Goal: Task Accomplishment & Management: Manage account settings

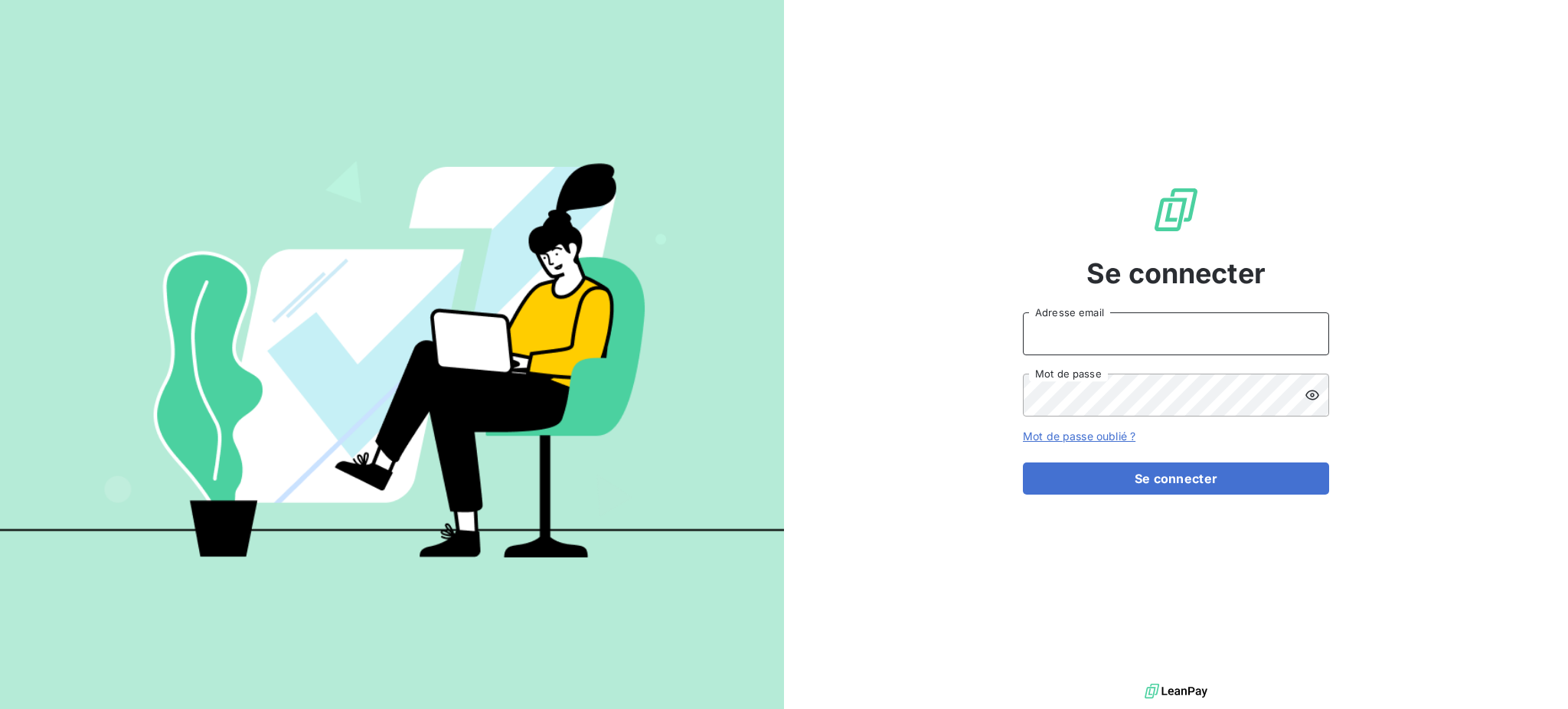
click at [1063, 327] on input "Adresse email" at bounding box center [1175, 333] width 306 height 43
type input "d"
type input "[PERSON_NAME][EMAIL_ADDRESS][DOMAIN_NAME]"
click at [1023, 463] on button "Se connecter" at bounding box center [1175, 479] width 306 height 32
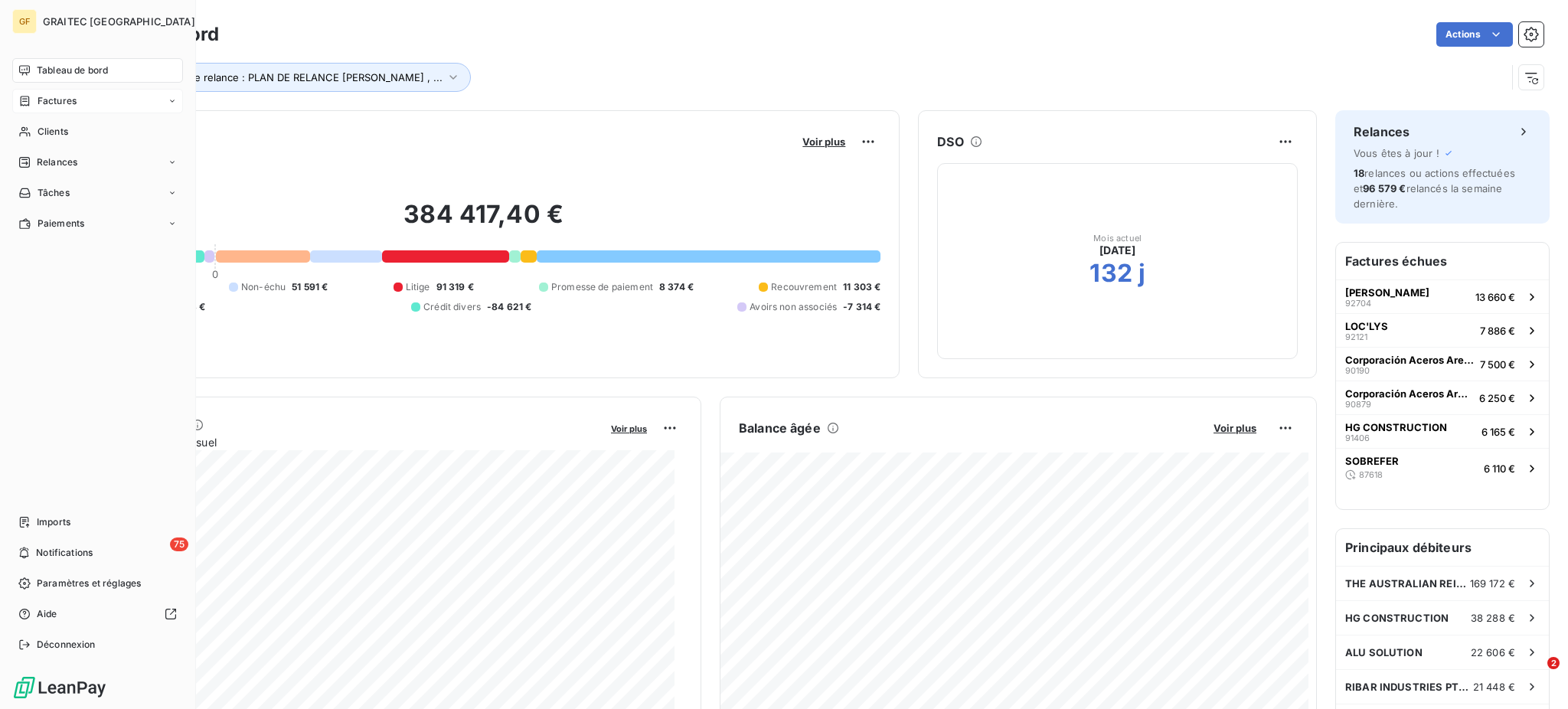
click at [53, 99] on span "Factures" at bounding box center [57, 101] width 39 height 14
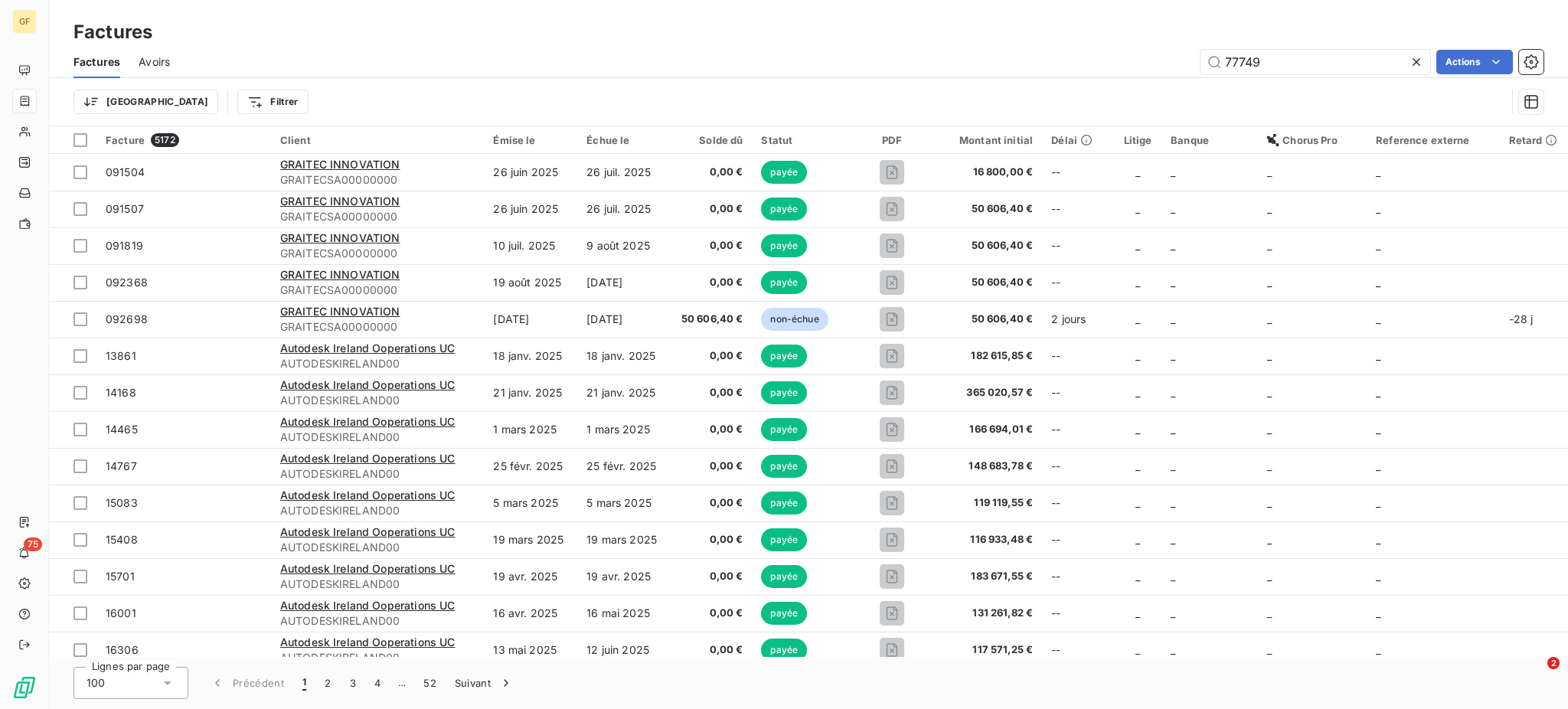
type input "77749"
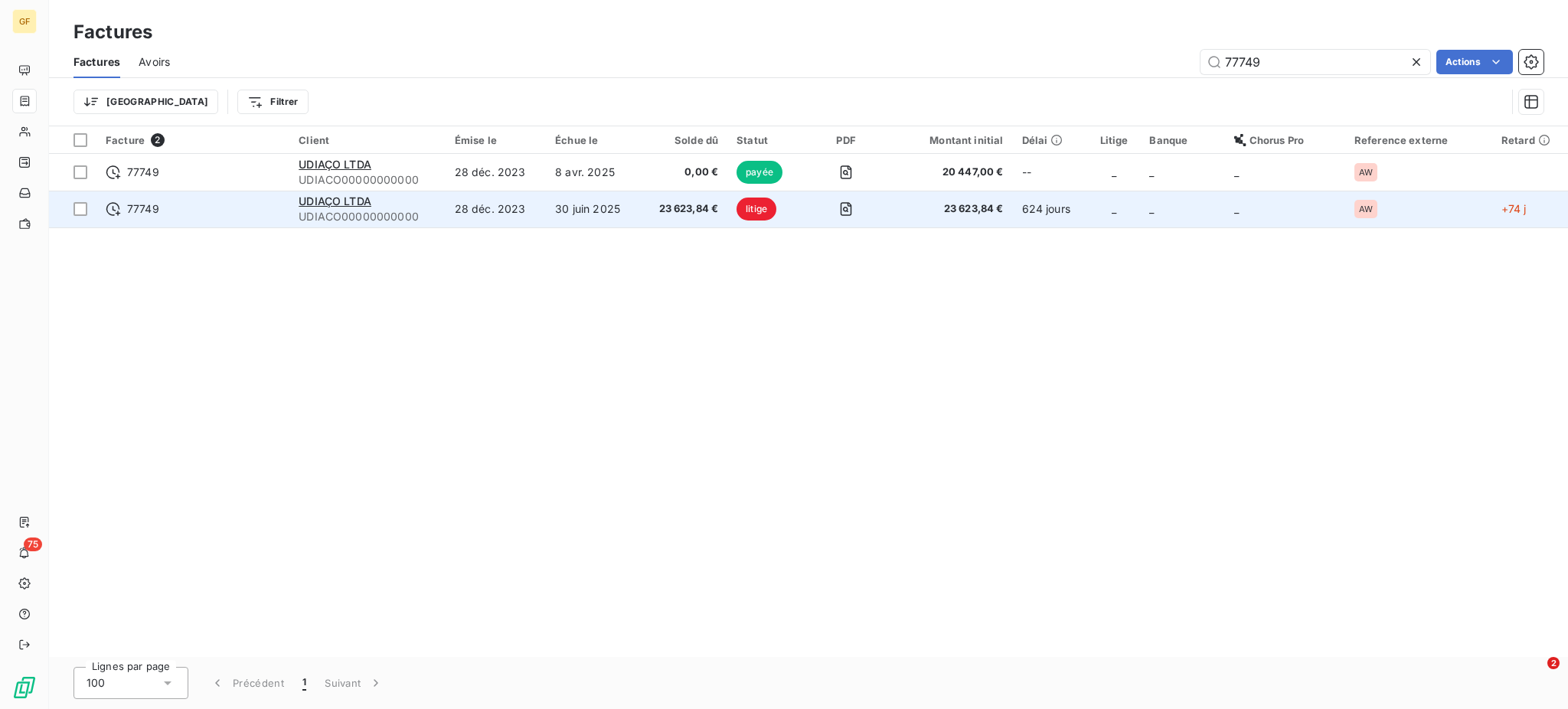
click at [586, 216] on td "30 juin 2025" at bounding box center [592, 209] width 94 height 37
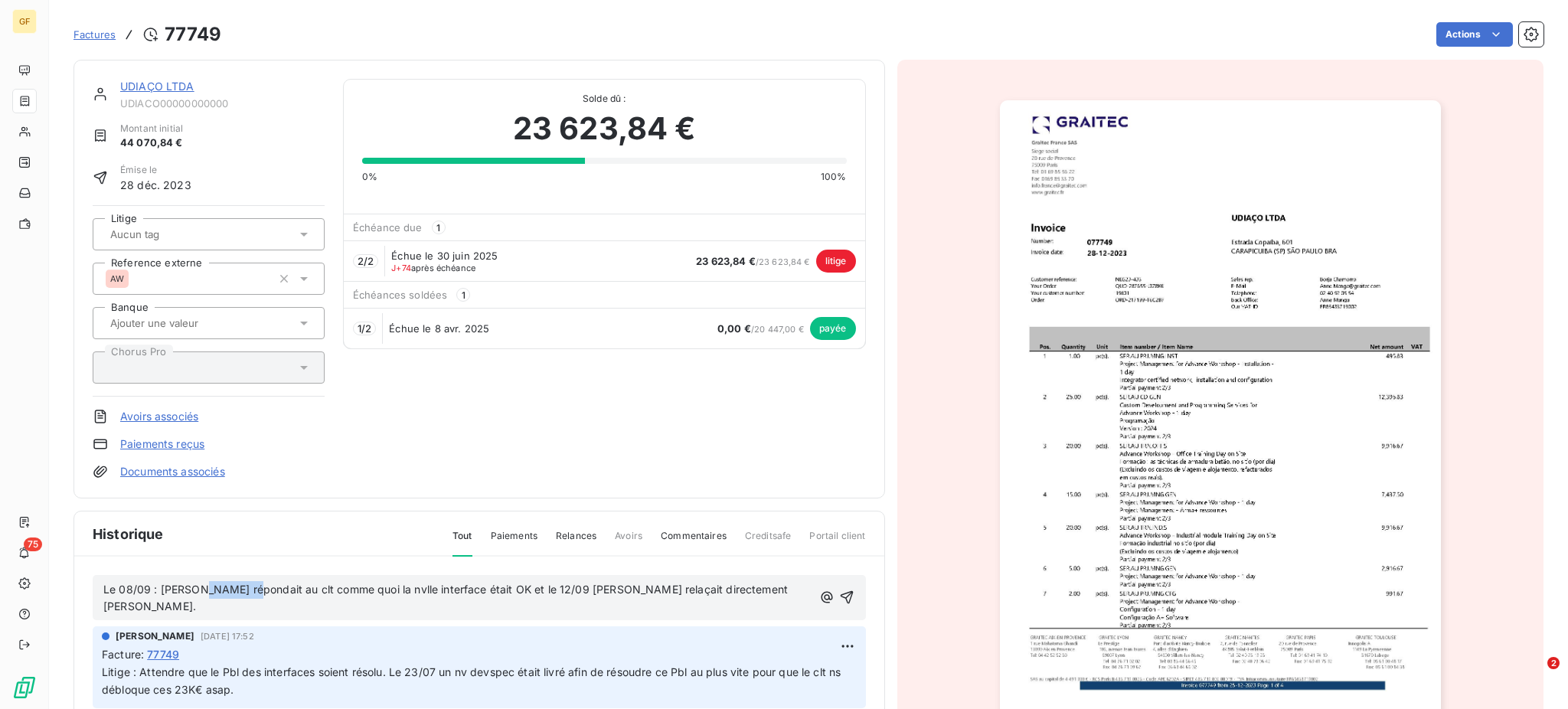
drag, startPoint x: 195, startPoint y: 591, endPoint x: 245, endPoint y: 587, distance: 50.2
click at [245, 587] on span "Le 08/09 : [PERSON_NAME] répondait au clt comme quoi la nvlle interface était O…" at bounding box center [447, 598] width 687 height 31
drag, startPoint x: 280, startPoint y: 586, endPoint x: 345, endPoint y: 589, distance: 65.1
click at [345, 589] on span "Le 08/09 : [PERSON_NAME] confirmait au clt comme quoi la nvlle interface était …" at bounding box center [448, 598] width 689 height 31
drag, startPoint x: 390, startPoint y: 585, endPoint x: 435, endPoint y: 592, distance: 45.5
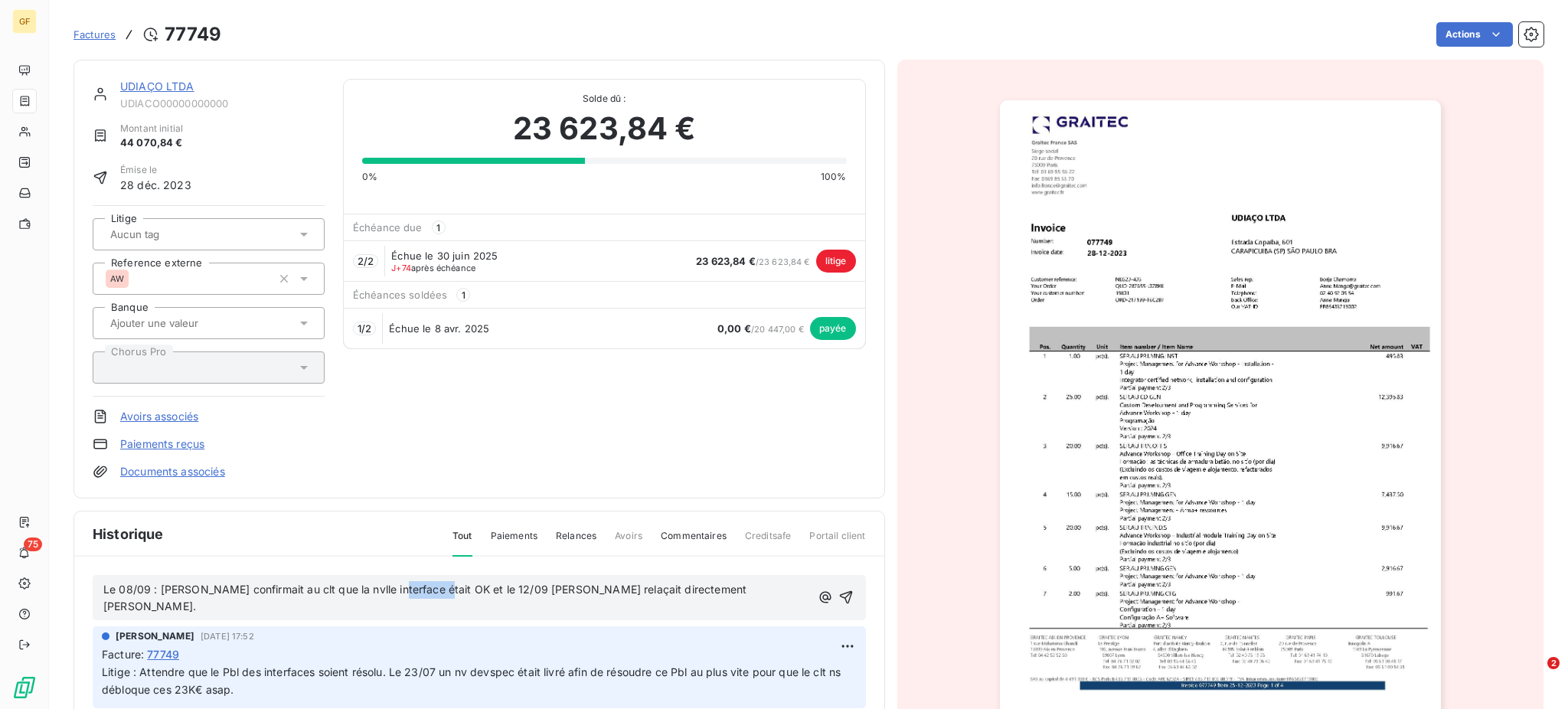
click at [435, 592] on span "Le 08/09 : [PERSON_NAME] confirmait au clt que la nvlle interface était OK et l…" at bounding box center [426, 598] width 646 height 31
drag, startPoint x: 577, startPoint y: 587, endPoint x: 634, endPoint y: 589, distance: 57.0
click at [634, 589] on span "Le 08/09 : [PERSON_NAME] confirmait au clt que la nvlle interface était OK et l…" at bounding box center [426, 598] width 646 height 31
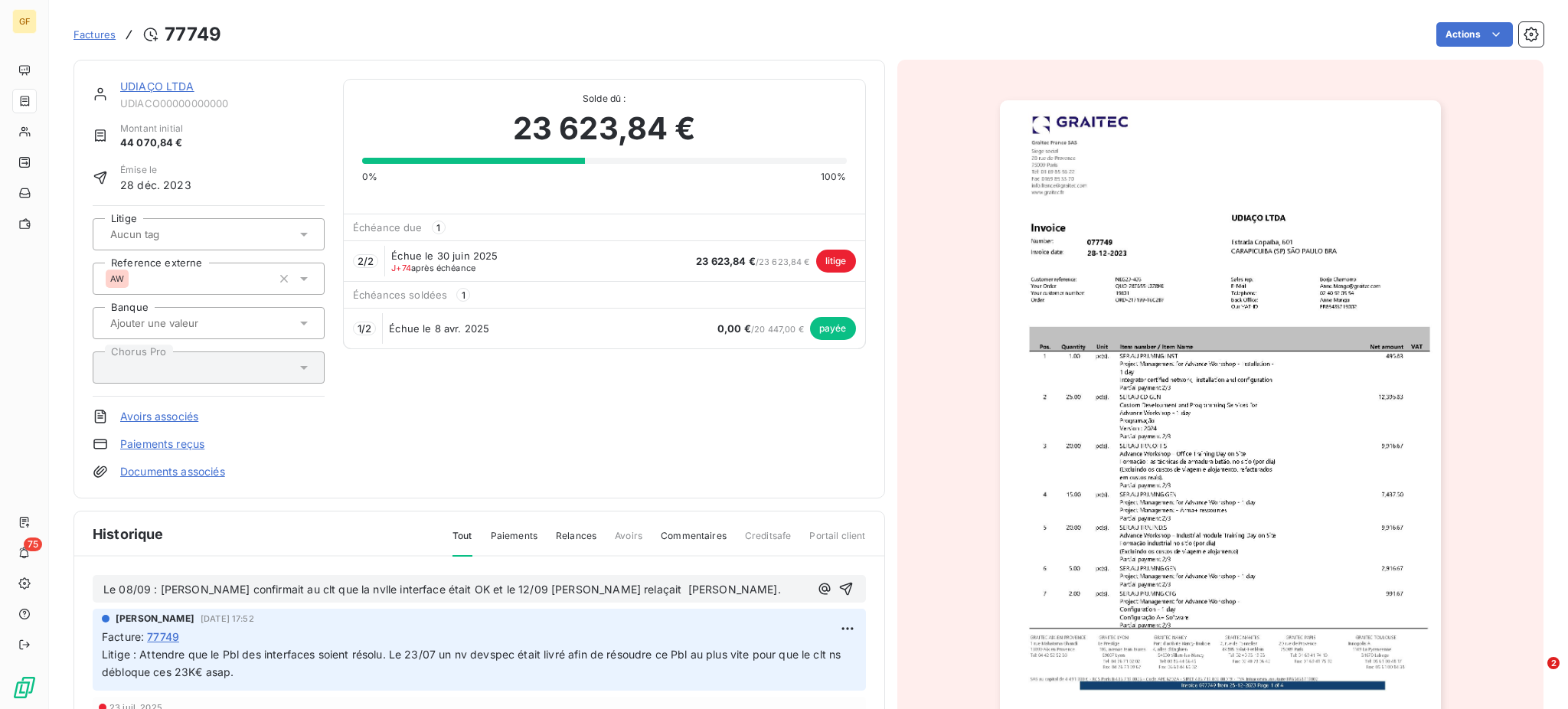
click at [552, 590] on span "Le 08/09 : [PERSON_NAME] confirmait au clt que la nvlle interface était OK et l…" at bounding box center [442, 589] width 678 height 13
click at [578, 590] on span "Le 08/09 : [PERSON_NAME] confirmait au clt que la nvlle interface était OK et l…" at bounding box center [445, 589] width 684 height 13
click at [583, 590] on span "Le 08/09 : [PERSON_NAME] confirmait au clt que la nvlle interface était OK et l…" at bounding box center [445, 589] width 684 height 13
click at [578, 585] on span "Le 08/09 : [PERSON_NAME] confirmait au clt que la nvlle interface était OK et l…" at bounding box center [443, 589] width 681 height 13
click at [713, 587] on p "Le 08/09 : [PERSON_NAME] confirmait au clt que la nvlle interface était OK et l…" at bounding box center [456, 590] width 706 height 18
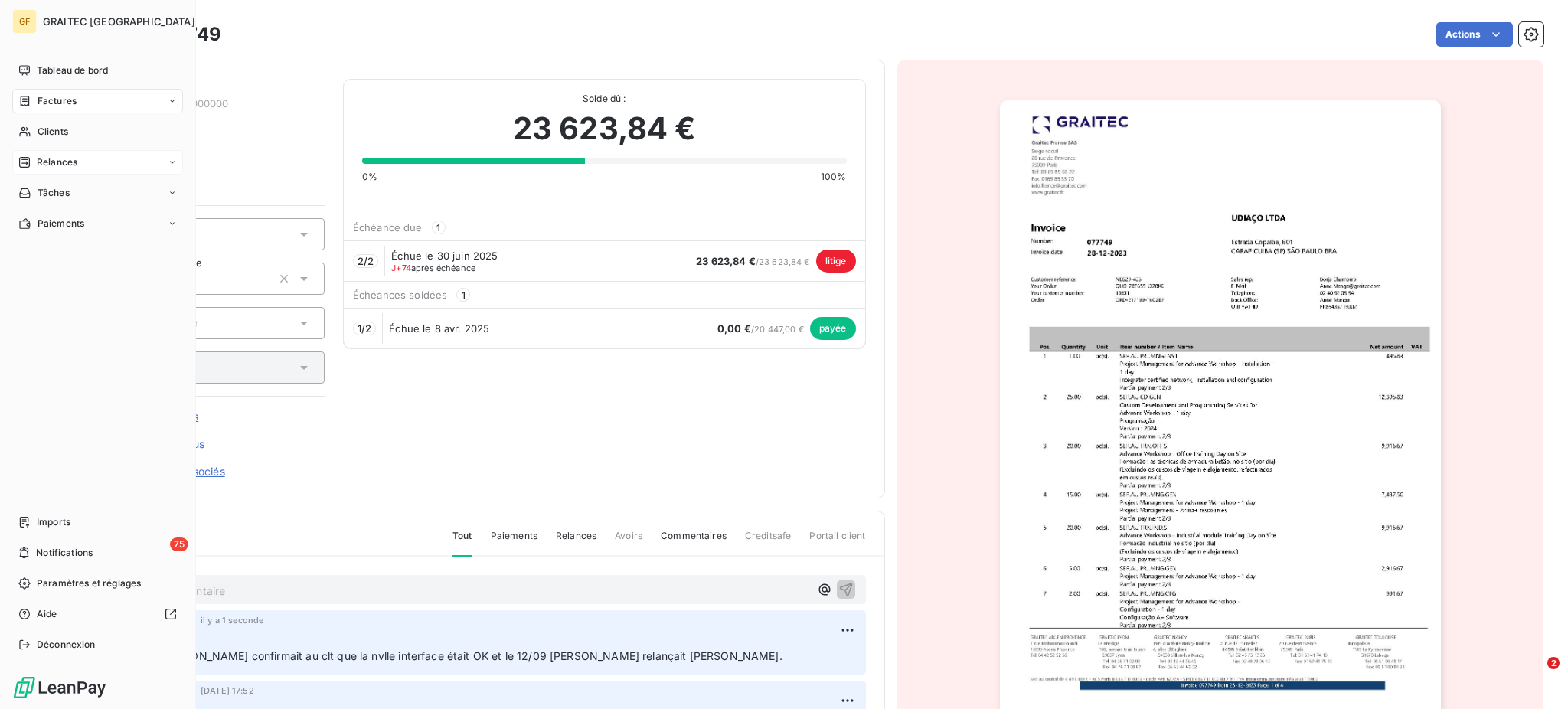
click at [58, 160] on span "Relances" at bounding box center [57, 162] width 40 height 14
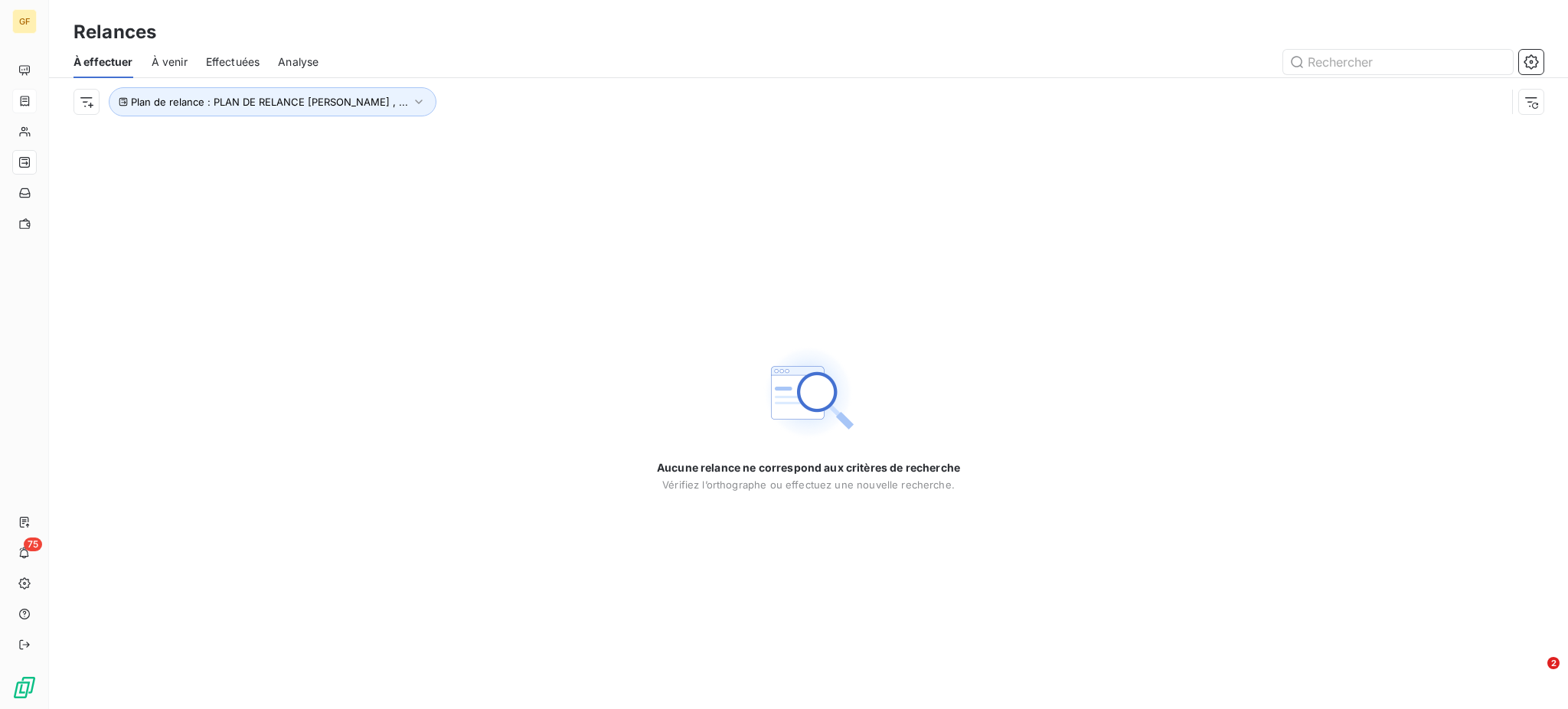
click at [168, 63] on span "À venir" at bounding box center [169, 61] width 36 height 15
click at [1343, 53] on input "udi" at bounding box center [1398, 62] width 230 height 25
drag, startPoint x: 1343, startPoint y: 53, endPoint x: 1305, endPoint y: 60, distance: 38.6
click at [1305, 60] on input "udi" at bounding box center [1398, 62] width 230 height 25
type input "UDIA"
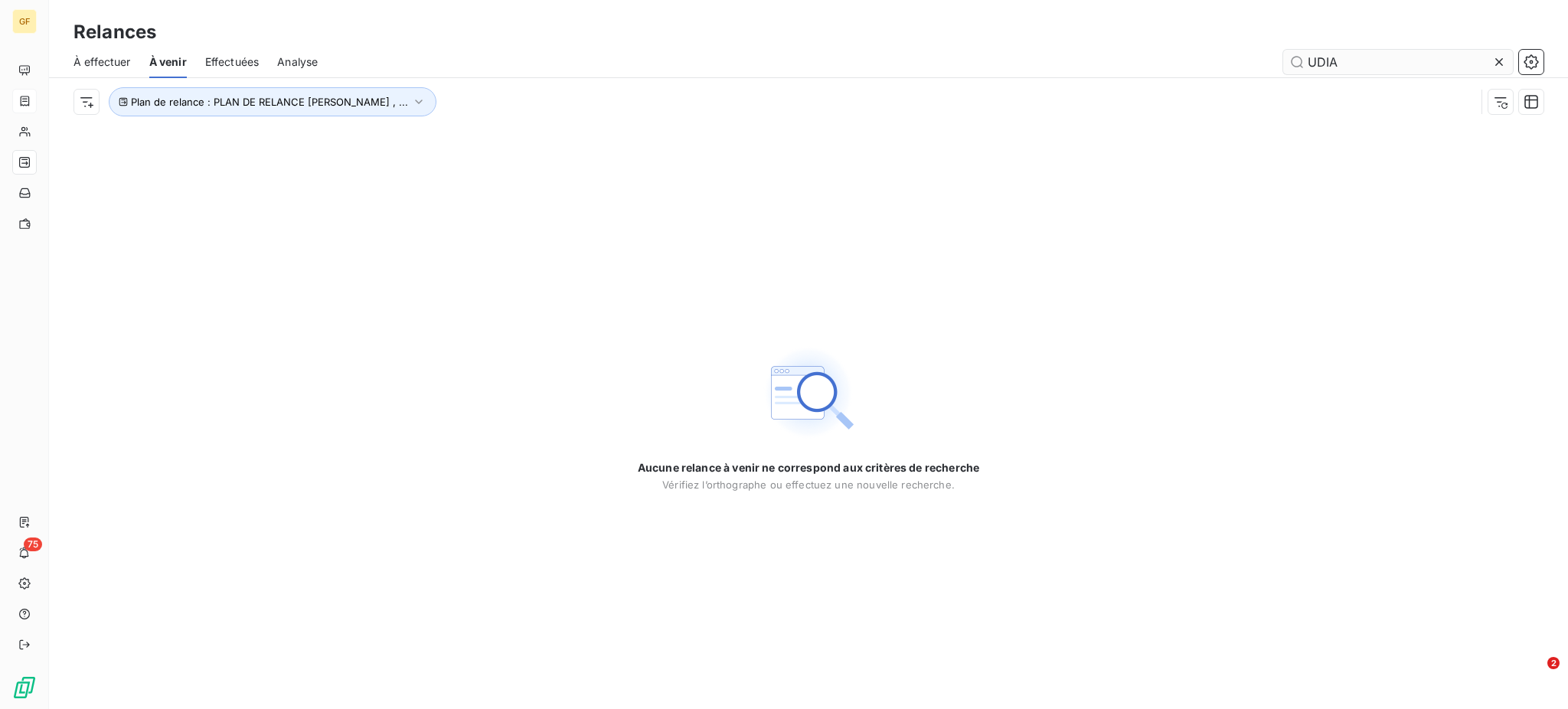
drag, startPoint x: 1357, startPoint y: 58, endPoint x: 1304, endPoint y: 58, distance: 53.0
click at [1304, 58] on input "UDIA" at bounding box center [1398, 62] width 230 height 25
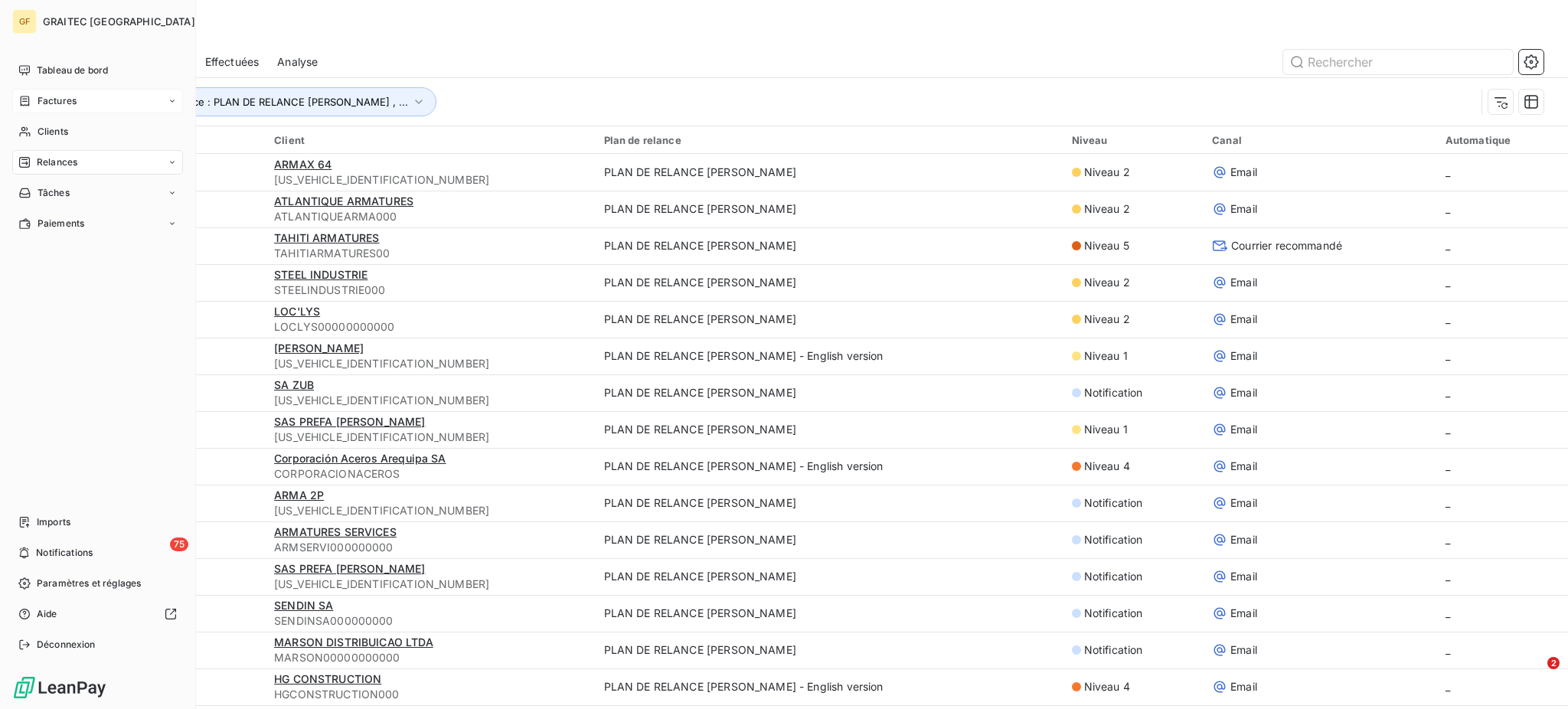
click at [59, 97] on span "Factures" at bounding box center [57, 101] width 39 height 14
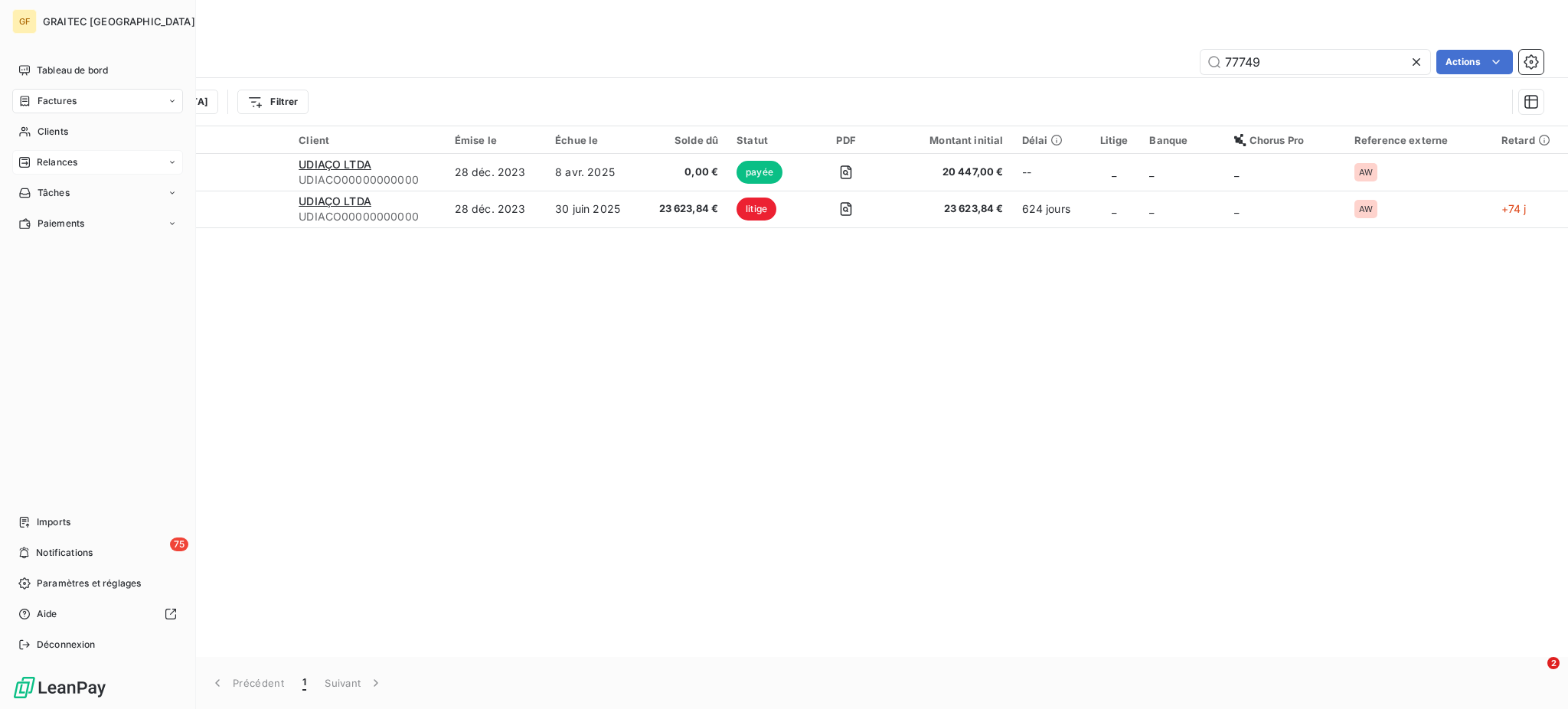
click at [46, 160] on span "Relances" at bounding box center [57, 162] width 40 height 14
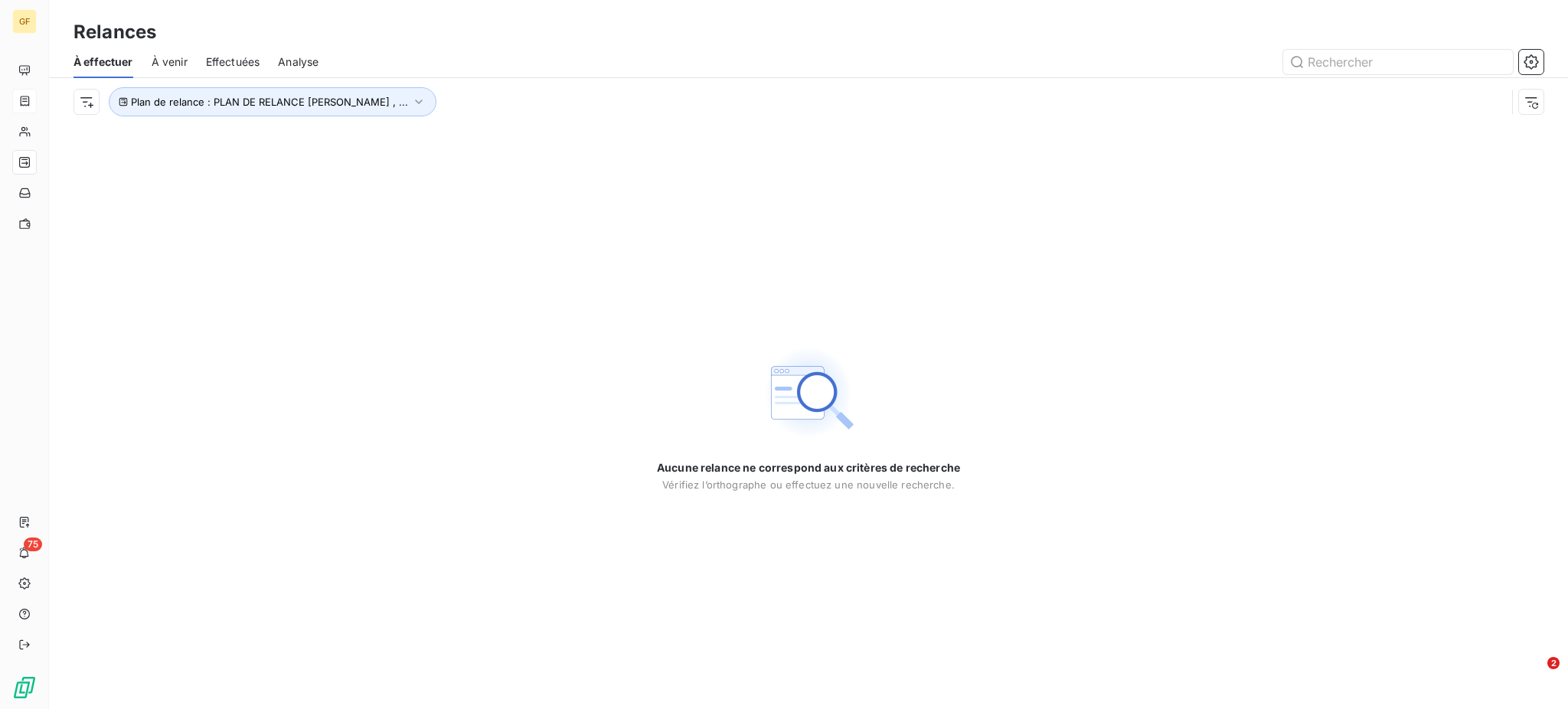
click at [187, 58] on span "À venir" at bounding box center [169, 61] width 36 height 15
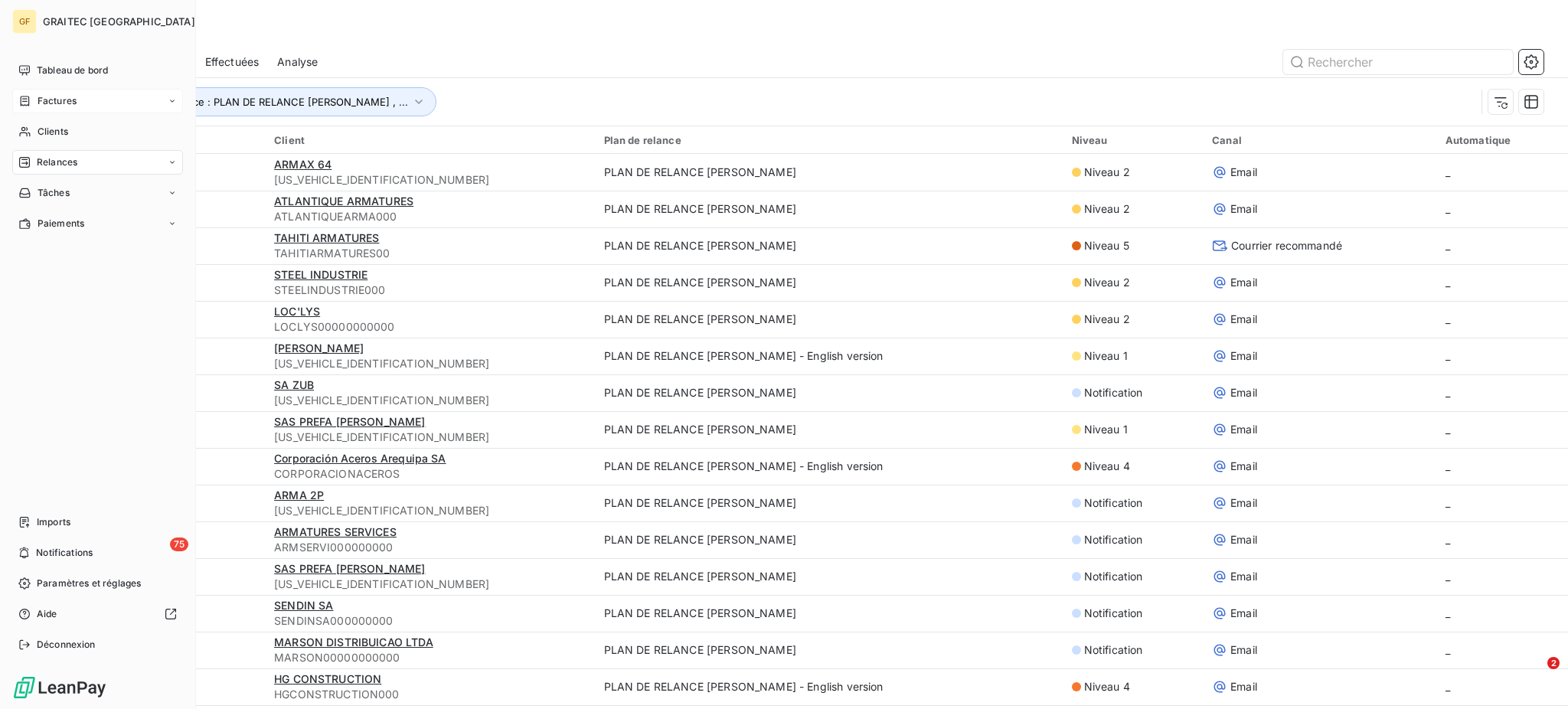
click at [51, 103] on span "Factures" at bounding box center [57, 101] width 39 height 14
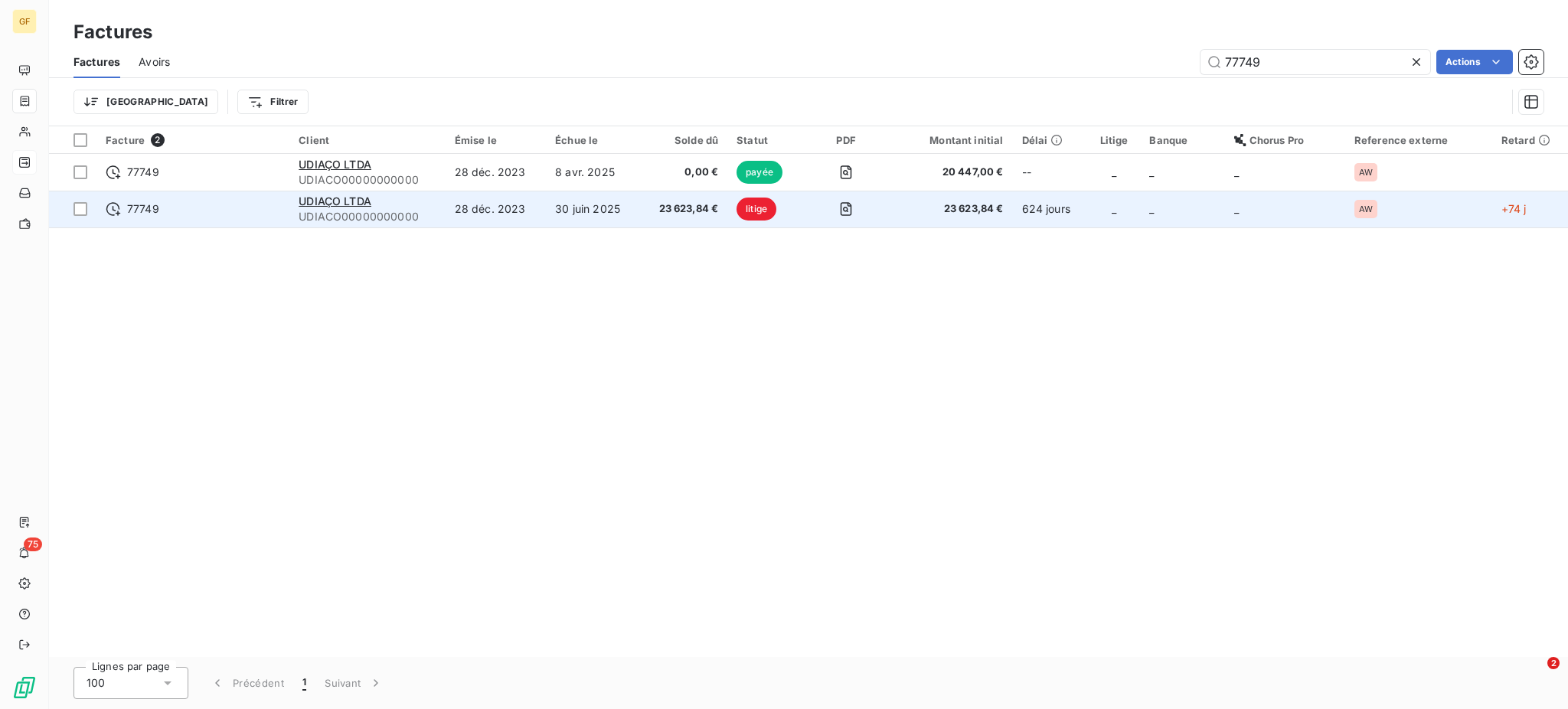
click at [691, 216] on span "23 623,84 €" at bounding box center [684, 209] width 69 height 15
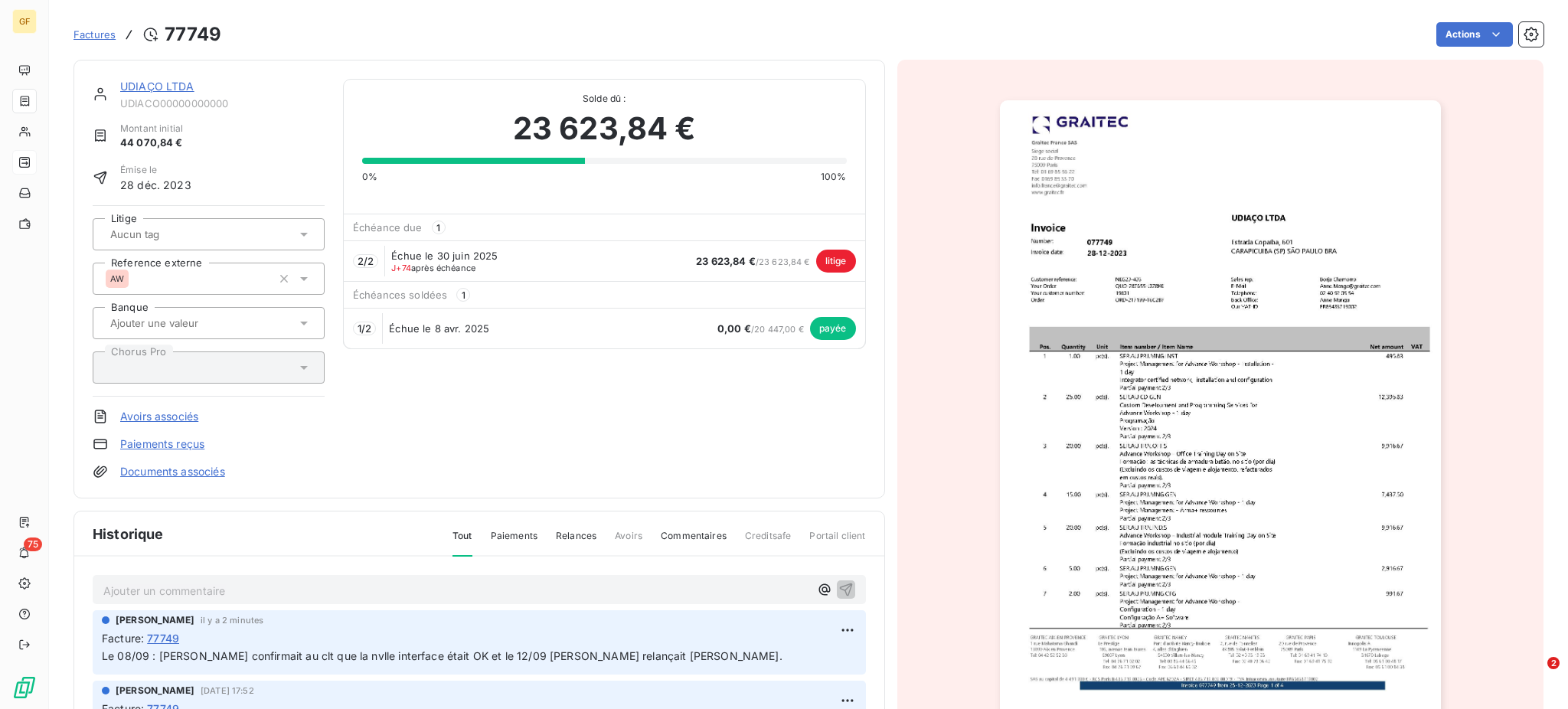
click at [96, 33] on span "Factures" at bounding box center [95, 34] width 42 height 12
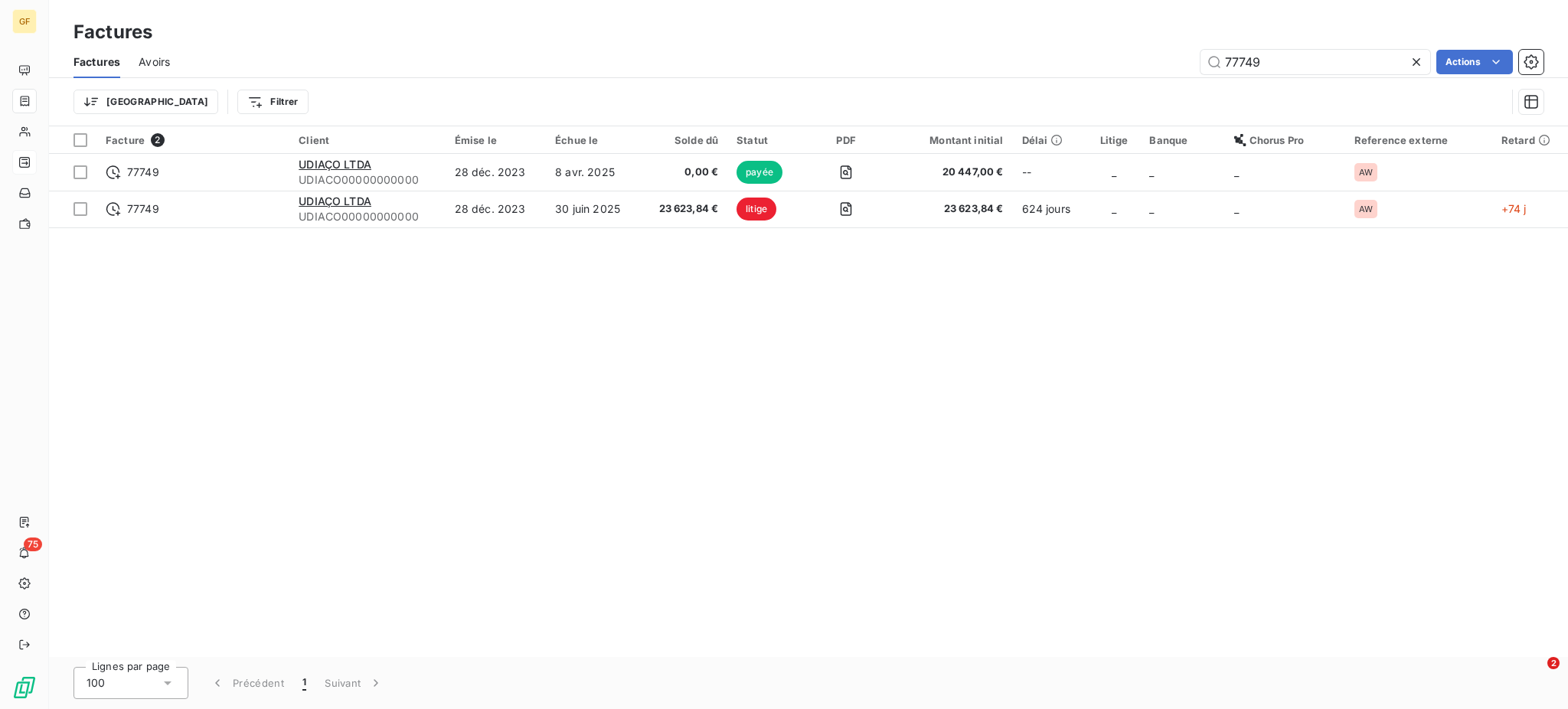
drag, startPoint x: 1293, startPoint y: 59, endPoint x: 1172, endPoint y: 50, distance: 121.3
click at [1172, 50] on div "77749 Actions" at bounding box center [866, 62] width 1355 height 25
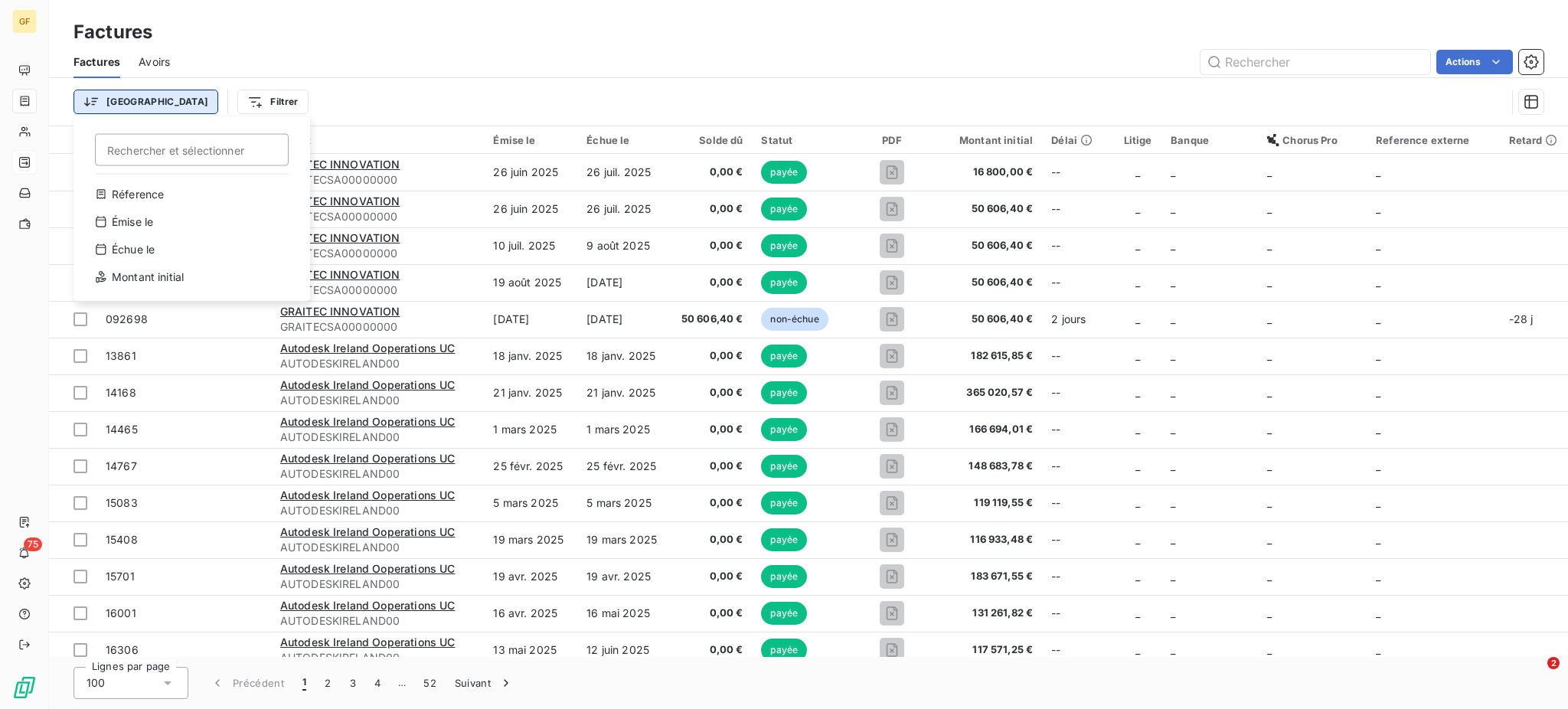
click at [113, 101] on html "GF 75 Factures Factures Avoirs Actions Trier Rechercher et sélectionner Réferen…" at bounding box center [784, 354] width 1568 height 709
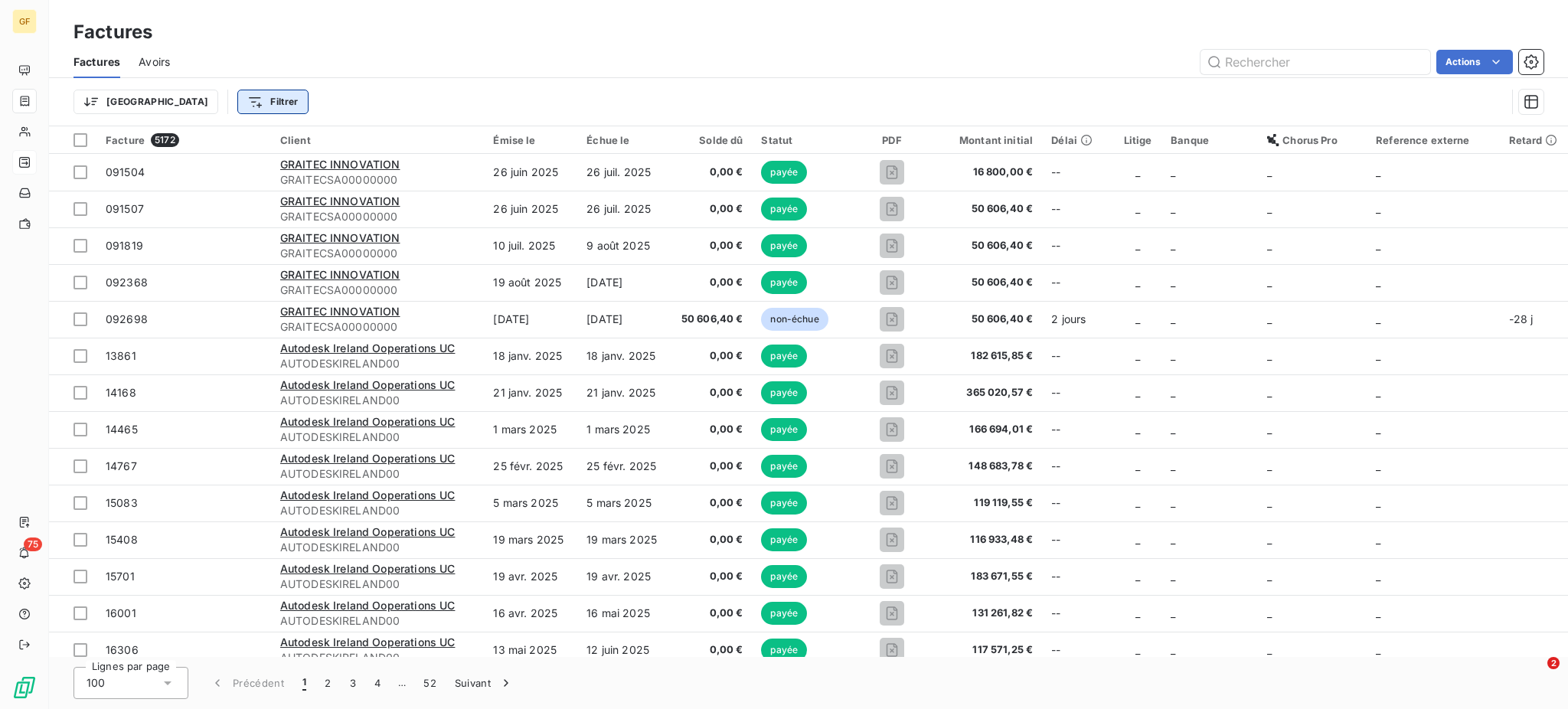
click at [188, 99] on html "GF 75 Factures Factures Avoirs Actions Trier Filtrer Facture 5172 Client Émise …" at bounding box center [784, 354] width 1568 height 709
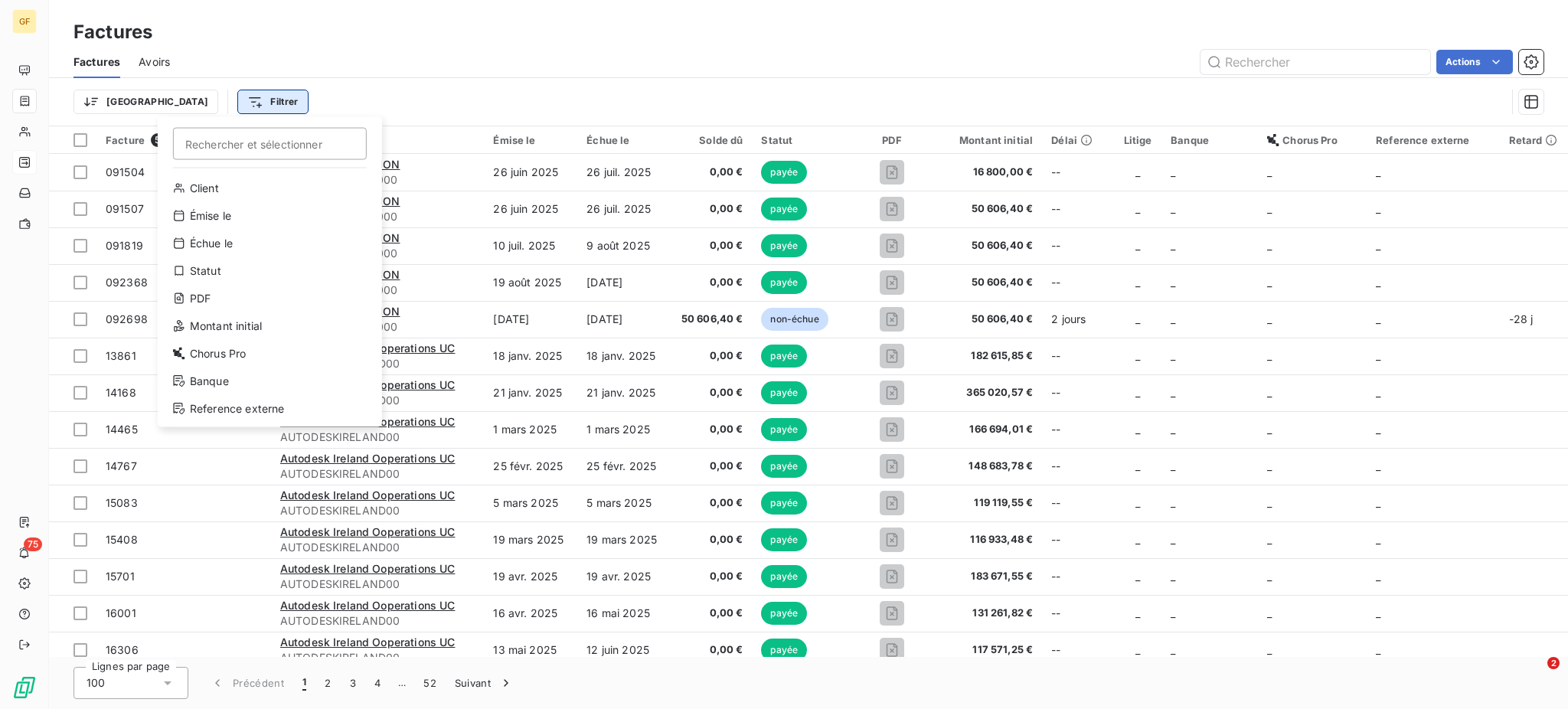
click at [197, 99] on html "GF 75 Factures Factures Avoirs Actions Trier Filtrer Rechercher et sélectionner…" at bounding box center [784, 354] width 1568 height 709
click at [209, 276] on div "Statut" at bounding box center [270, 271] width 212 height 25
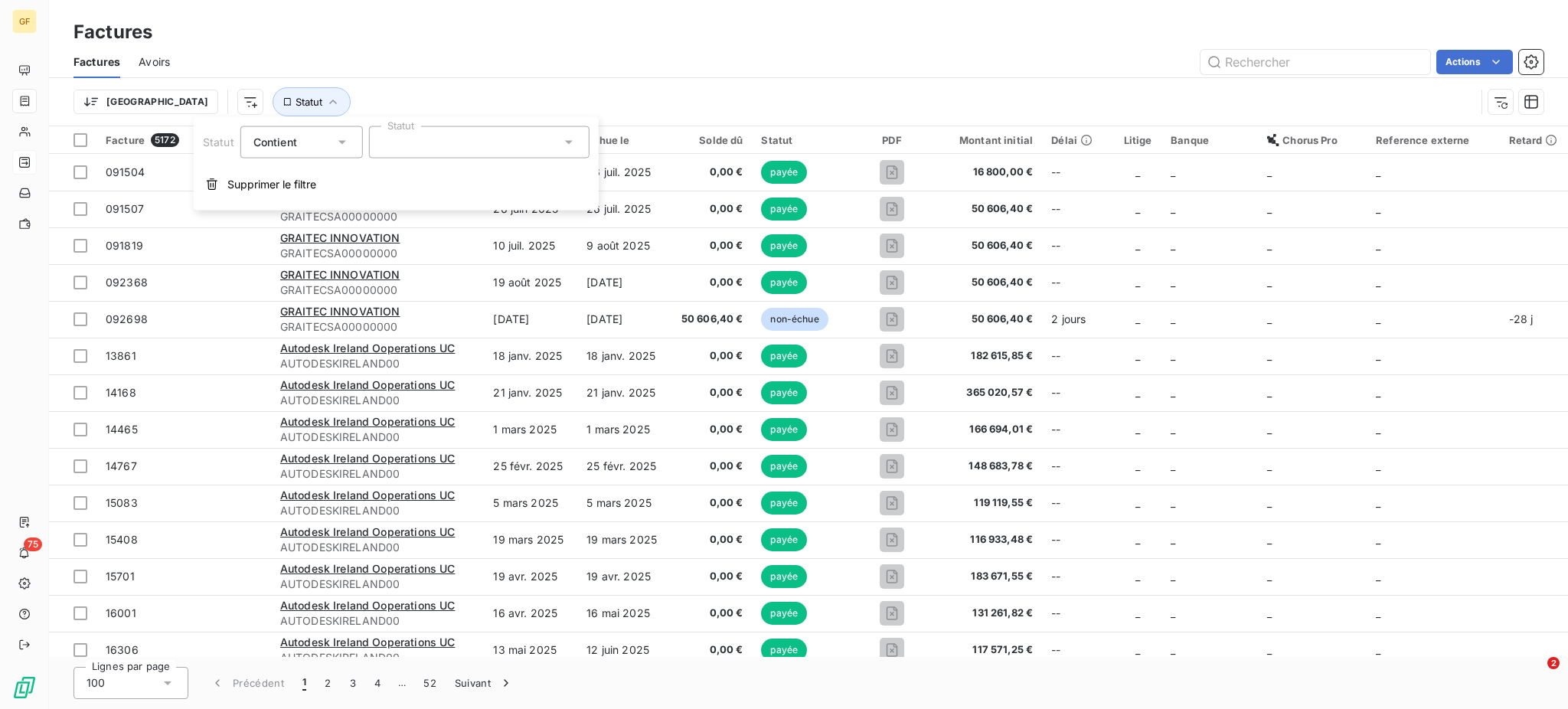
click at [571, 147] on icon at bounding box center [568, 142] width 15 height 15
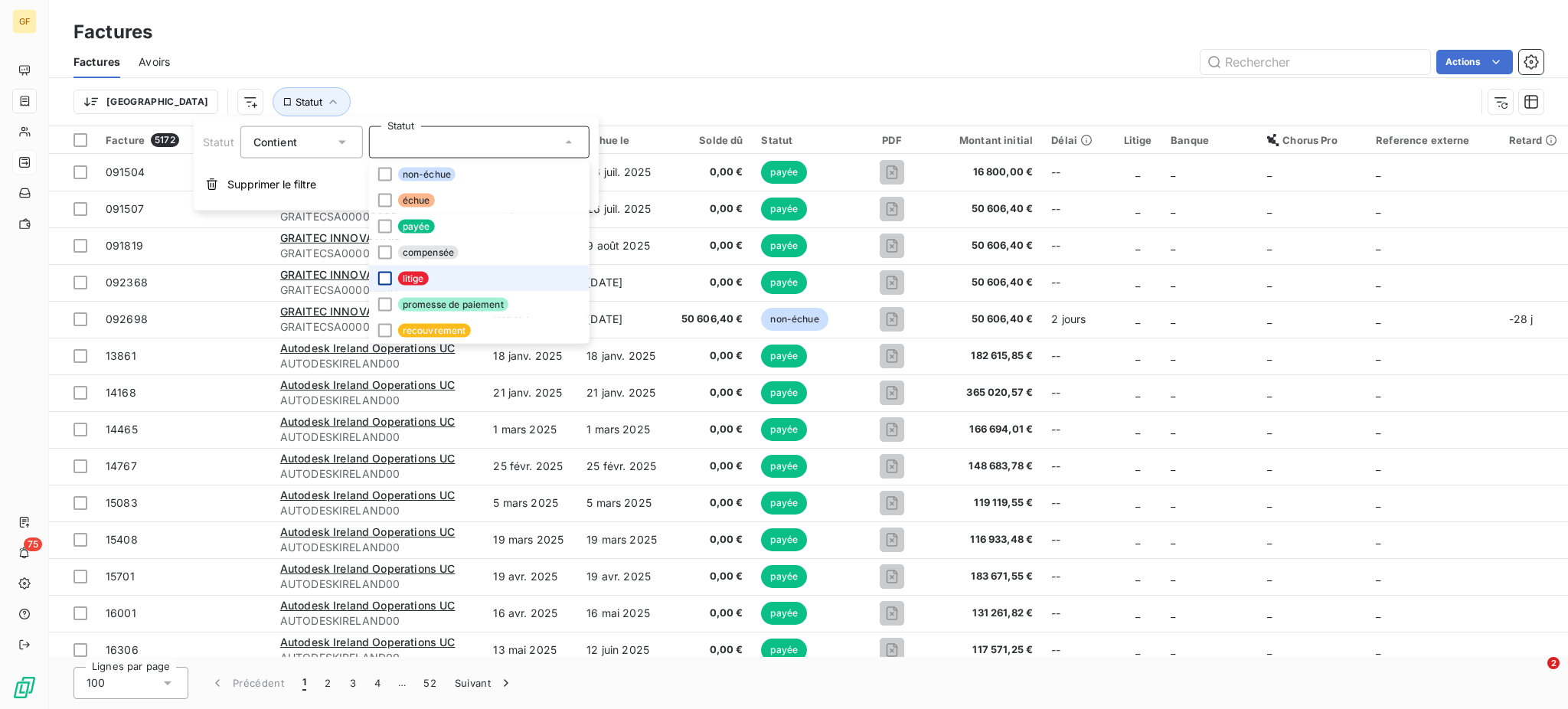
click at [380, 273] on div at bounding box center [386, 279] width 14 height 14
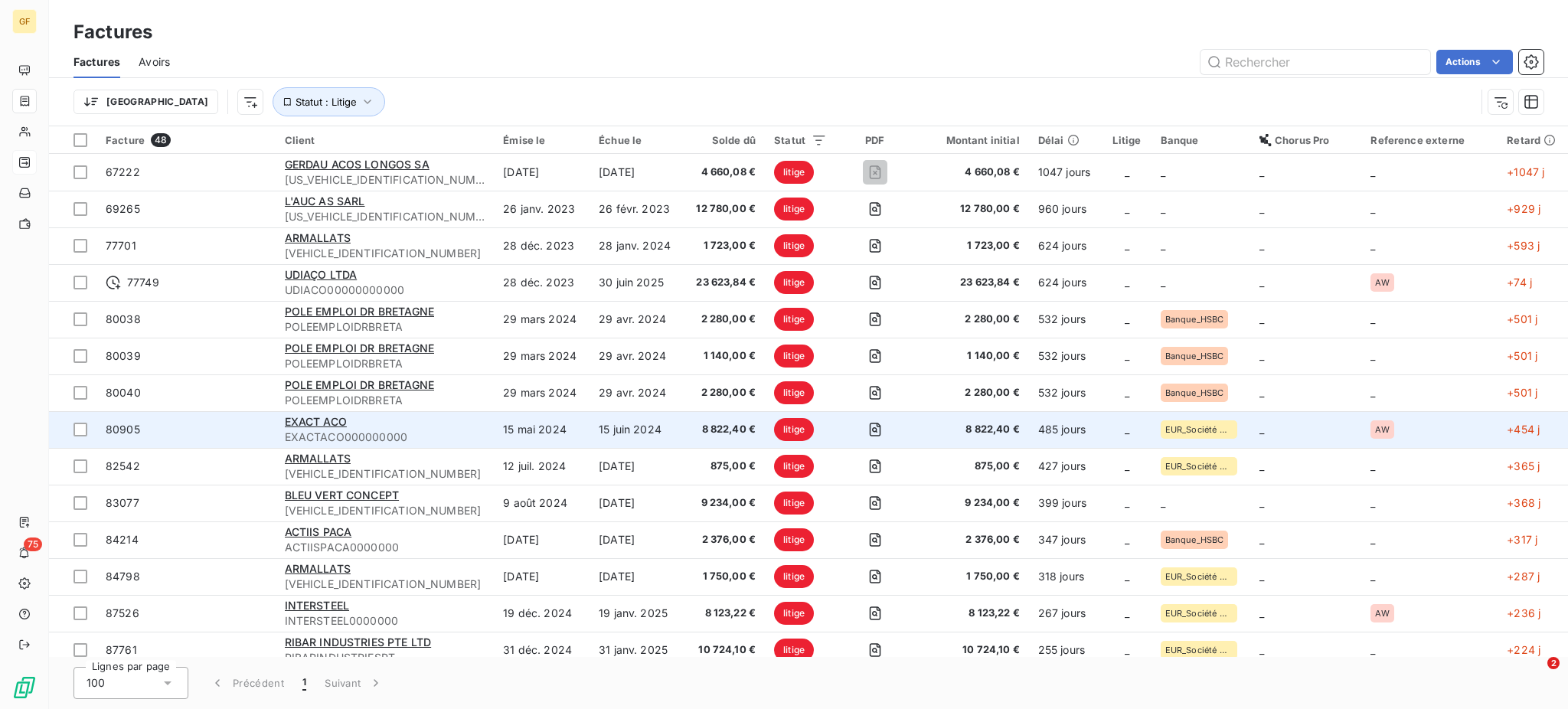
click at [350, 437] on span "EXACTACO000000000" at bounding box center [385, 436] width 201 height 15
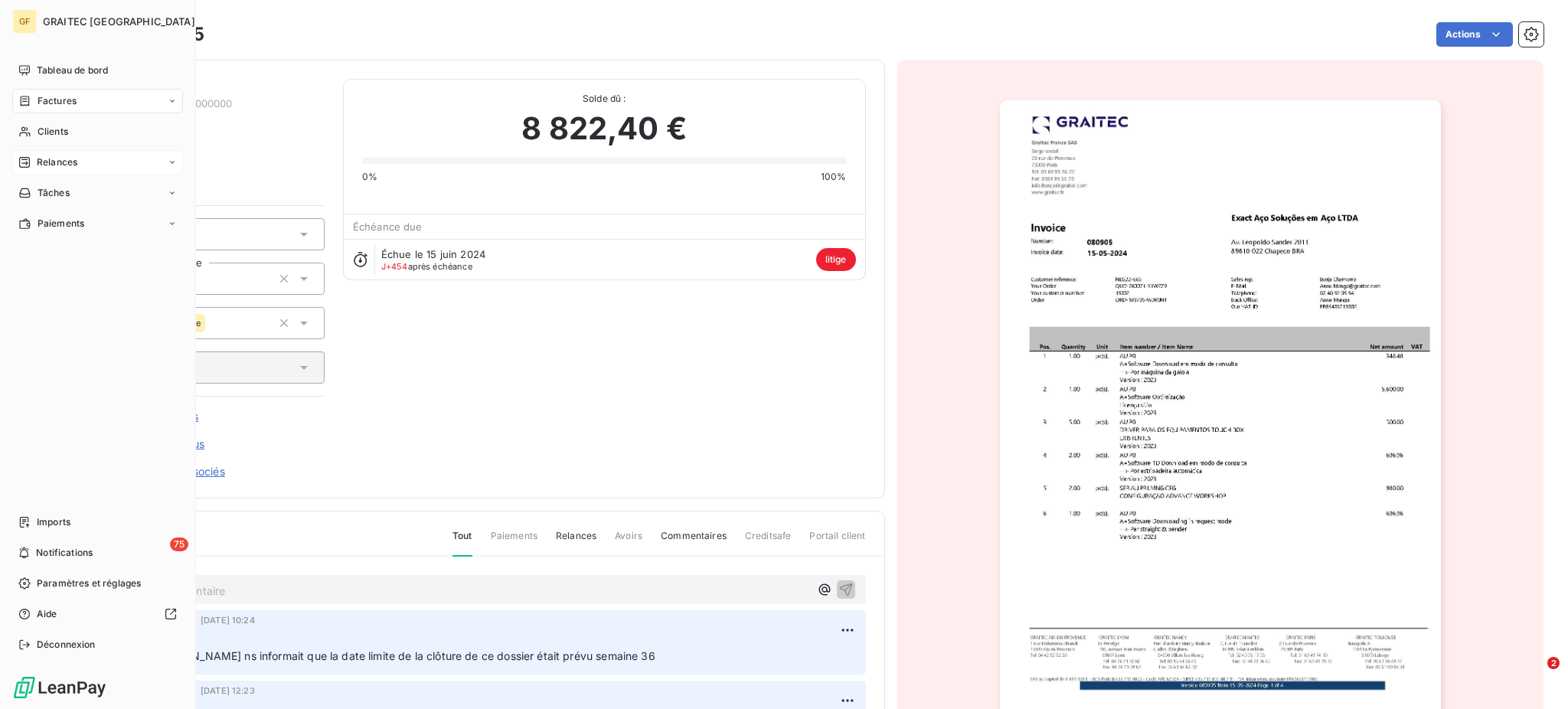
click at [59, 96] on span "Factures" at bounding box center [57, 101] width 39 height 14
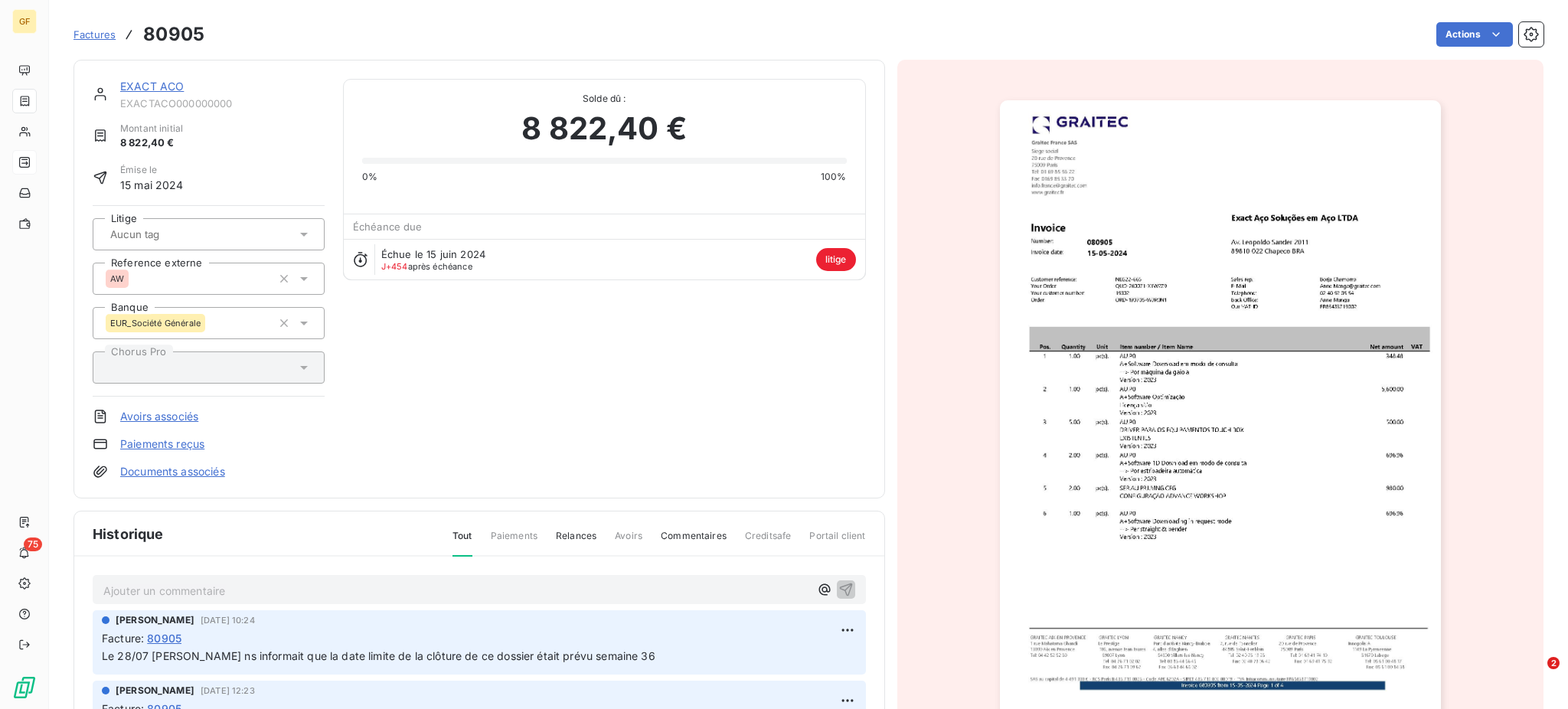
click at [99, 32] on span "Factures" at bounding box center [95, 34] width 42 height 12
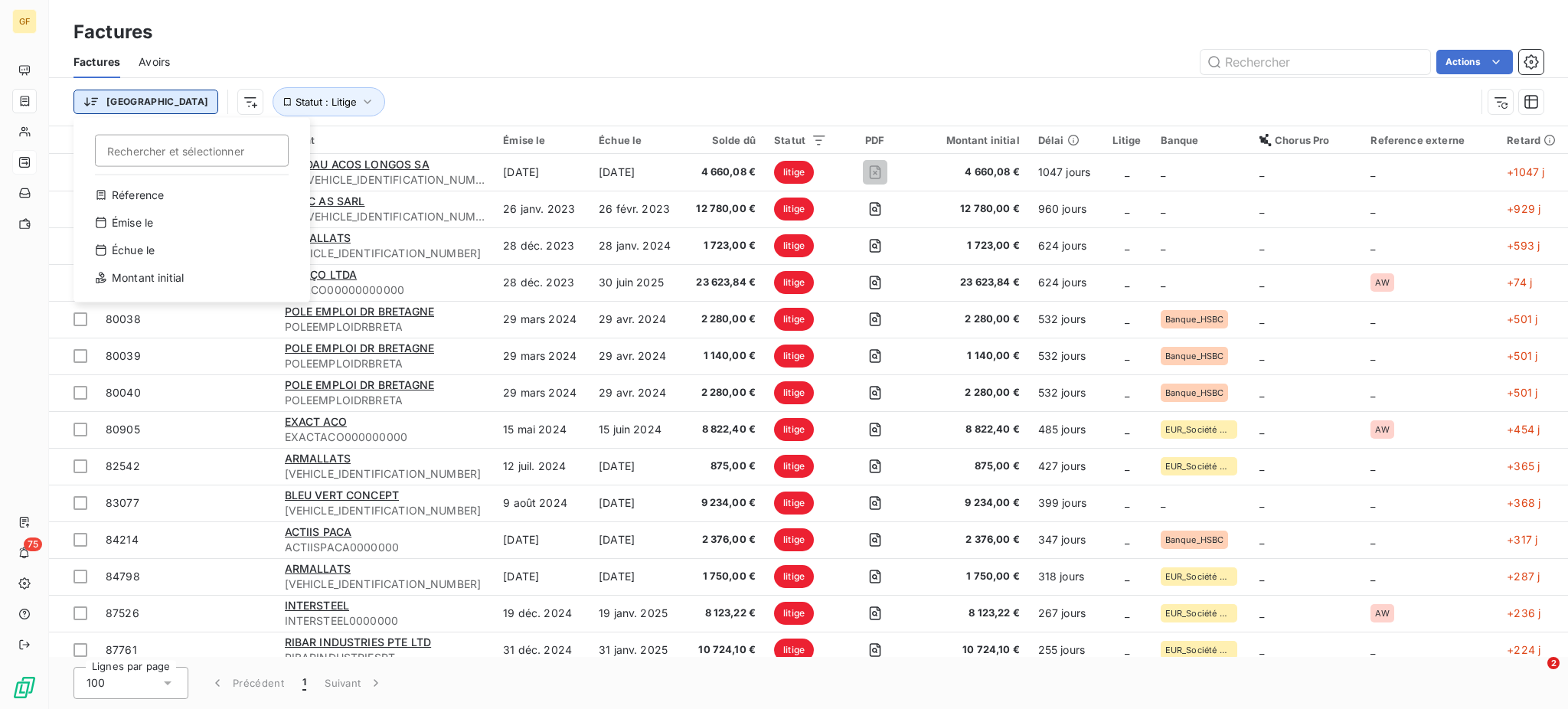
click at [95, 100] on html "GF 75 Factures Factures Avoirs Actions Trier Rechercher et sélectionner Réferen…" at bounding box center [784, 354] width 1568 height 709
click at [167, 103] on html "GF 75 Factures Factures Avoirs Actions Trier Rechercher et sélectionner Réferen…" at bounding box center [784, 354] width 1568 height 709
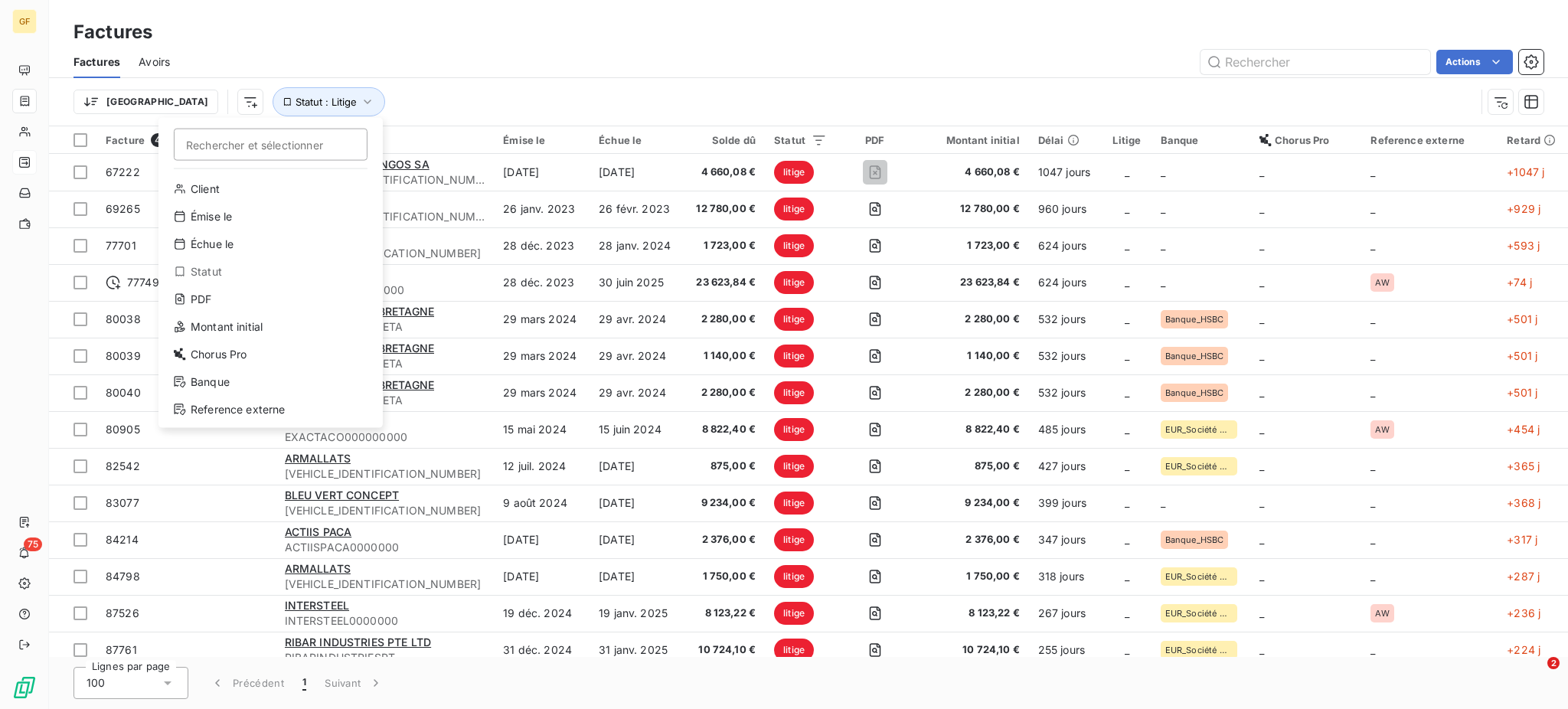
click at [167, 103] on html "GF 75 Factures Factures Avoirs Actions Trier Rechercher et sélectionner Client …" at bounding box center [784, 354] width 1568 height 709
click at [272, 415] on div "Reference externe" at bounding box center [271, 409] width 212 height 25
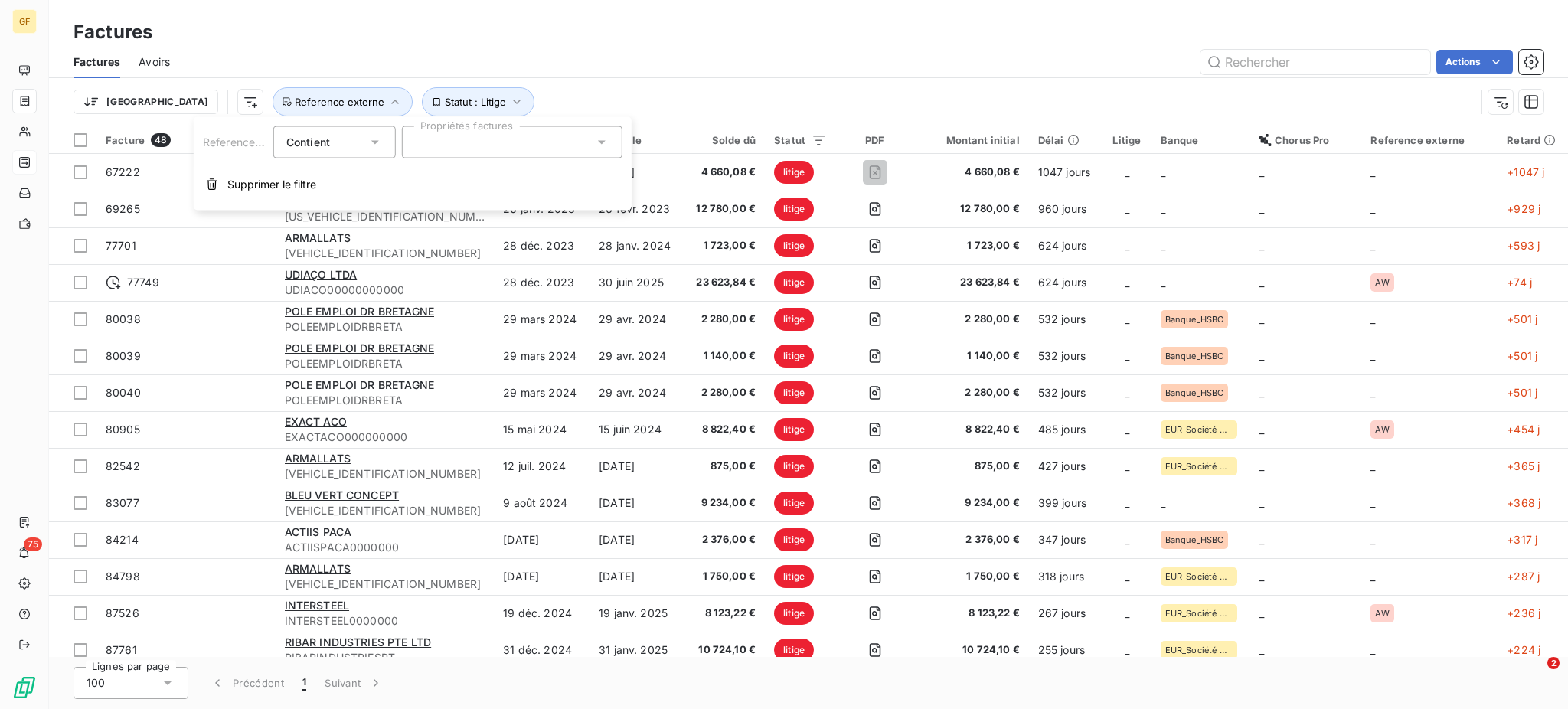
click at [597, 138] on icon at bounding box center [601, 142] width 15 height 15
click at [600, 142] on icon at bounding box center [601, 143] width 8 height 4
click at [415, 178] on div at bounding box center [422, 180] width 14 height 14
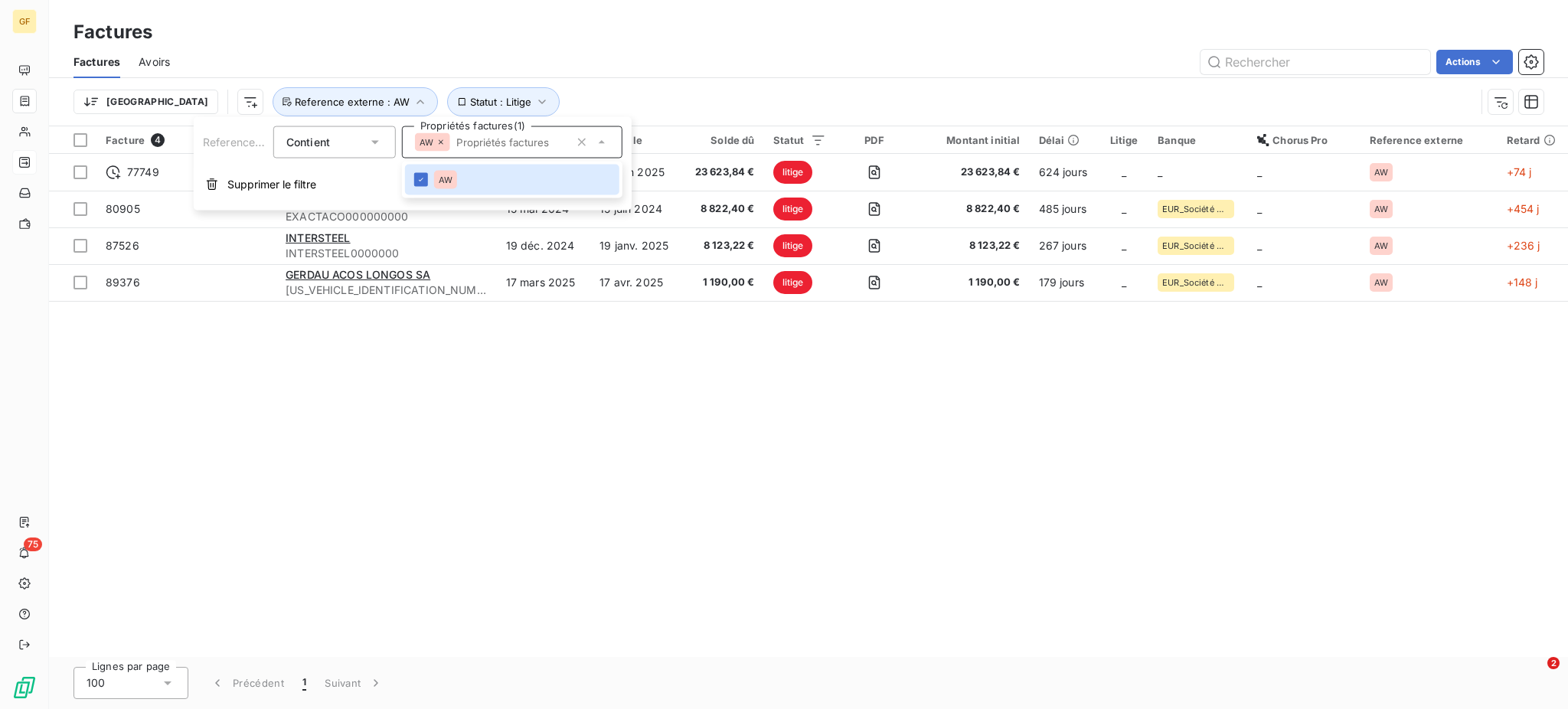
click at [415, 317] on div "Facture 4 Client Émise le Échue le Solde dû Statut PDF Montant initial Délai Li…" at bounding box center [808, 391] width 1519 height 530
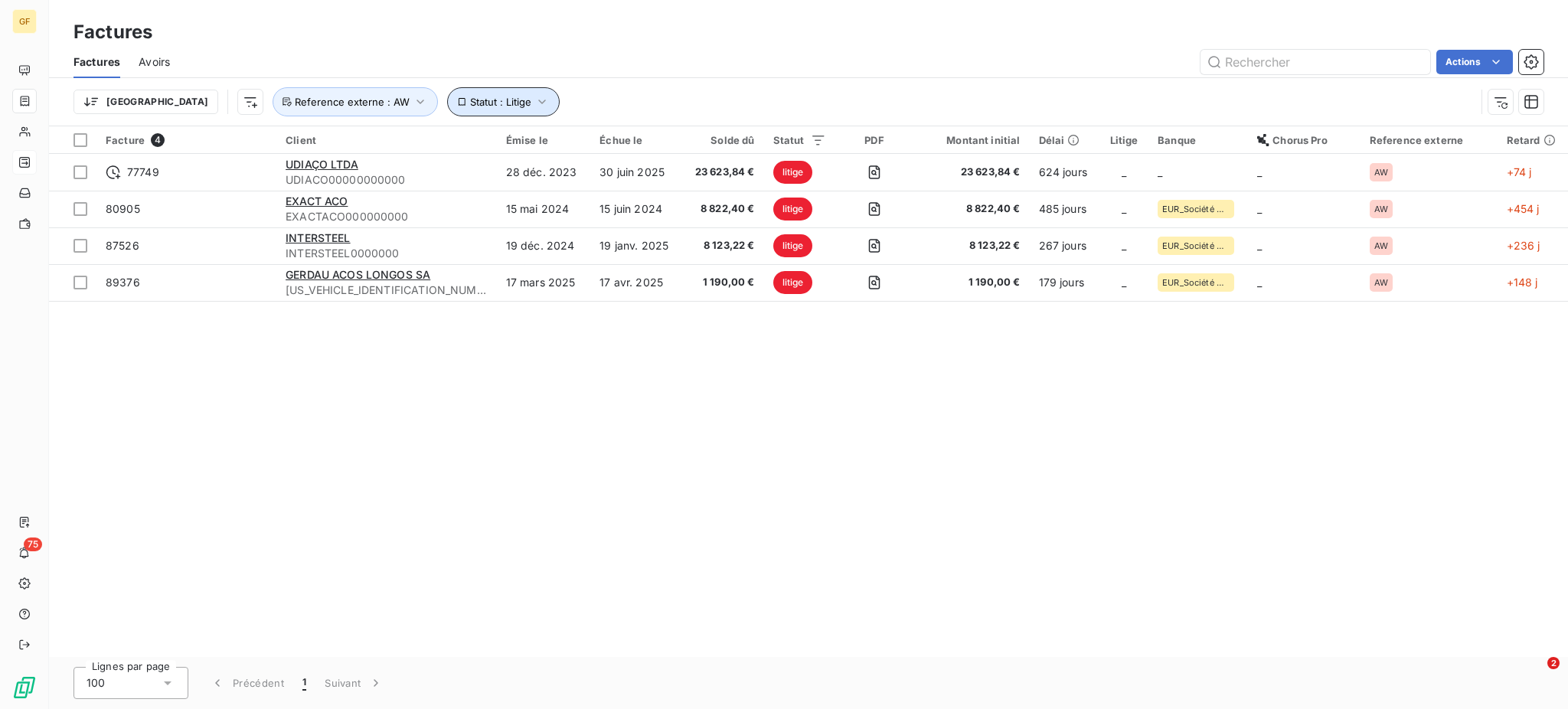
click at [538, 103] on icon "button" at bounding box center [542, 102] width 7 height 4
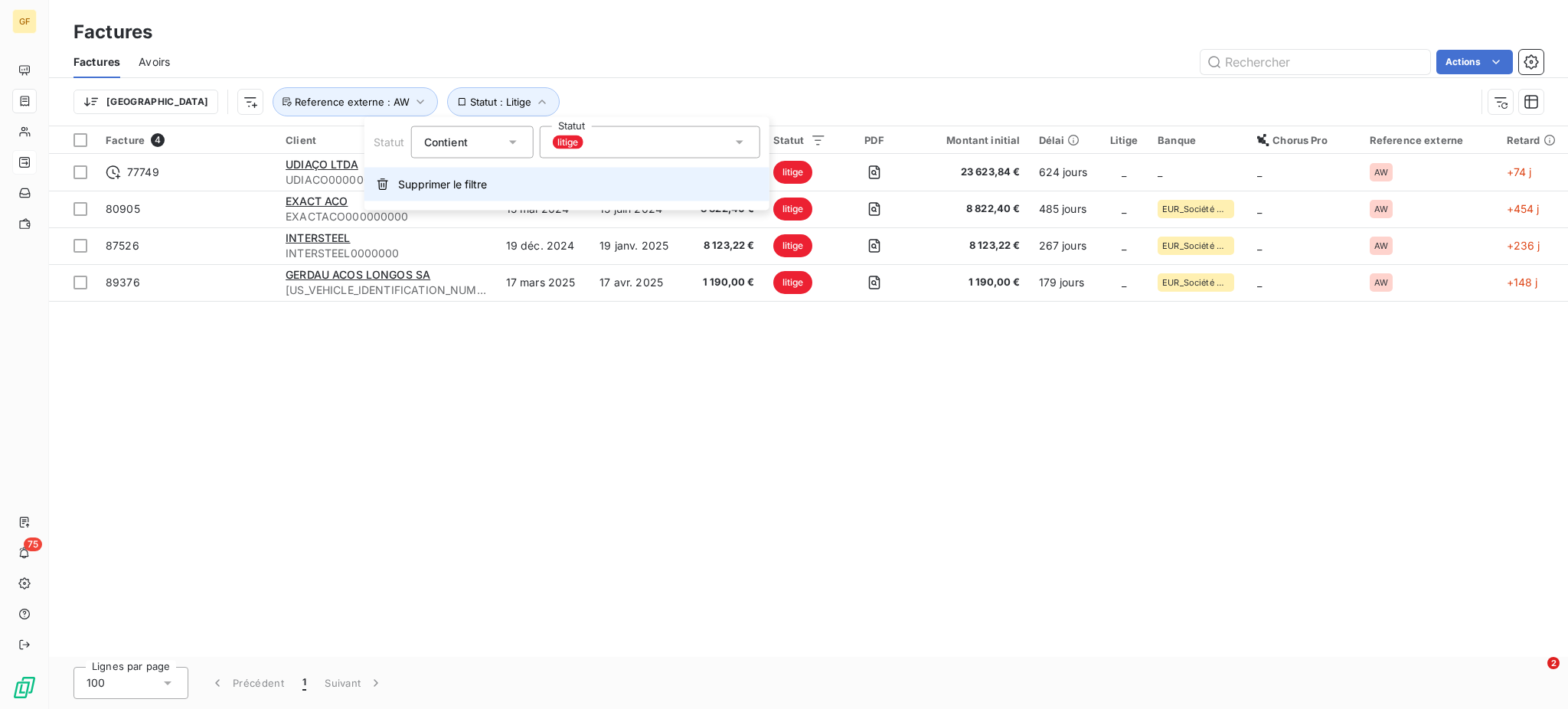
click at [442, 188] on span "Supprimer le filtre" at bounding box center [442, 184] width 89 height 15
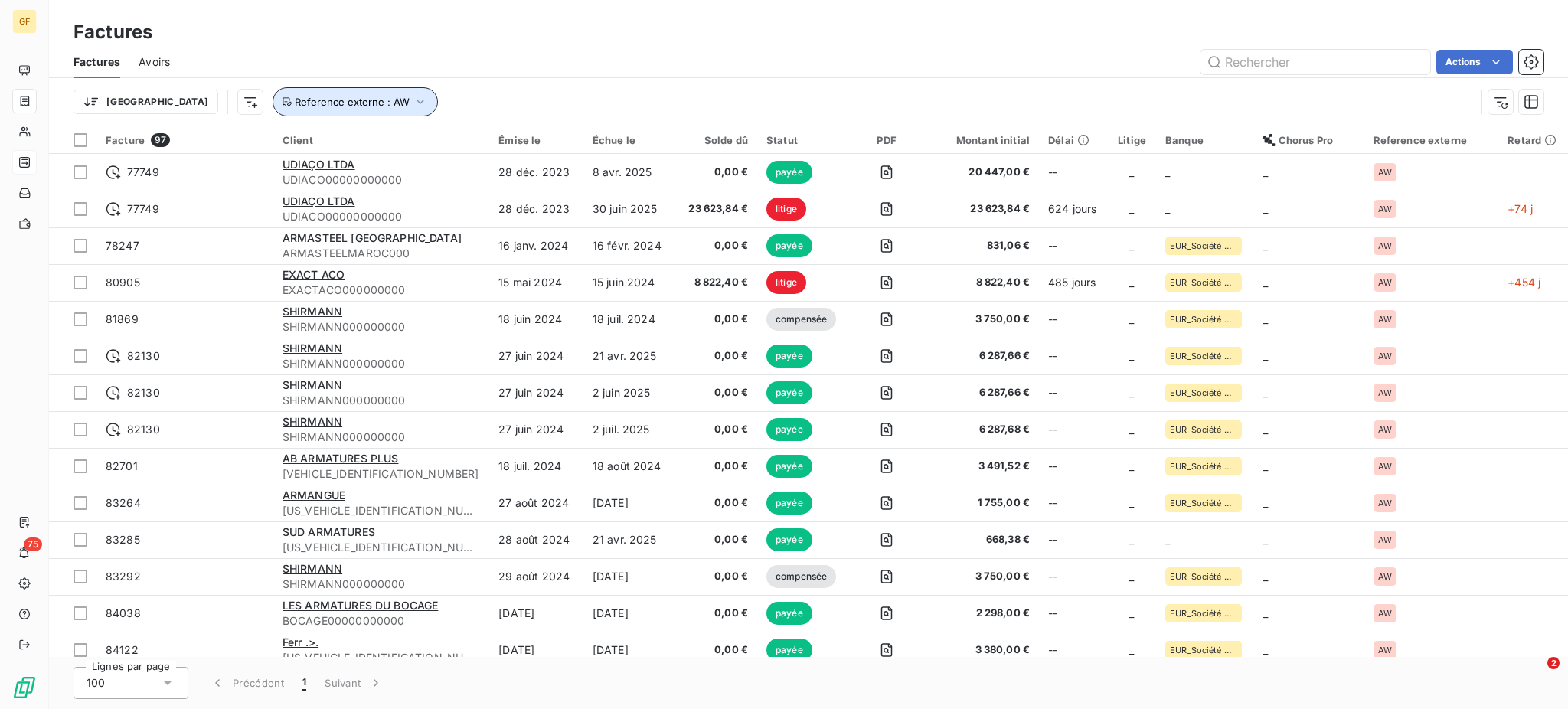
click at [413, 103] on icon "button" at bounding box center [420, 101] width 15 height 15
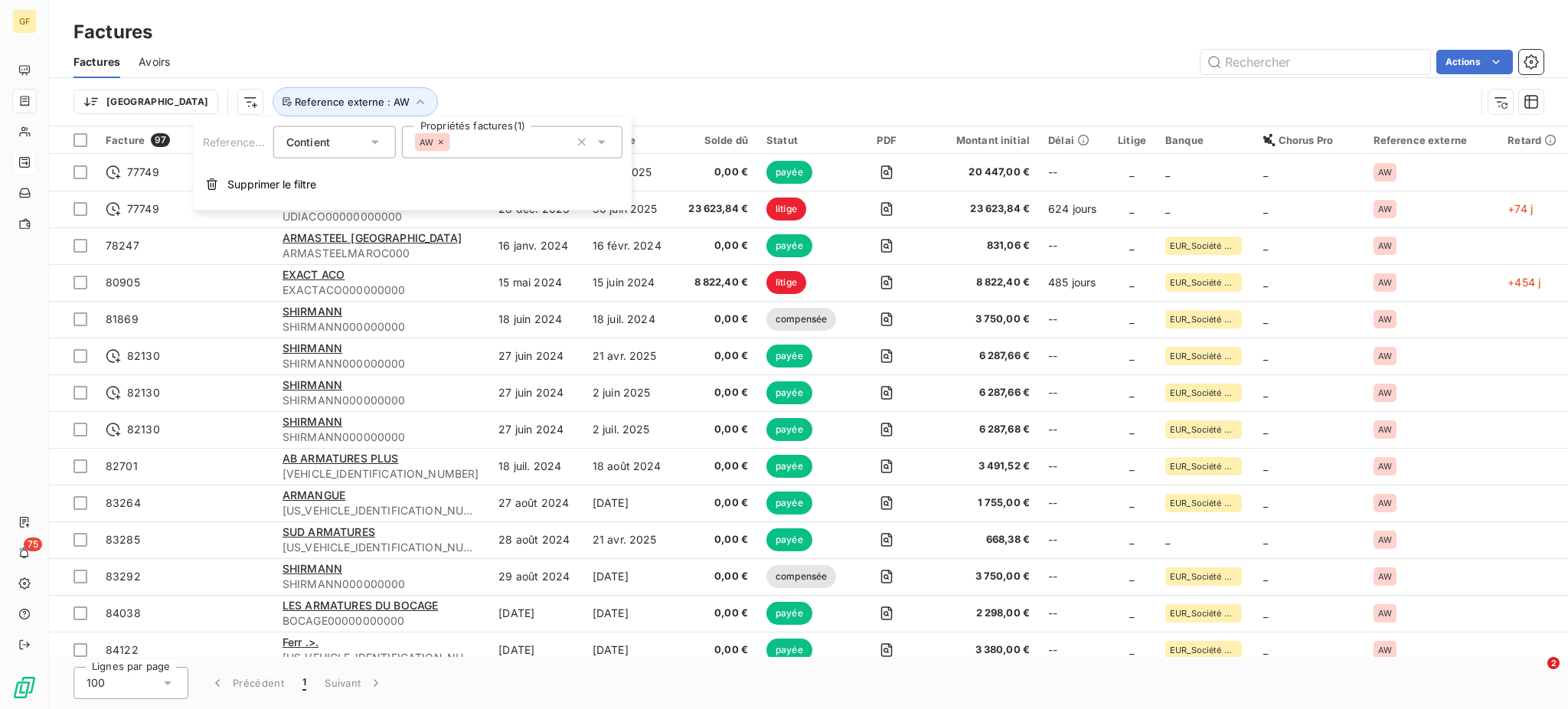
click at [375, 139] on icon at bounding box center [374, 142] width 15 height 15
click at [580, 141] on icon "button" at bounding box center [582, 142] width 8 height 8
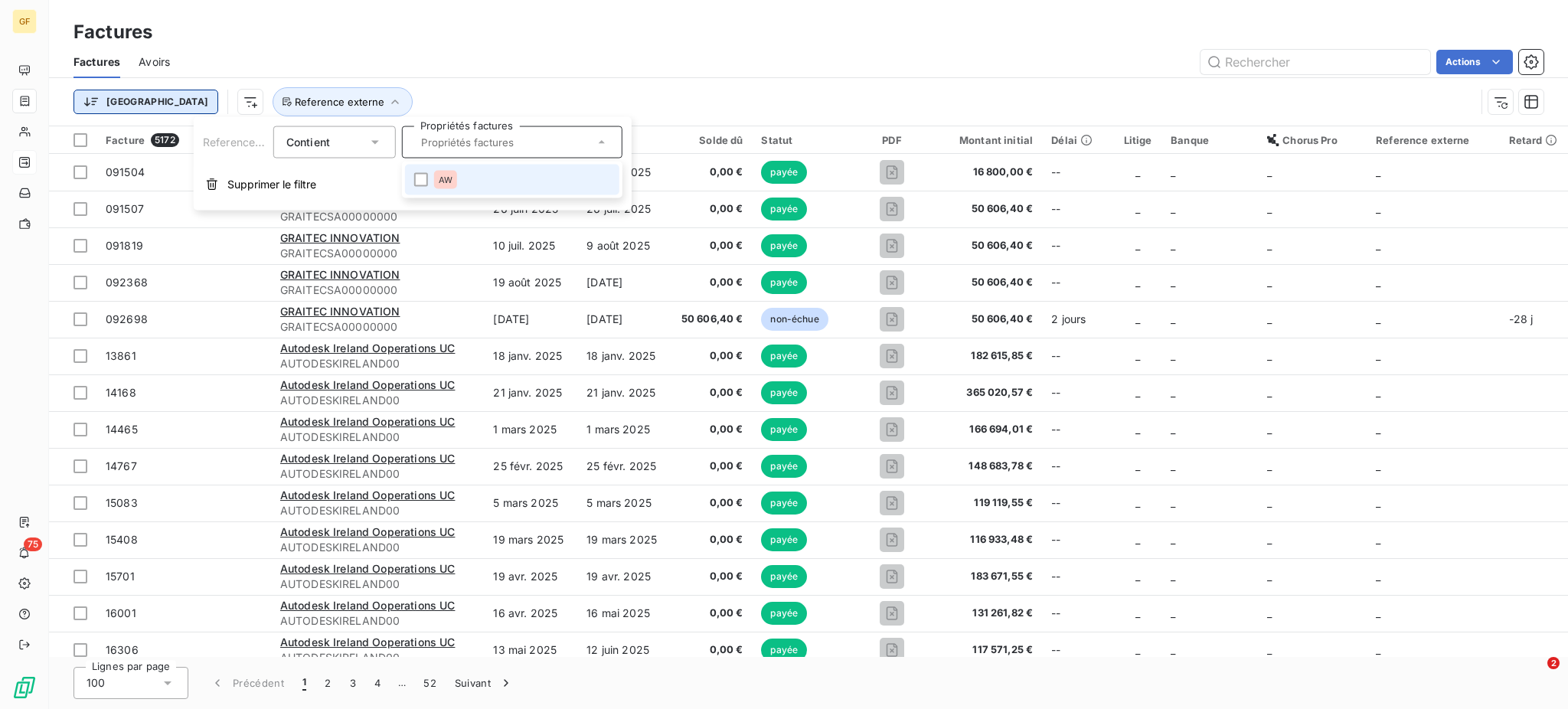
click at [114, 105] on html "GF 75 Factures Factures Avoirs Actions Trier Reference externe Facture 5172 Cli…" at bounding box center [784, 354] width 1568 height 709
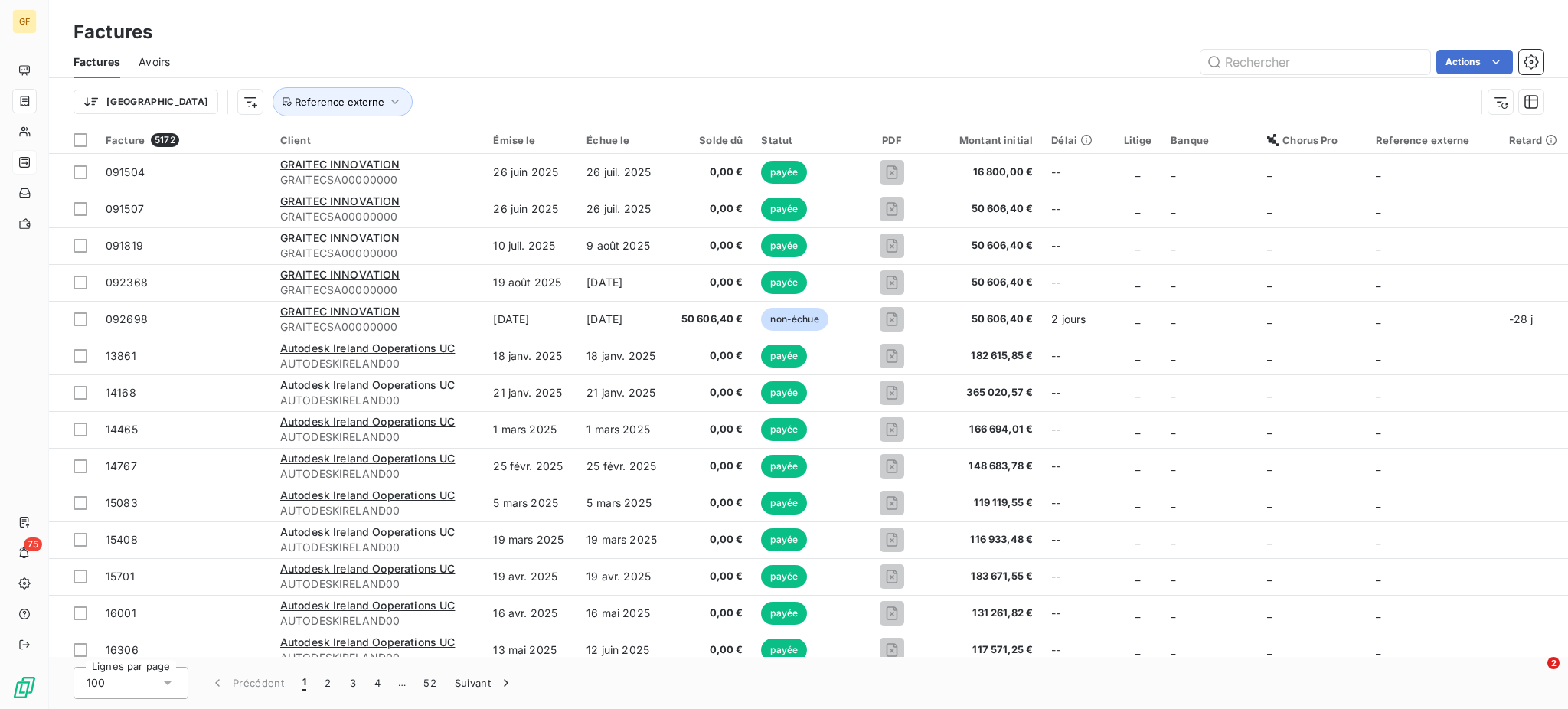
click at [167, 100] on html "GF 75 Factures Factures Avoirs Actions Trier Reference externe Facture 5172 Cli…" at bounding box center [784, 354] width 1568 height 709
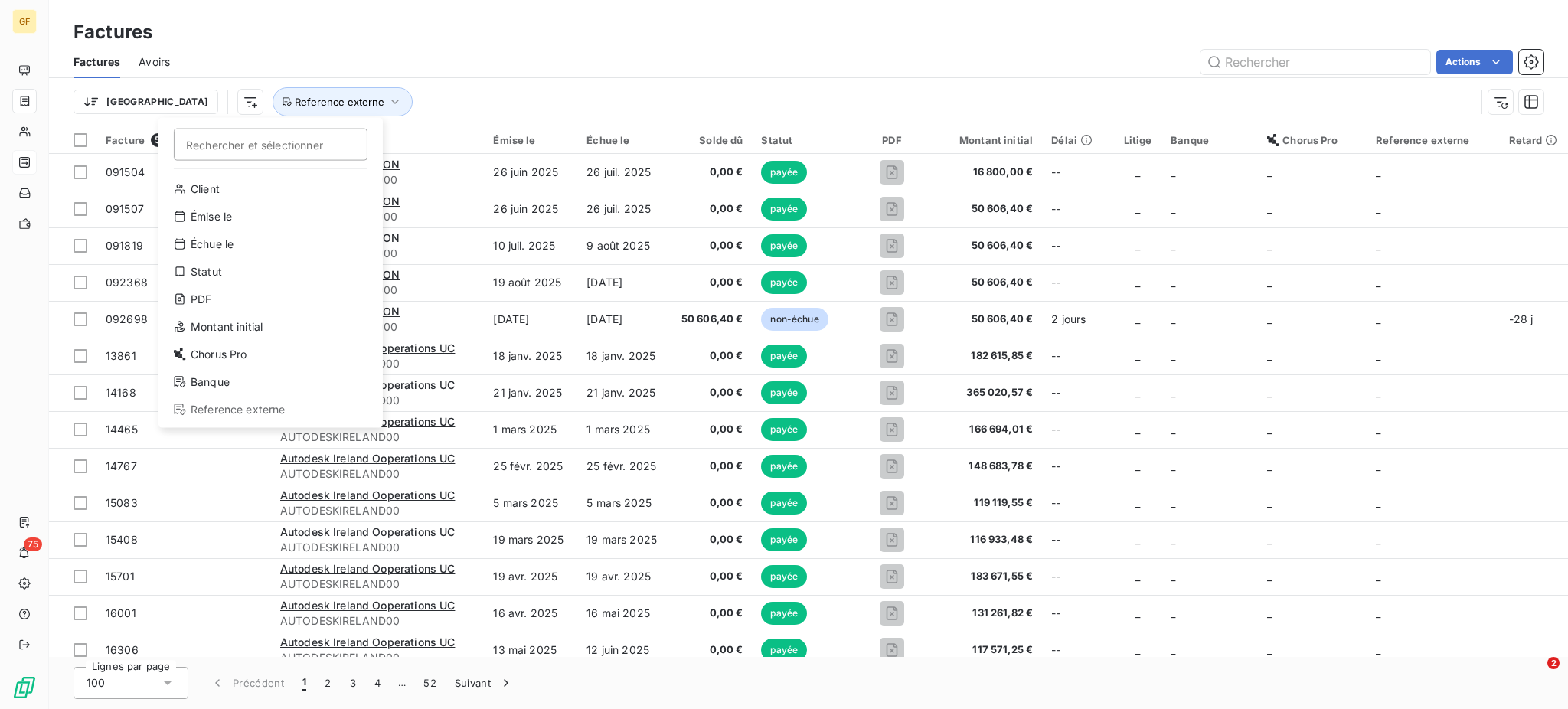
click at [167, 100] on html "GF 75 Factures Factures Avoirs Actions Trier Rechercher et sélectionner Client …" at bounding box center [784, 354] width 1568 height 709
click at [216, 267] on div "Statut" at bounding box center [271, 272] width 212 height 25
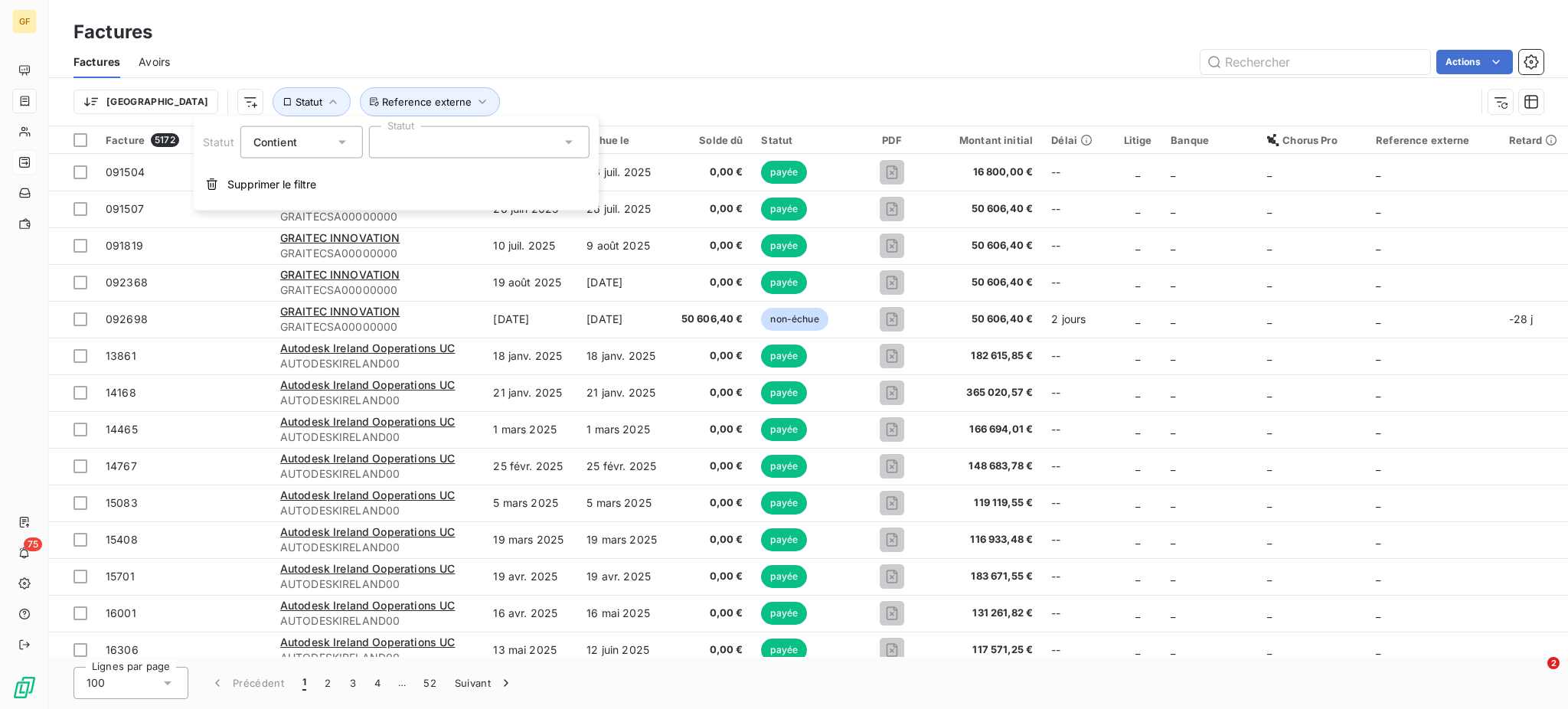
click at [572, 141] on icon at bounding box center [568, 142] width 15 height 15
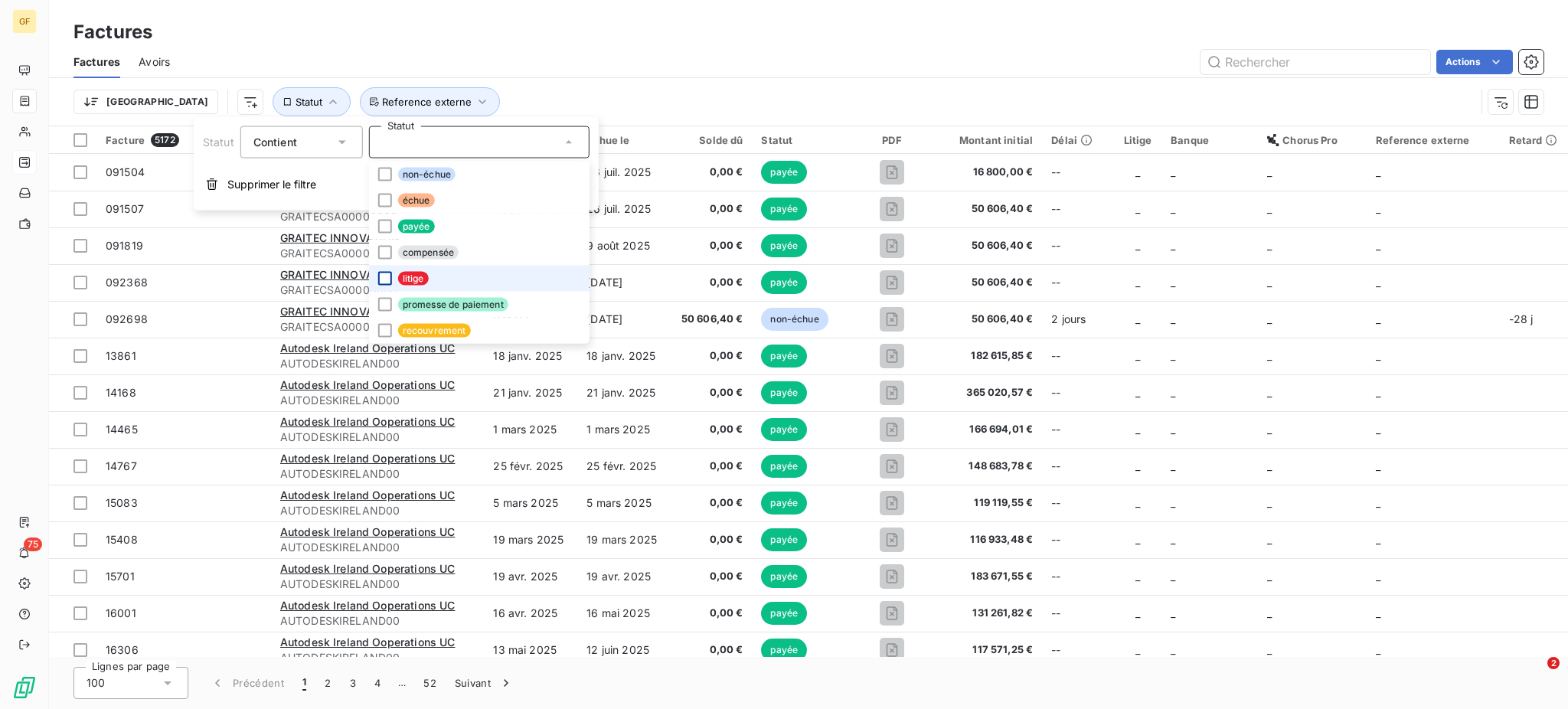
click at [387, 280] on div at bounding box center [386, 279] width 14 height 14
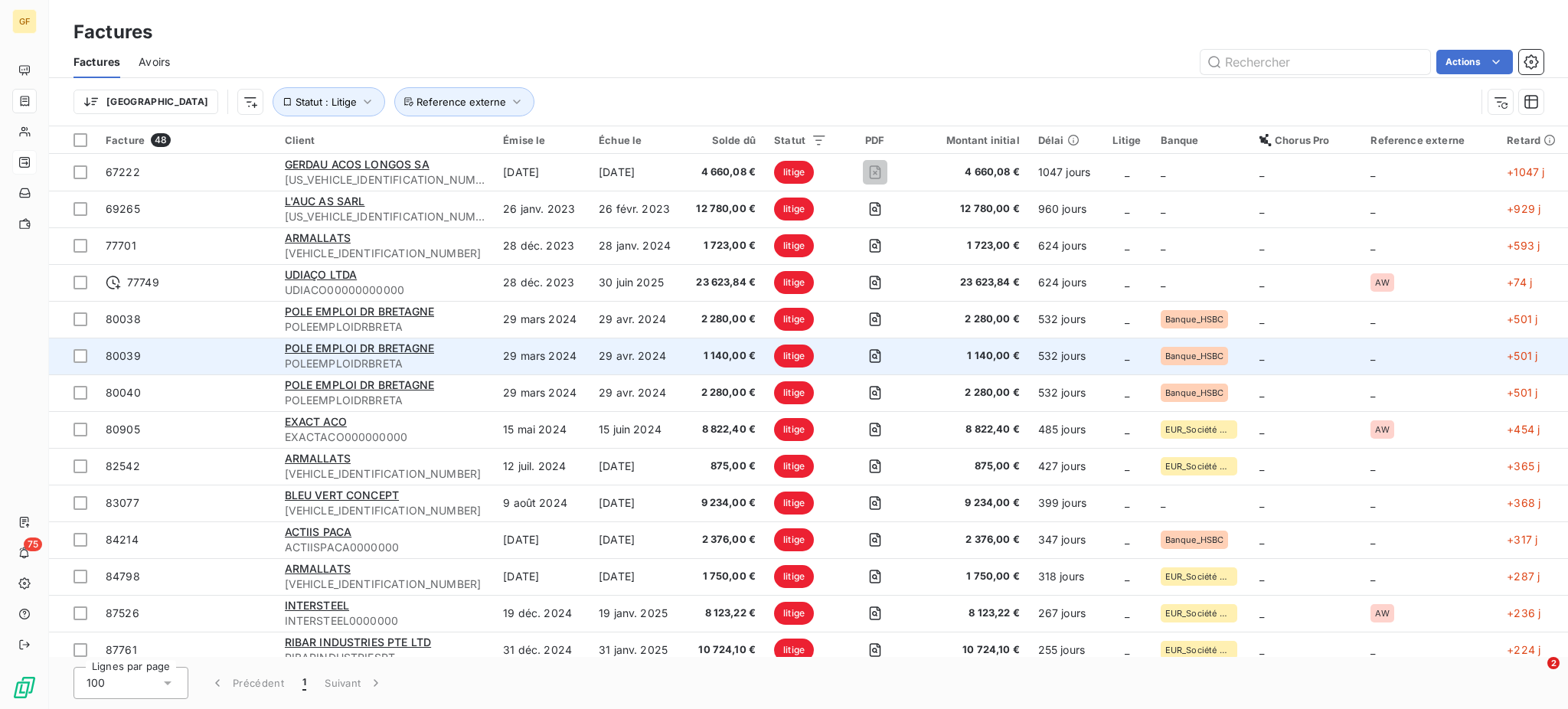
click at [1307, 367] on td "_" at bounding box center [1306, 356] width 111 height 37
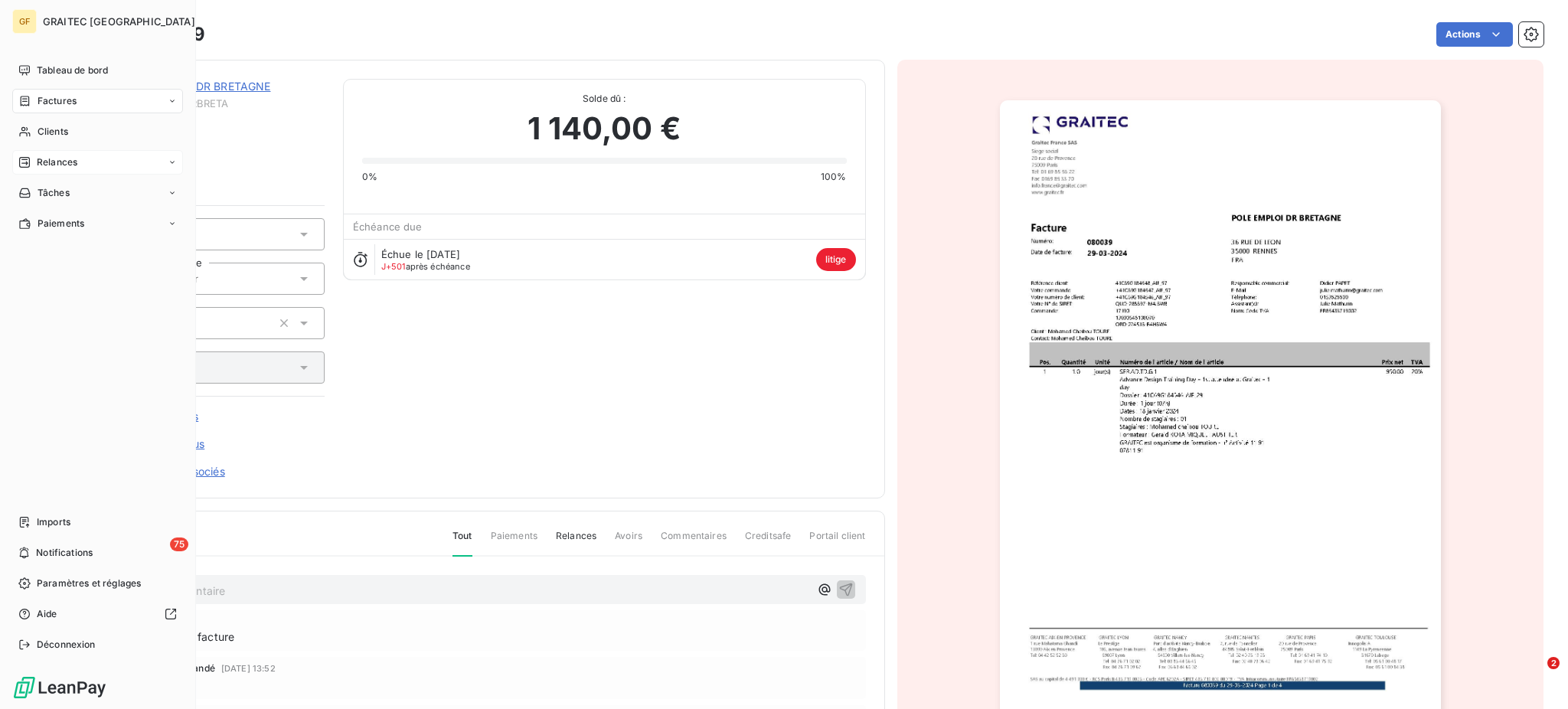
click at [60, 100] on span "Factures" at bounding box center [57, 101] width 39 height 14
click at [68, 129] on span "Factures" at bounding box center [56, 131] width 39 height 14
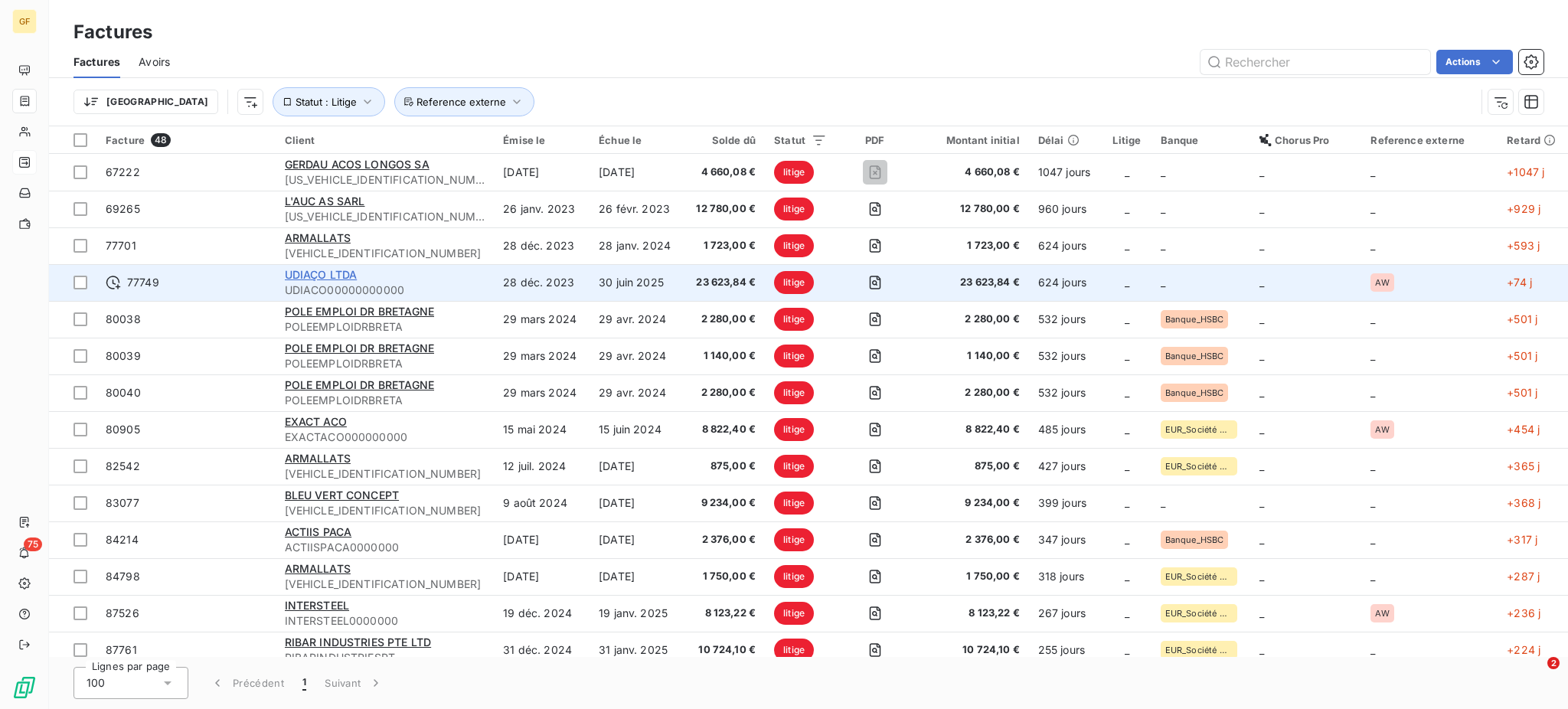
click at [340, 280] on span "UDIAÇO LTDA" at bounding box center [321, 274] width 73 height 13
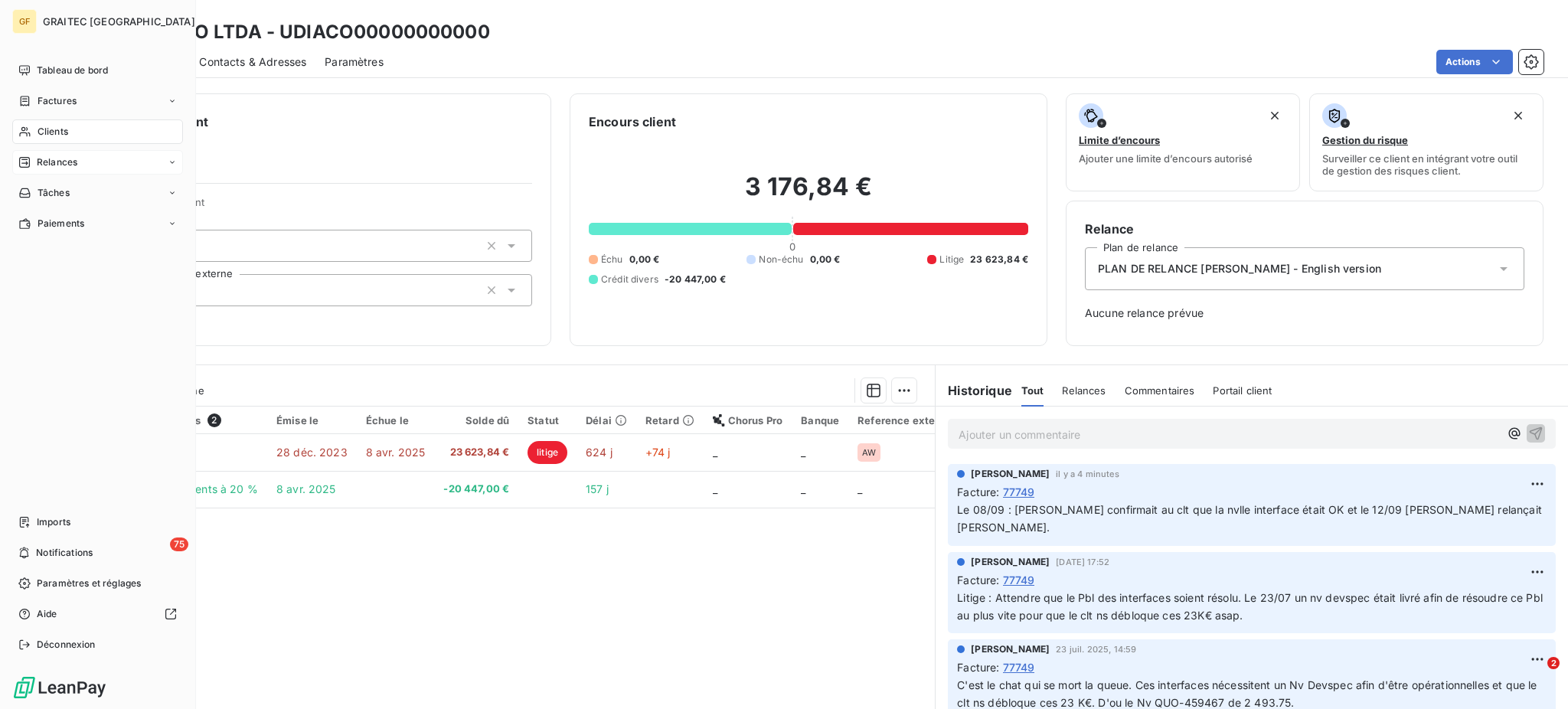
click at [43, 154] on div "Relances" at bounding box center [97, 162] width 171 height 25
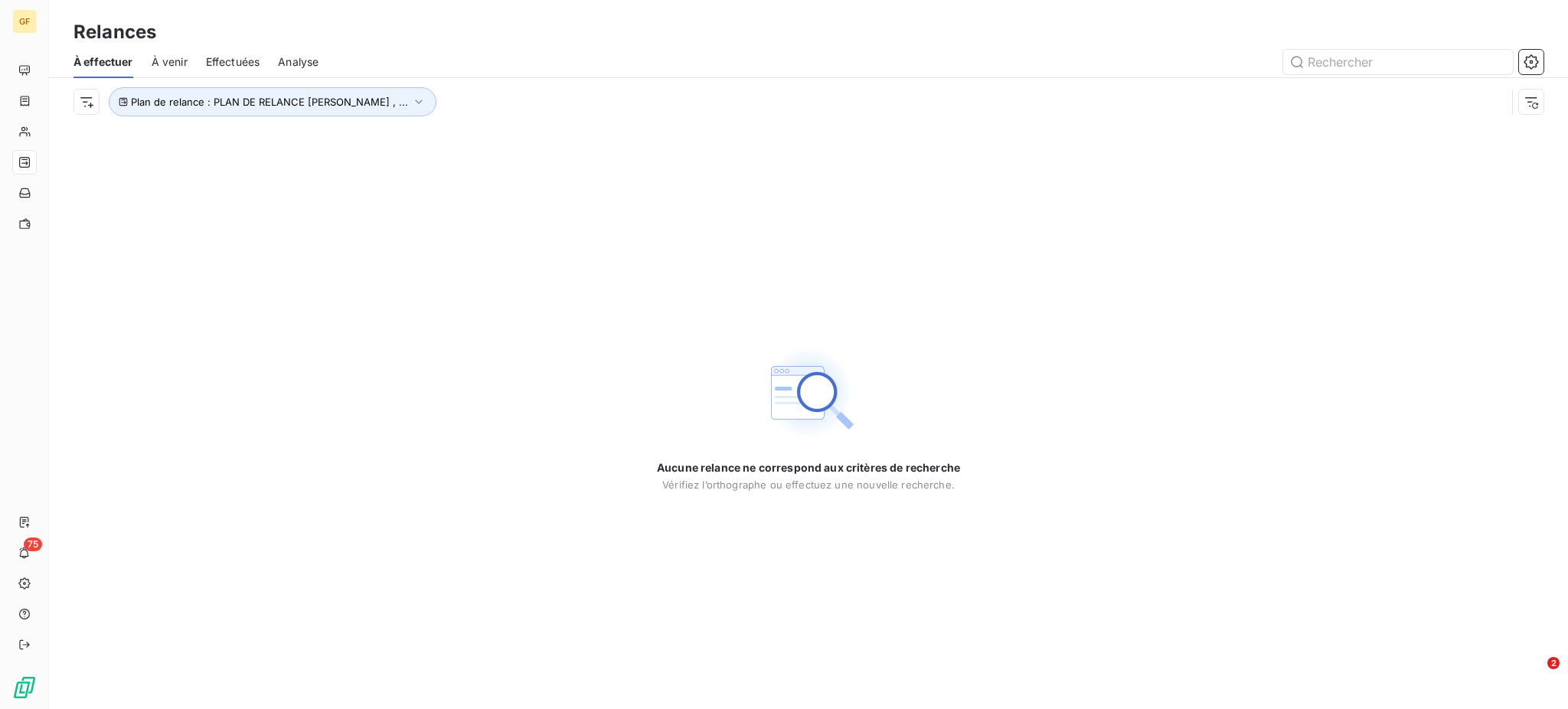
click at [167, 62] on span "À venir" at bounding box center [169, 61] width 36 height 15
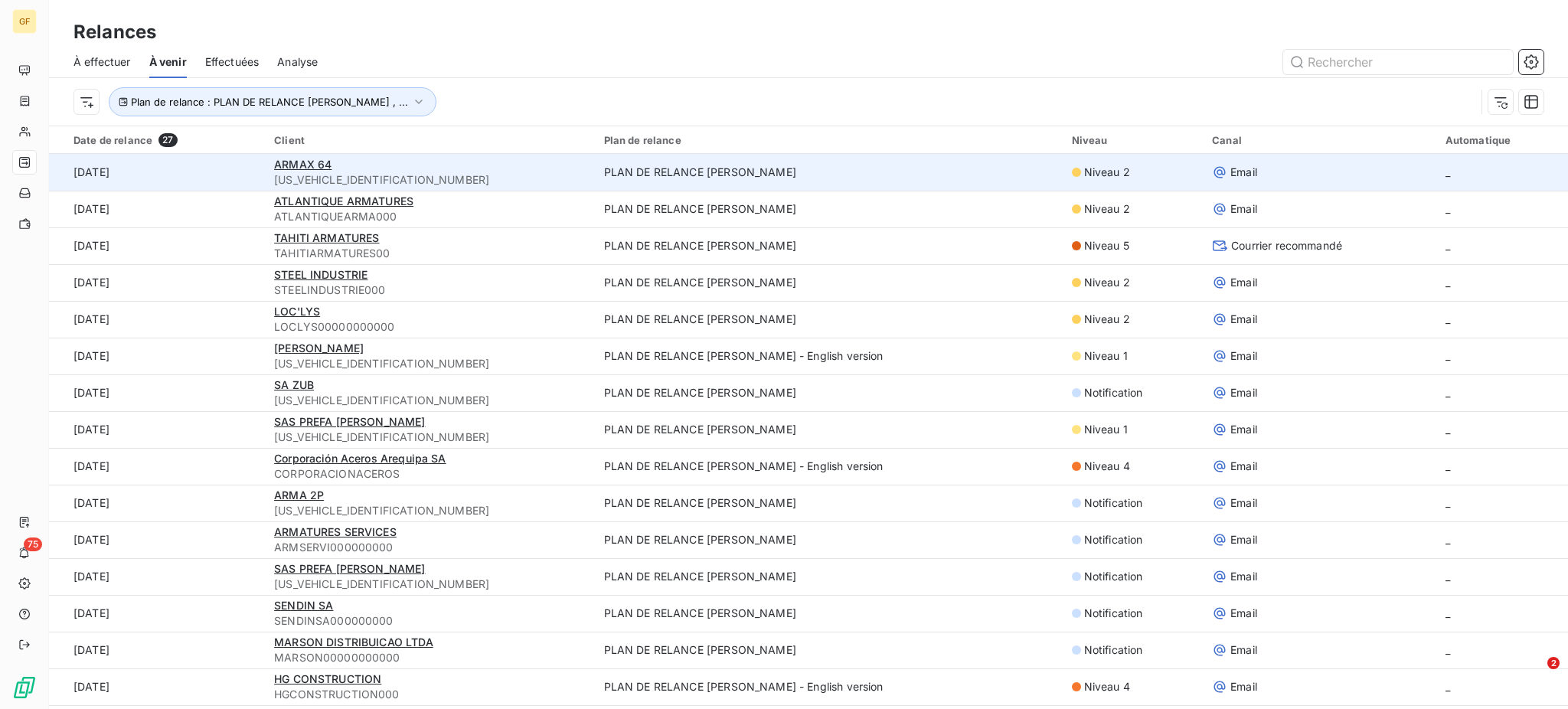
click at [128, 178] on td "[DATE]" at bounding box center [157, 173] width 216 height 37
click at [1445, 171] on span "_" at bounding box center [1447, 172] width 4 height 13
click at [623, 169] on td "PLAN DE RELANCE [PERSON_NAME]" at bounding box center [829, 173] width 468 height 37
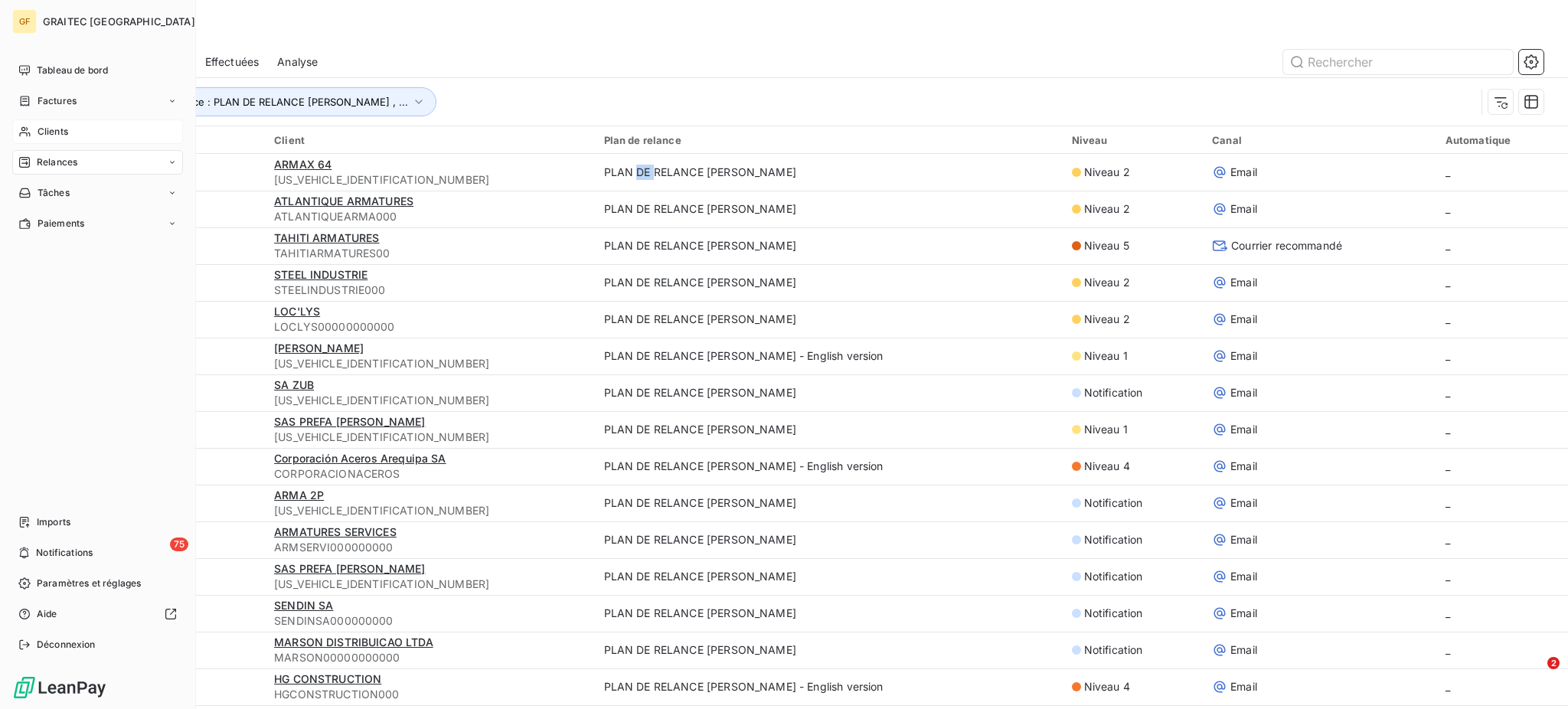
click at [55, 131] on span "Clients" at bounding box center [53, 131] width 31 height 14
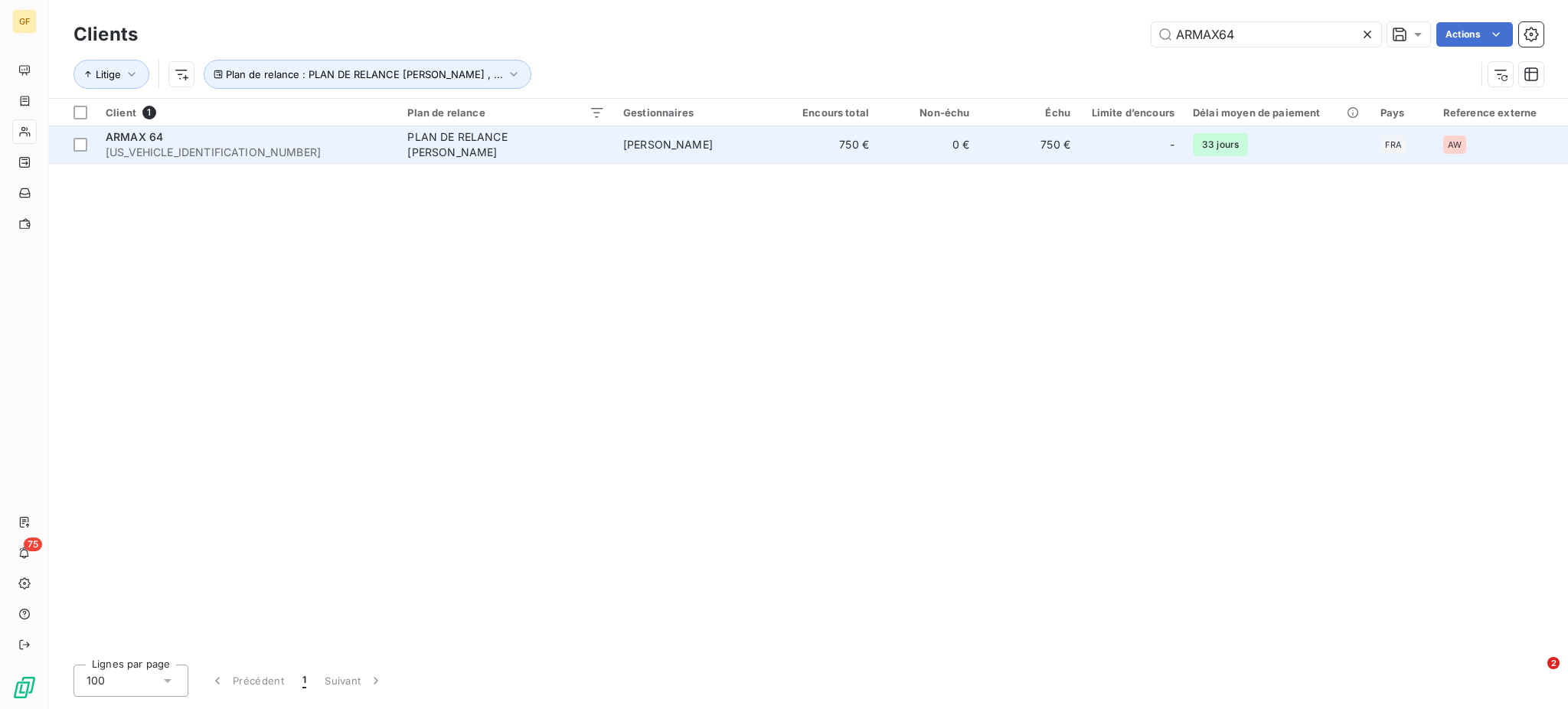
type input "ARMAX64"
click at [554, 143] on div "PLAN DE RELANCE [PERSON_NAME]" at bounding box center [503, 145] width 191 height 31
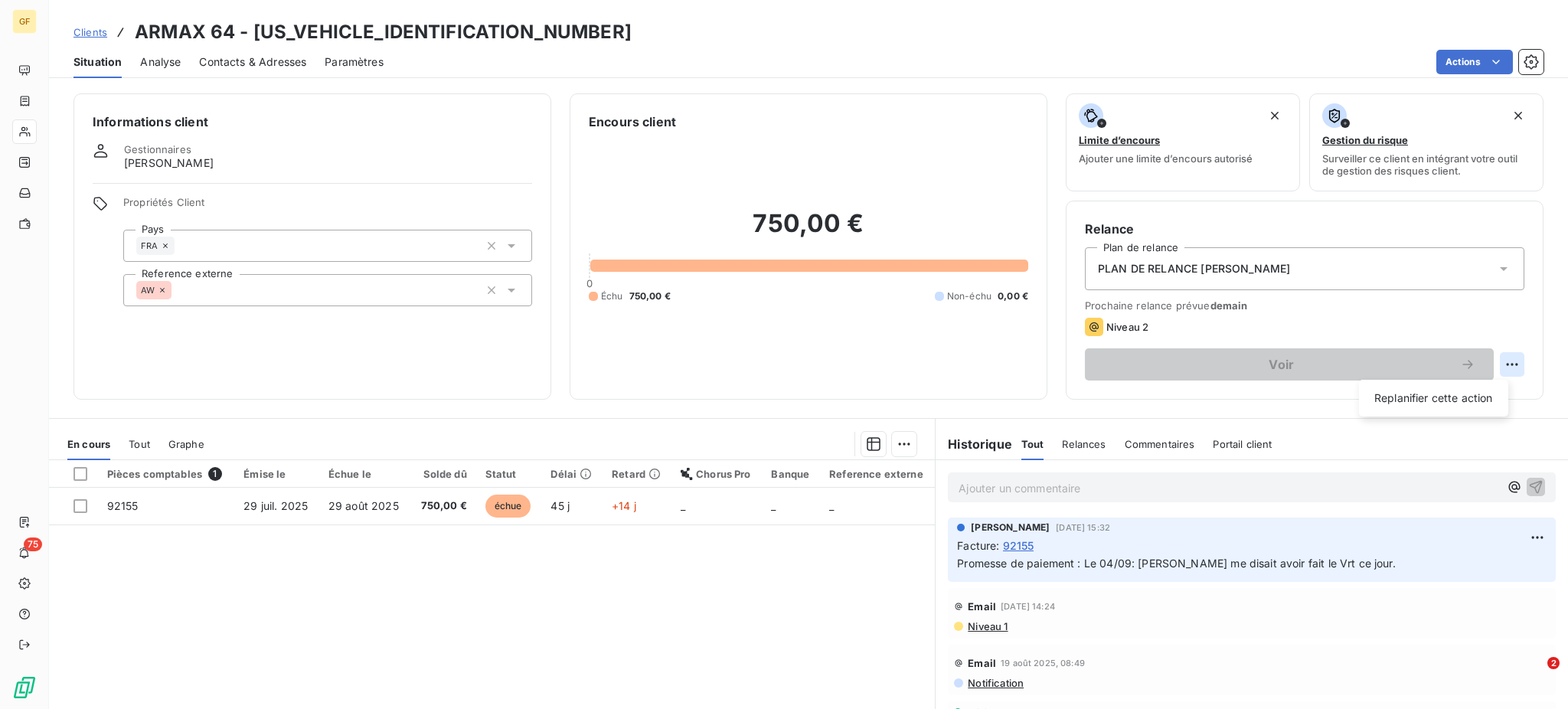
click at [1497, 360] on html "GF 75 Clients ARMAX 64 - [US_VEHICLE_IDENTIFICATION_NUMBER] Situation Analyse C…" at bounding box center [784, 354] width 1568 height 709
click at [1412, 400] on div "Replanifier cette action" at bounding box center [1434, 398] width 137 height 25
select select "8"
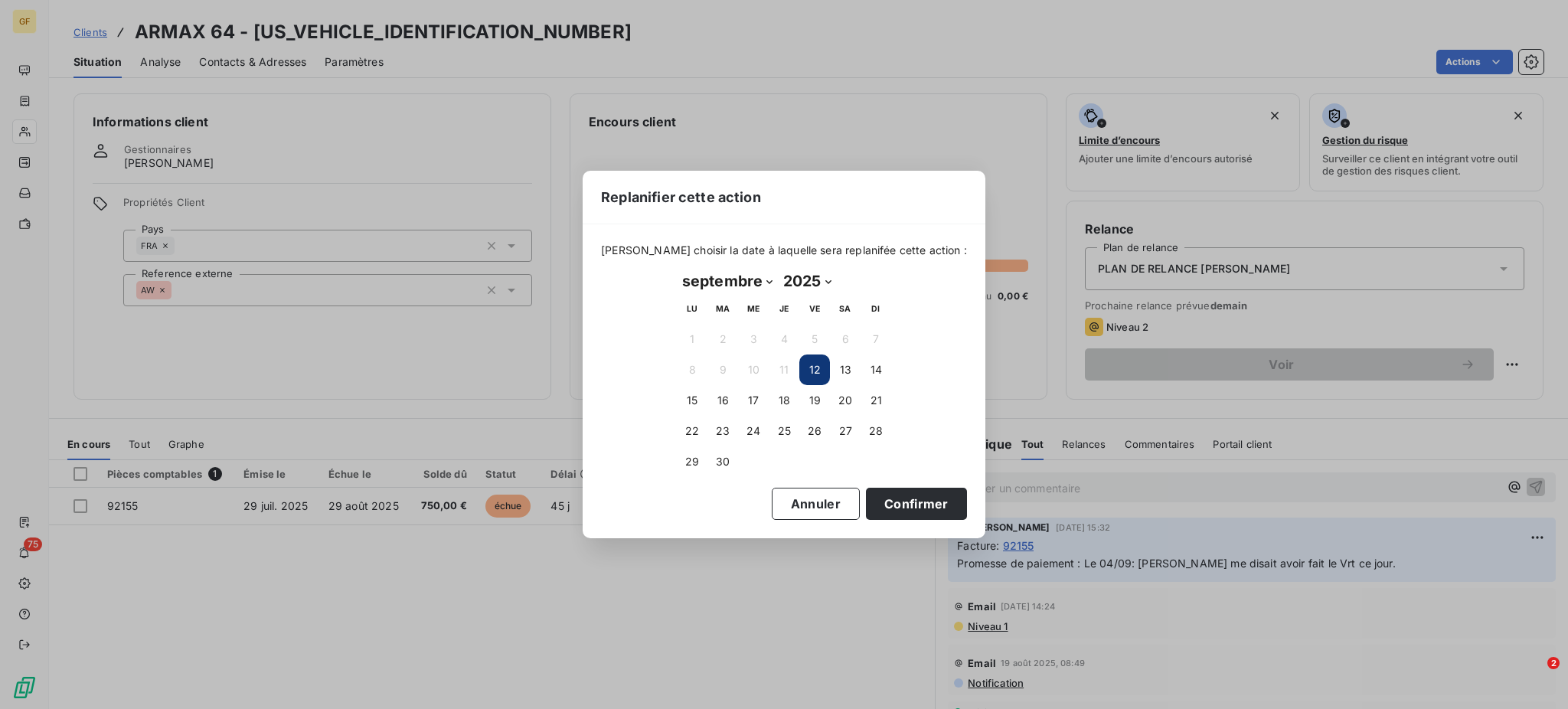
click at [815, 367] on button "12" at bounding box center [814, 369] width 31 height 31
click at [821, 372] on button "12" at bounding box center [814, 369] width 31 height 31
click at [893, 497] on button "Confirmer" at bounding box center [916, 503] width 101 height 32
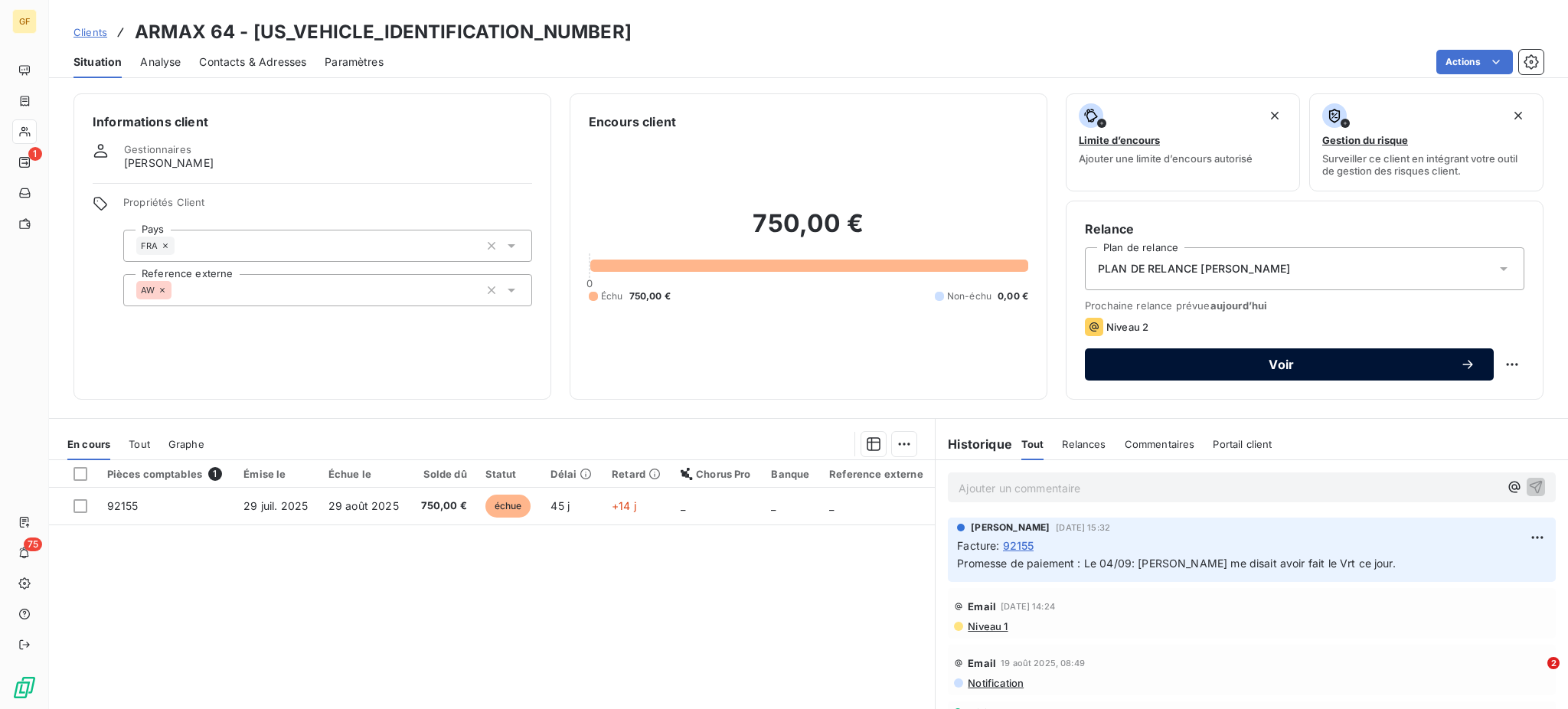
click at [1267, 360] on span "Voir" at bounding box center [1281, 365] width 357 height 12
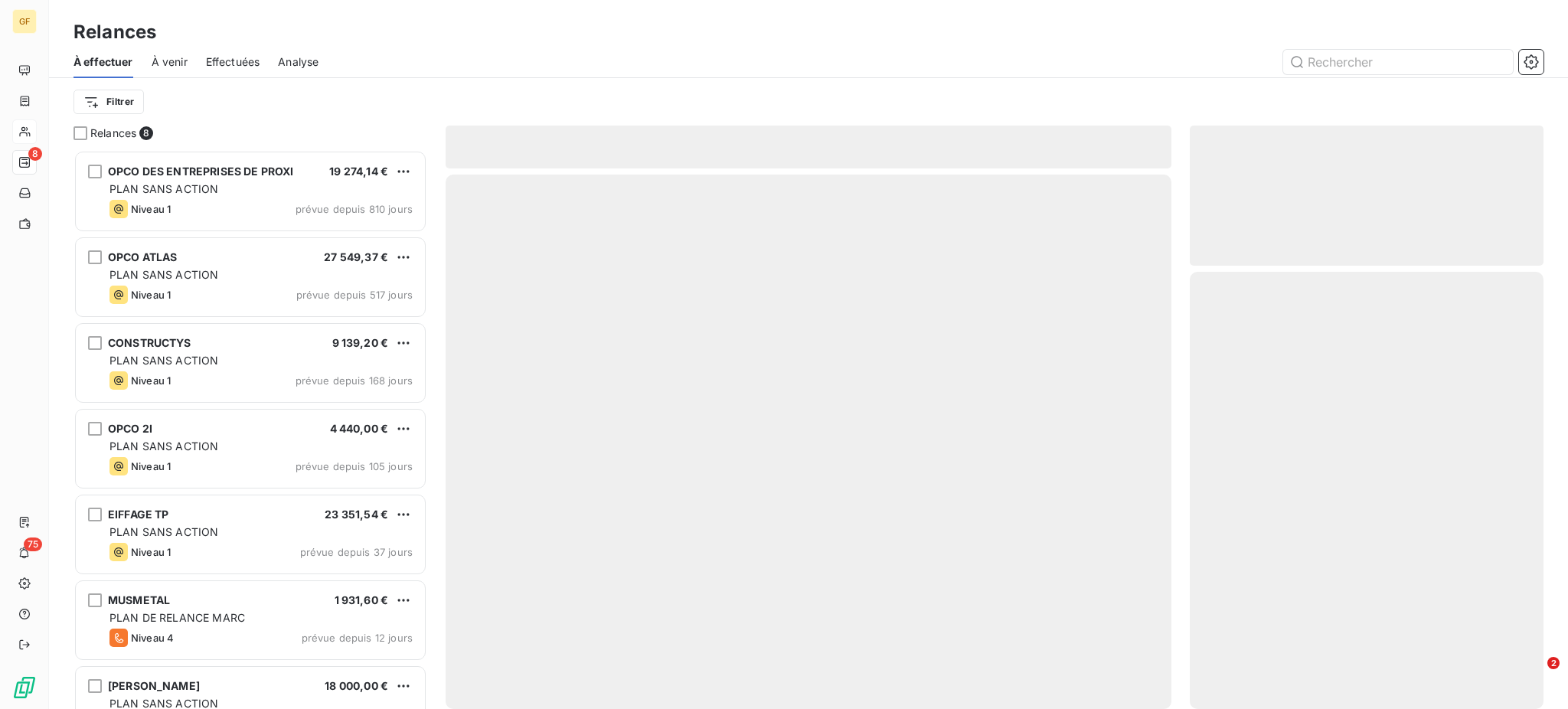
scroll to position [544, 337]
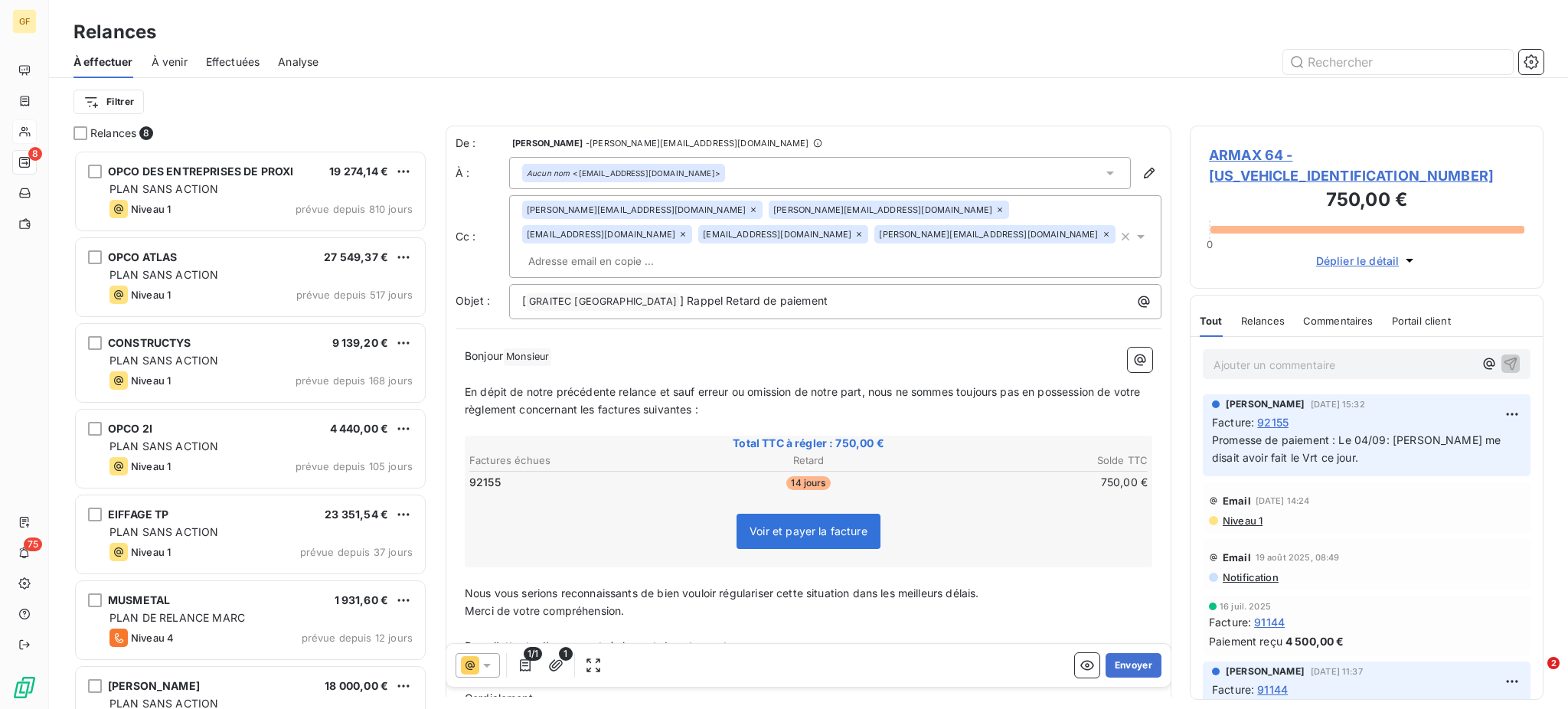
click at [1103, 174] on icon at bounding box center [1110, 173] width 15 height 15
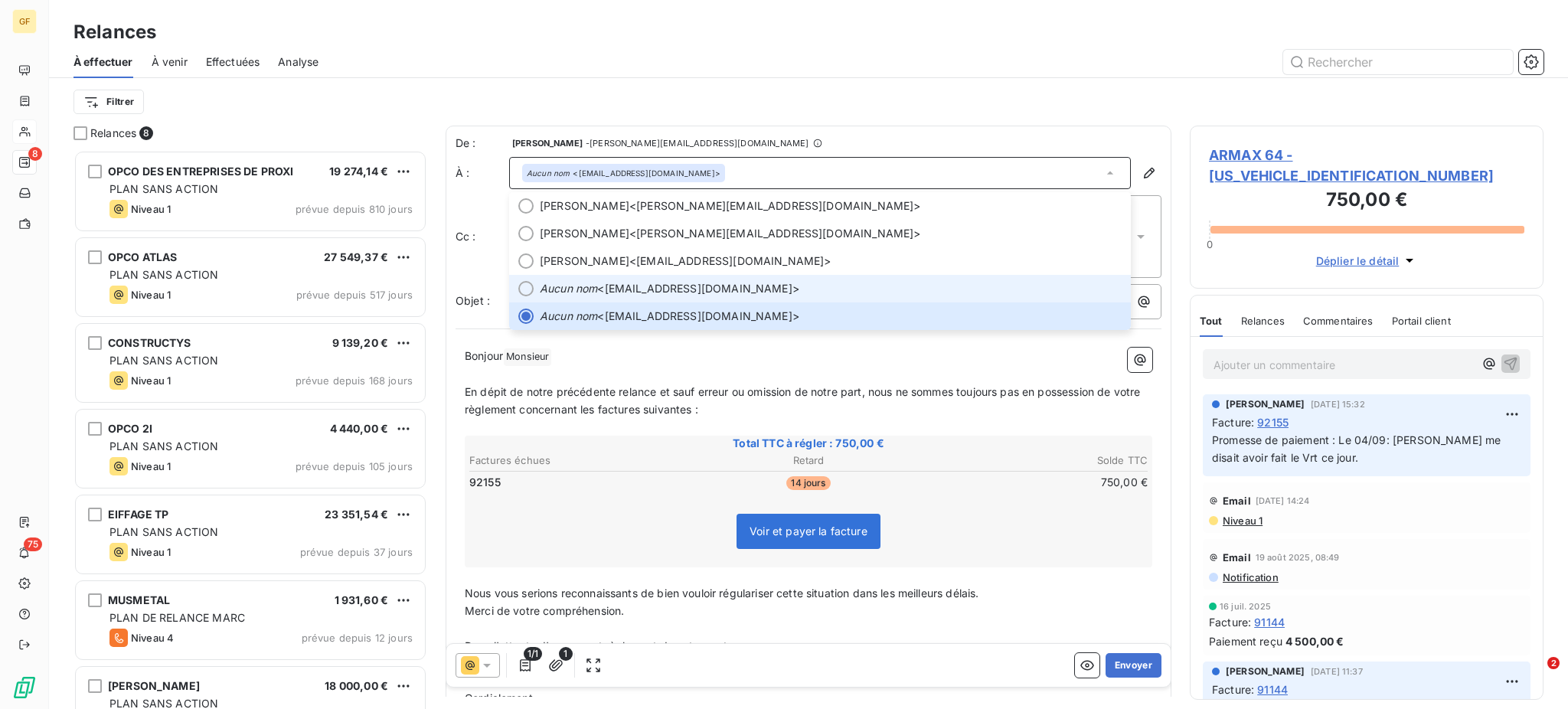
click at [519, 287] on div at bounding box center [525, 288] width 15 height 15
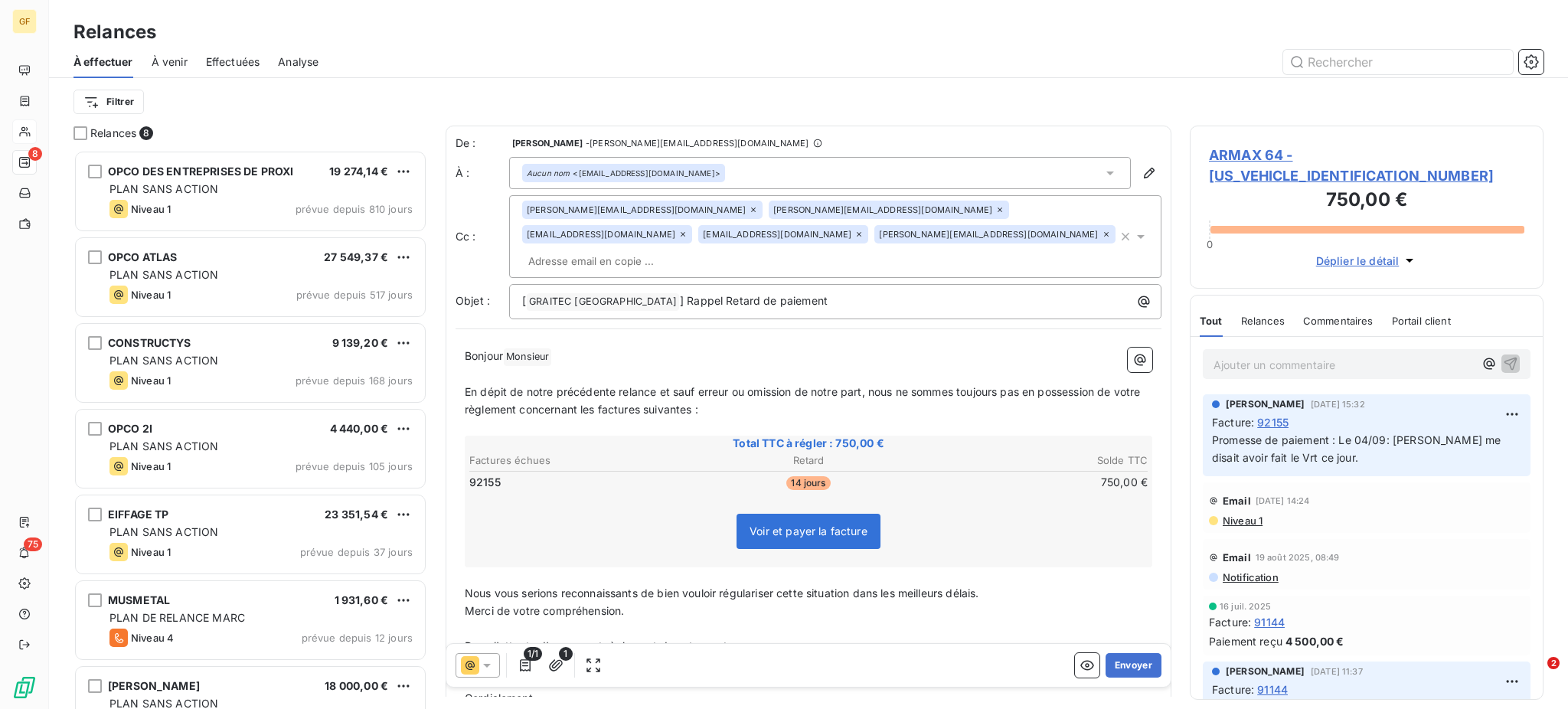
click at [855, 234] on icon at bounding box center [859, 234] width 9 height 9
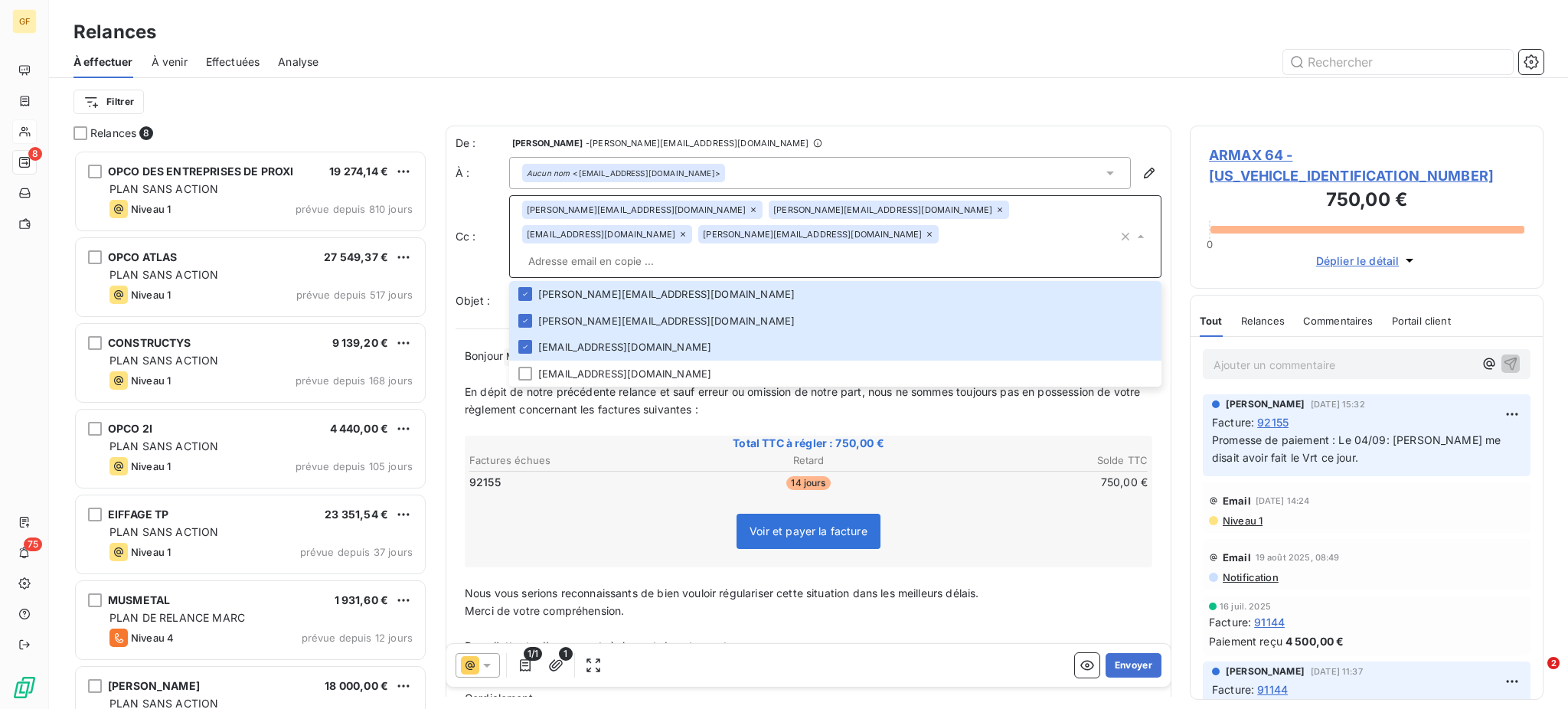
click at [751, 208] on icon at bounding box center [753, 209] width 4 height 4
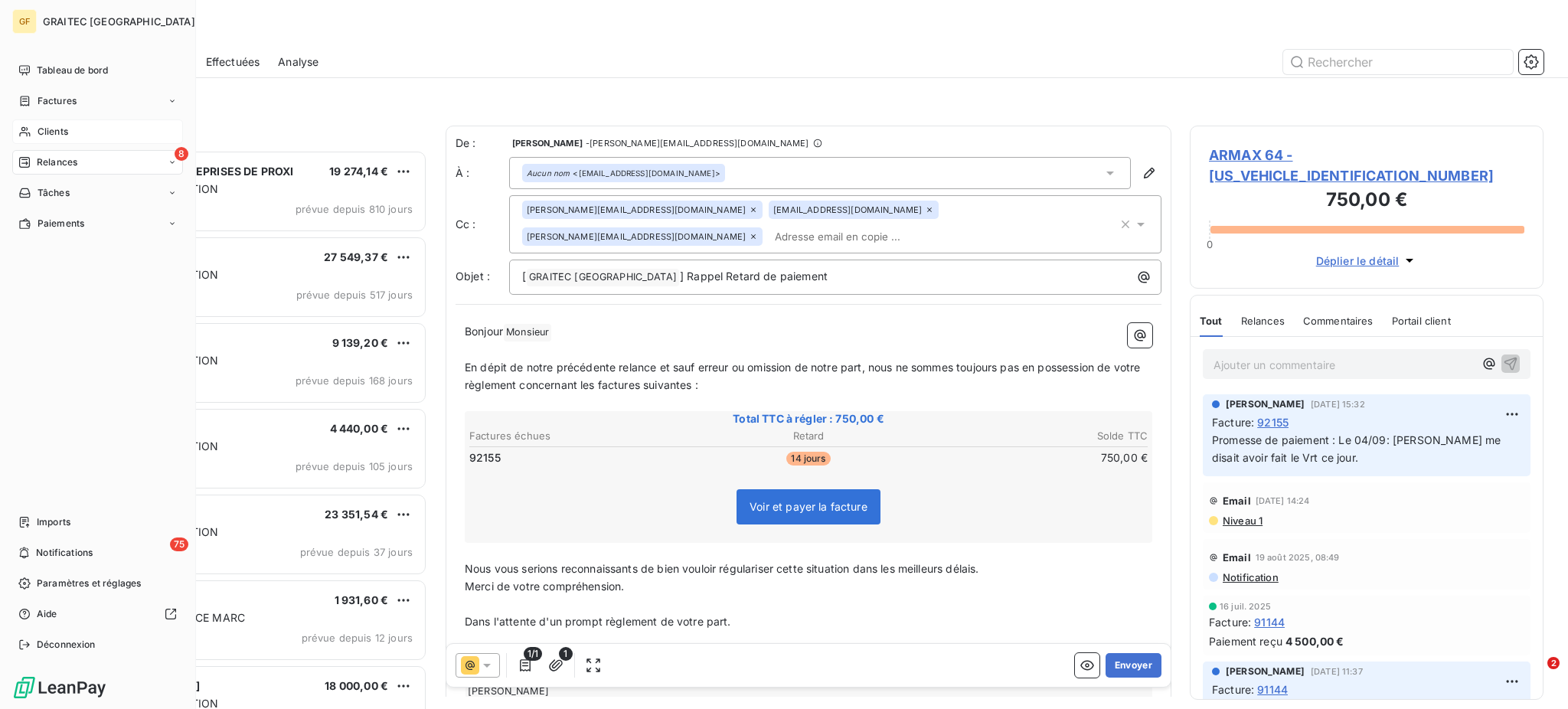
click at [46, 128] on span "Clients" at bounding box center [53, 131] width 31 height 14
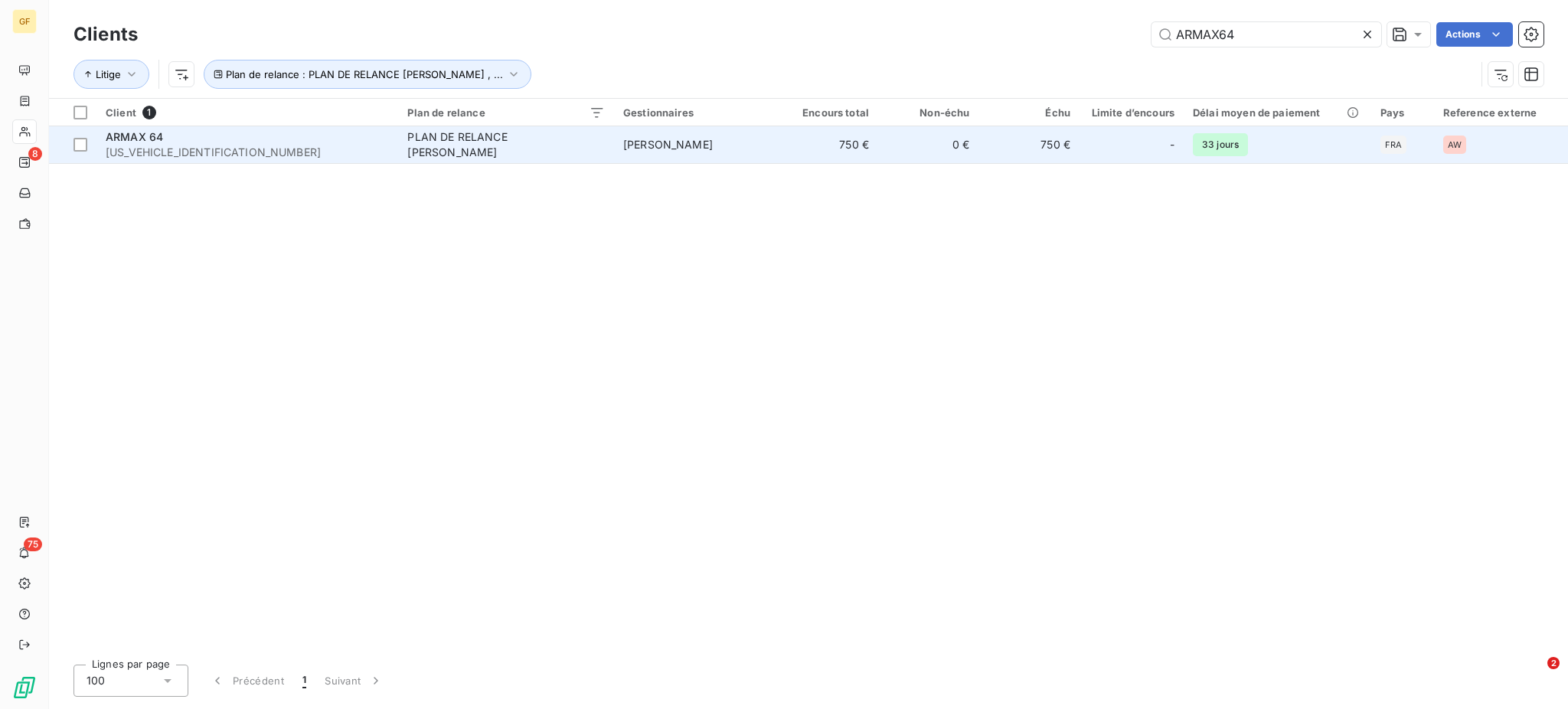
click at [275, 136] on div "ARMAX 64" at bounding box center [247, 137] width 283 height 15
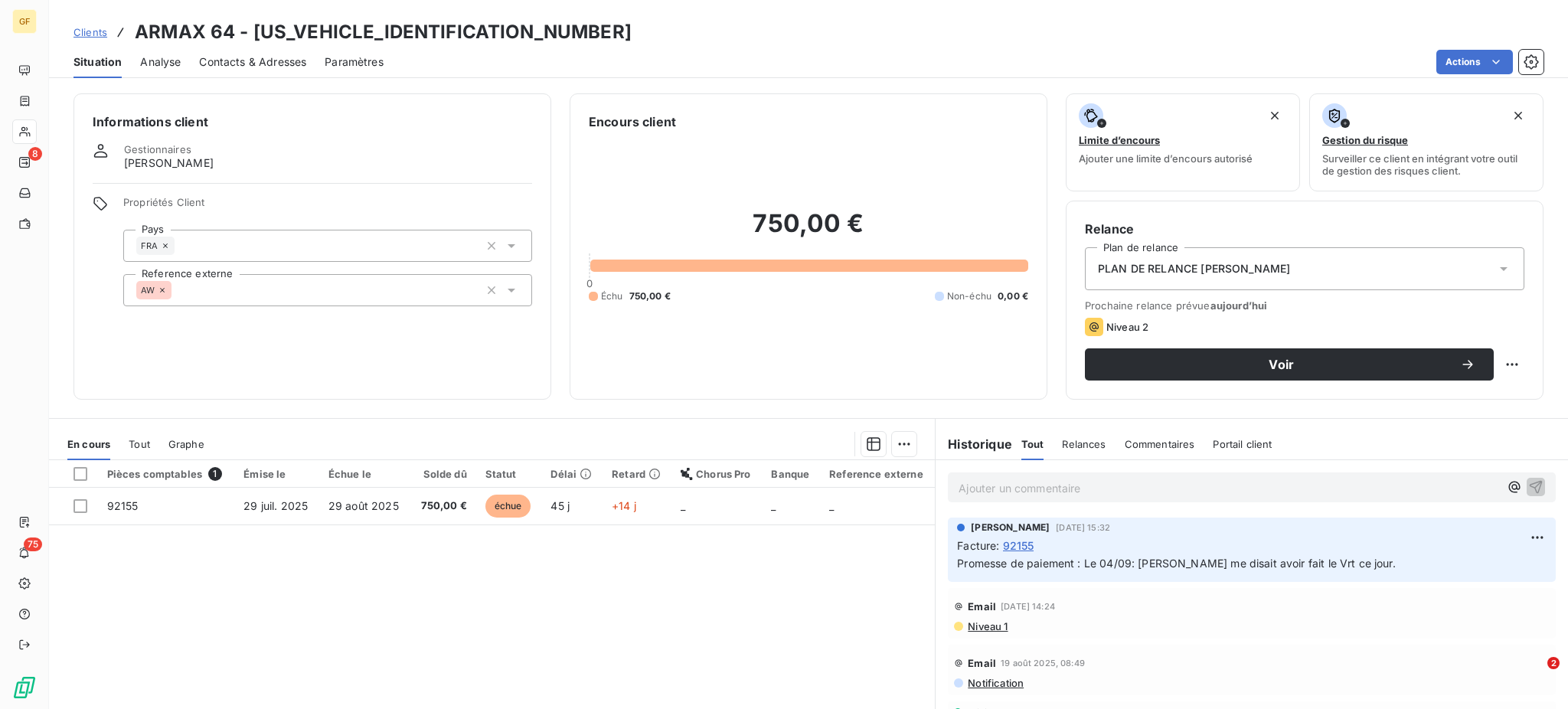
click at [239, 55] on span "Contacts & Adresses" at bounding box center [252, 61] width 107 height 15
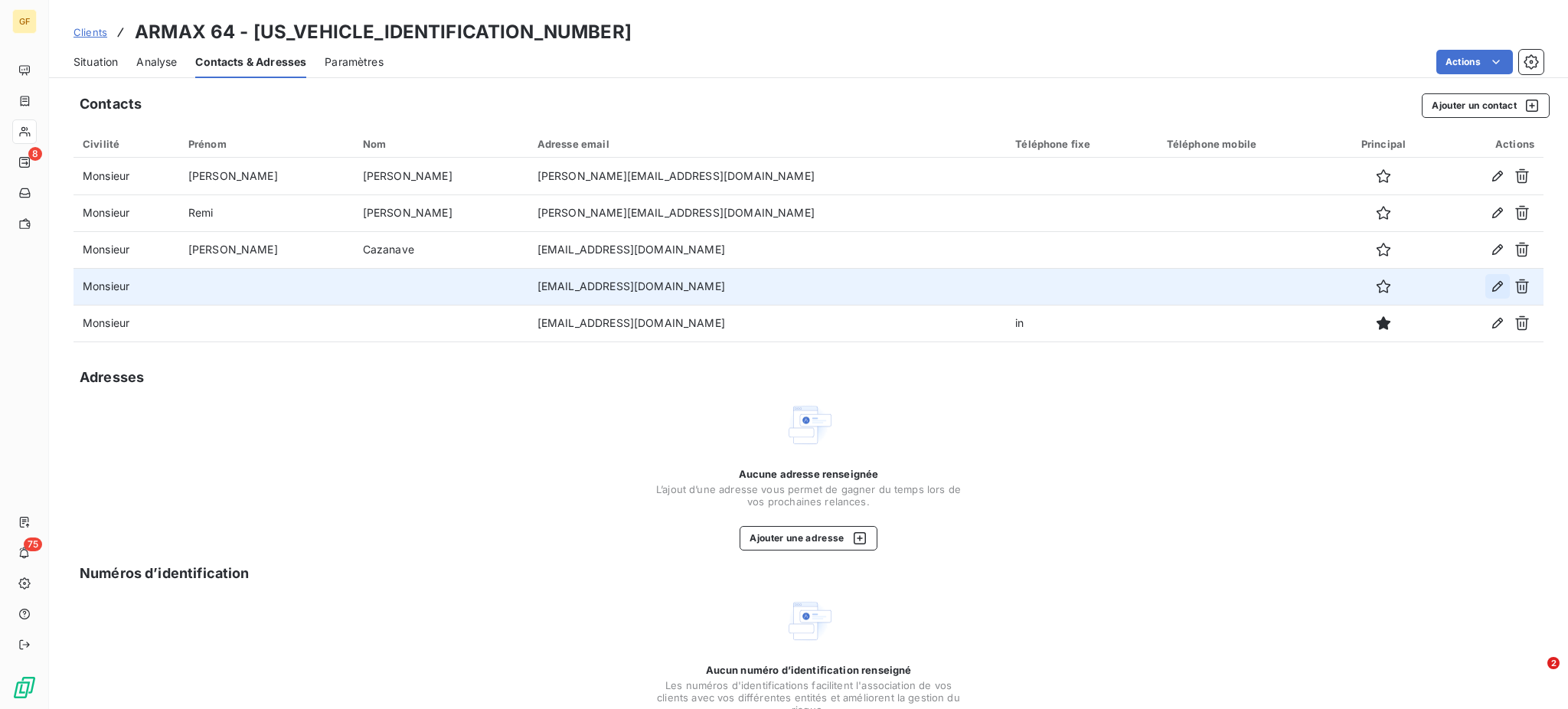
click at [1490, 288] on icon "button" at bounding box center [1497, 286] width 15 height 15
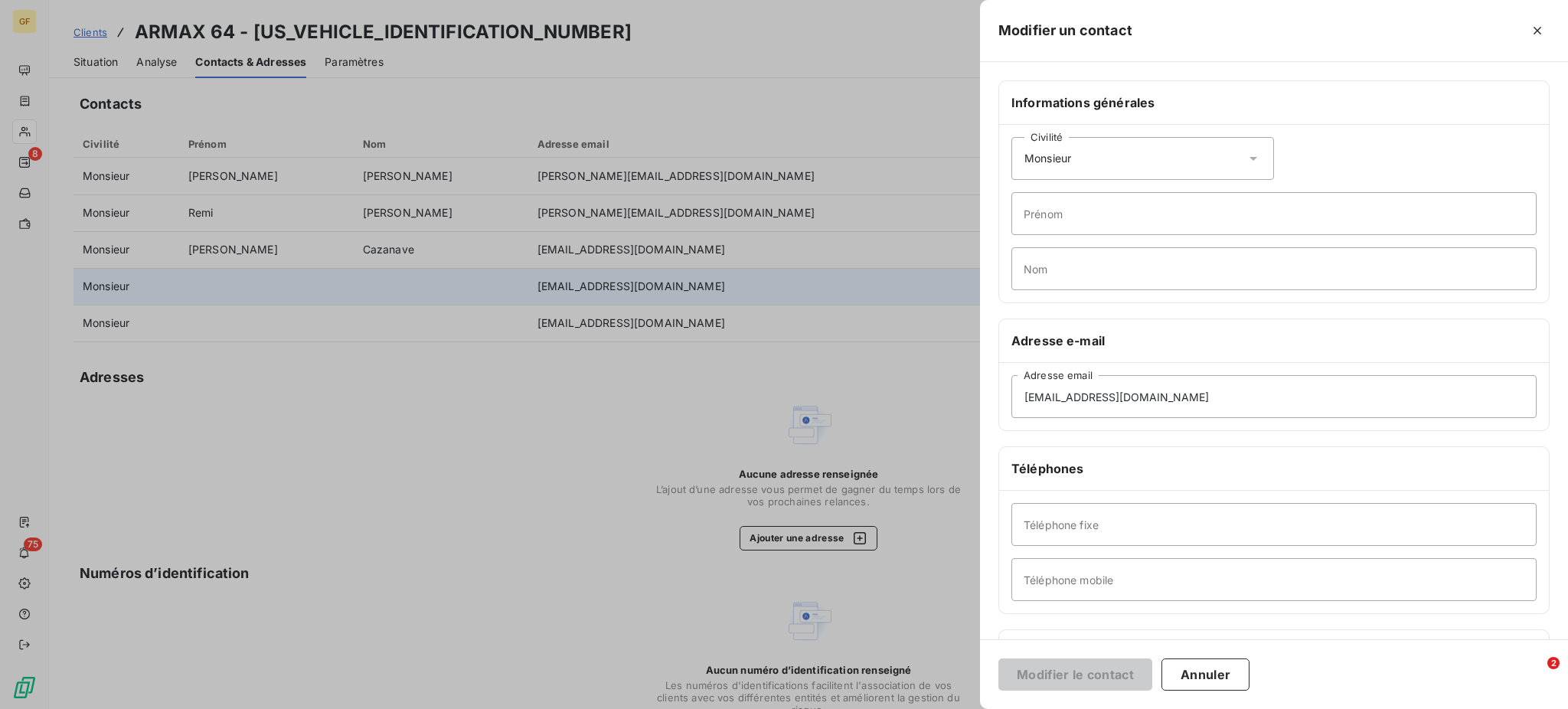
click at [1248, 154] on icon at bounding box center [1252, 158] width 15 height 15
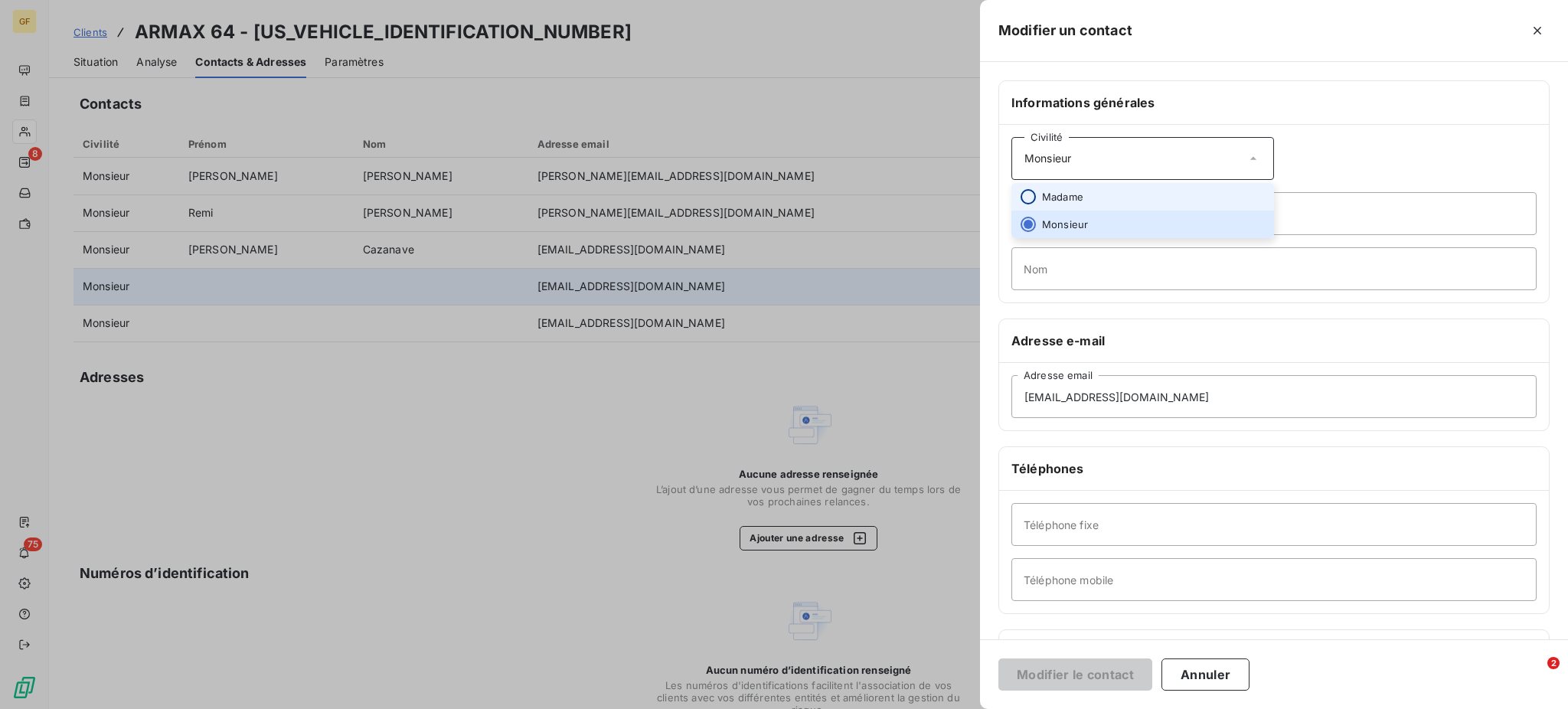
click at [1030, 201] on input "radio" at bounding box center [1027, 196] width 15 height 15
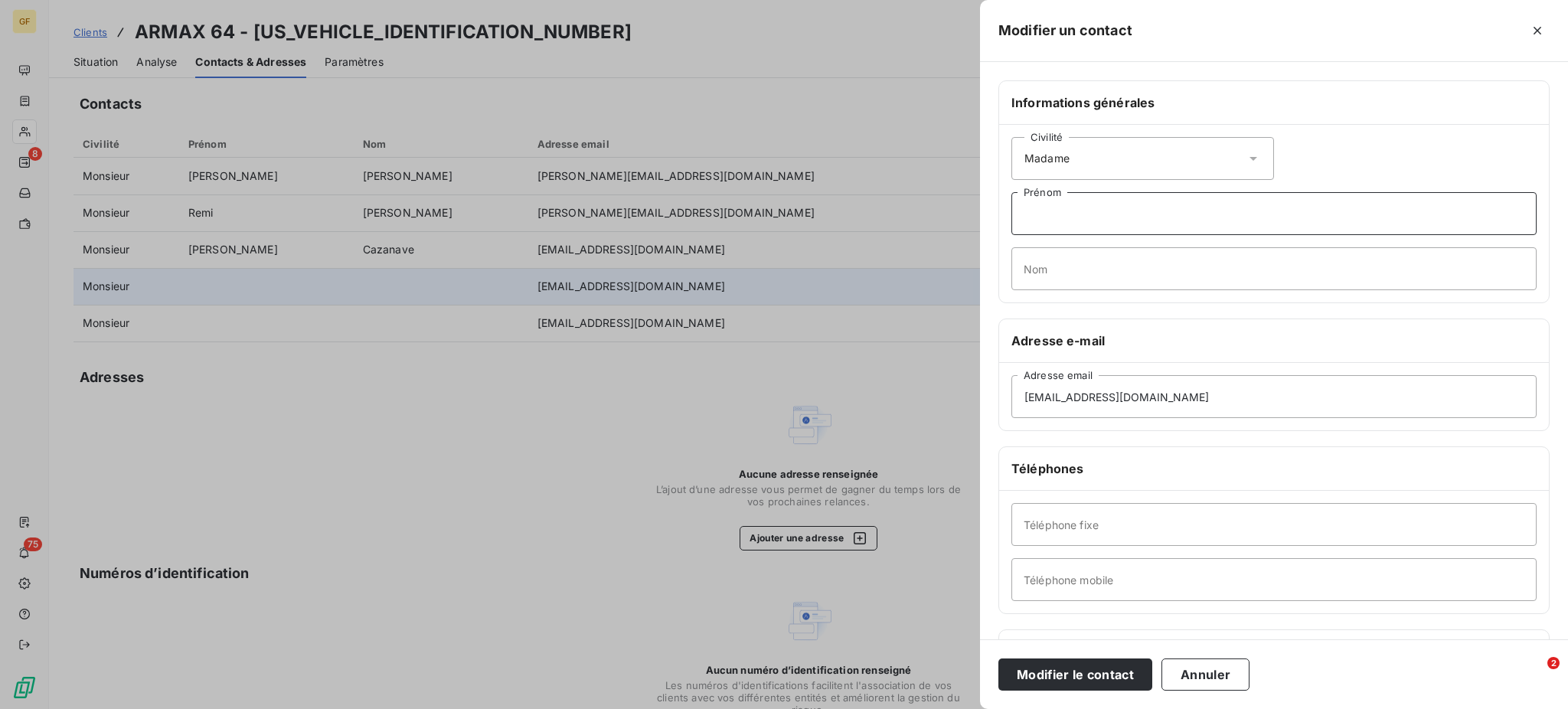
click at [1027, 207] on input "Prénom" at bounding box center [1274, 213] width 525 height 43
type input "Corine"
click at [1020, 266] on input "Nom" at bounding box center [1274, 268] width 525 height 43
drag, startPoint x: 1057, startPoint y: 270, endPoint x: 1075, endPoint y: 270, distance: 18.0
click at [1075, 270] on input "Mirameau" at bounding box center [1274, 268] width 525 height 43
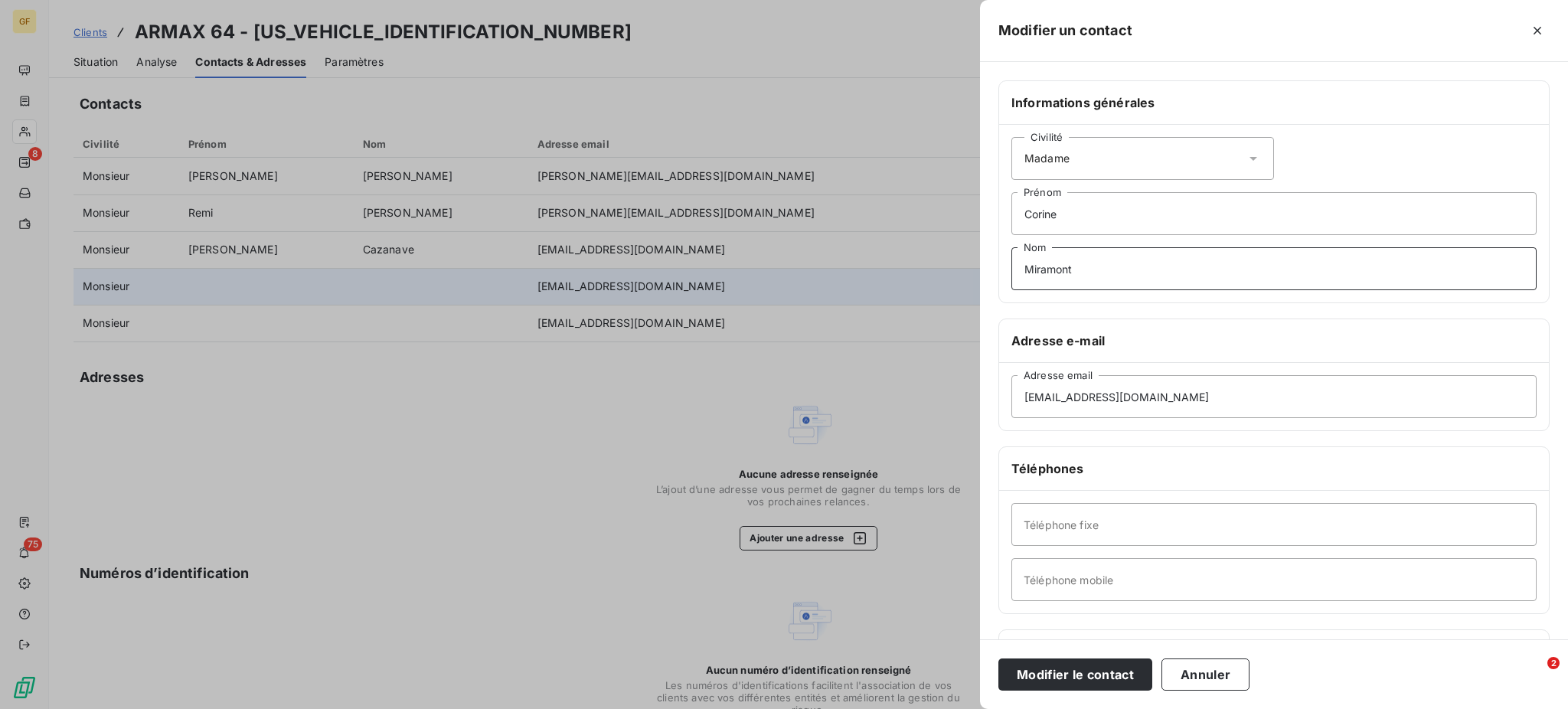
type input "Miramont"
click at [1067, 675] on button "Modifier le contact" at bounding box center [1075, 674] width 154 height 32
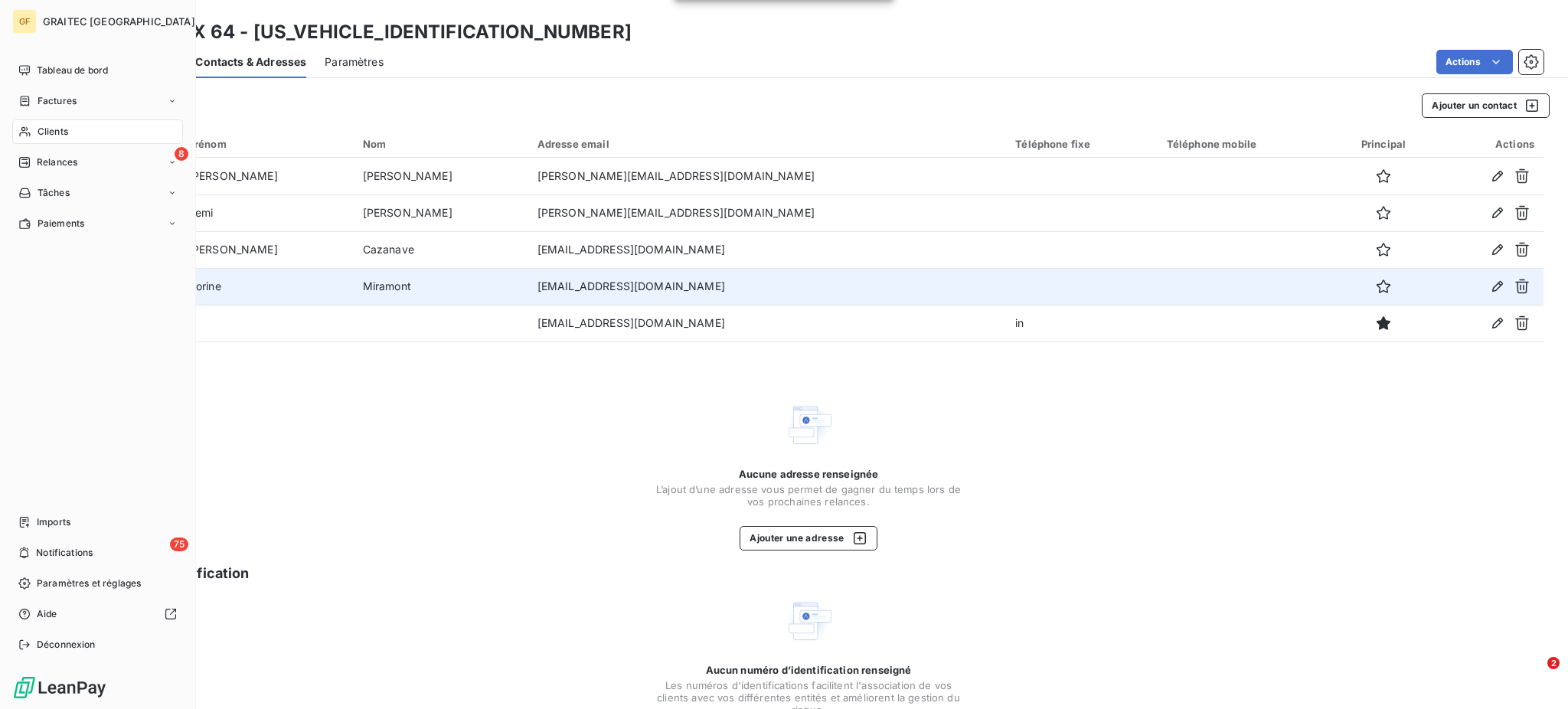
click at [42, 126] on span "Clients" at bounding box center [53, 131] width 31 height 14
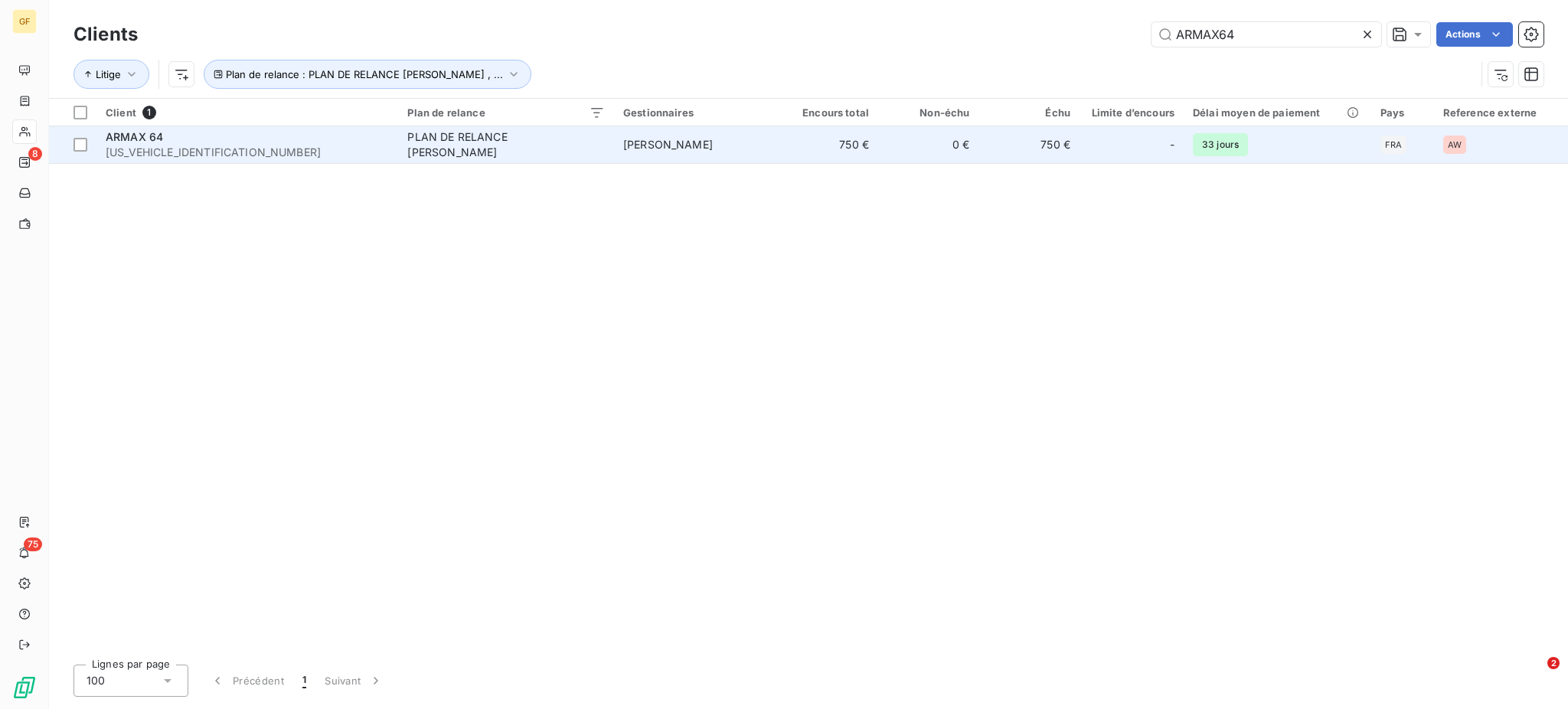
click at [515, 138] on div "PLAN DE RELANCE [PERSON_NAME]" at bounding box center [503, 145] width 191 height 31
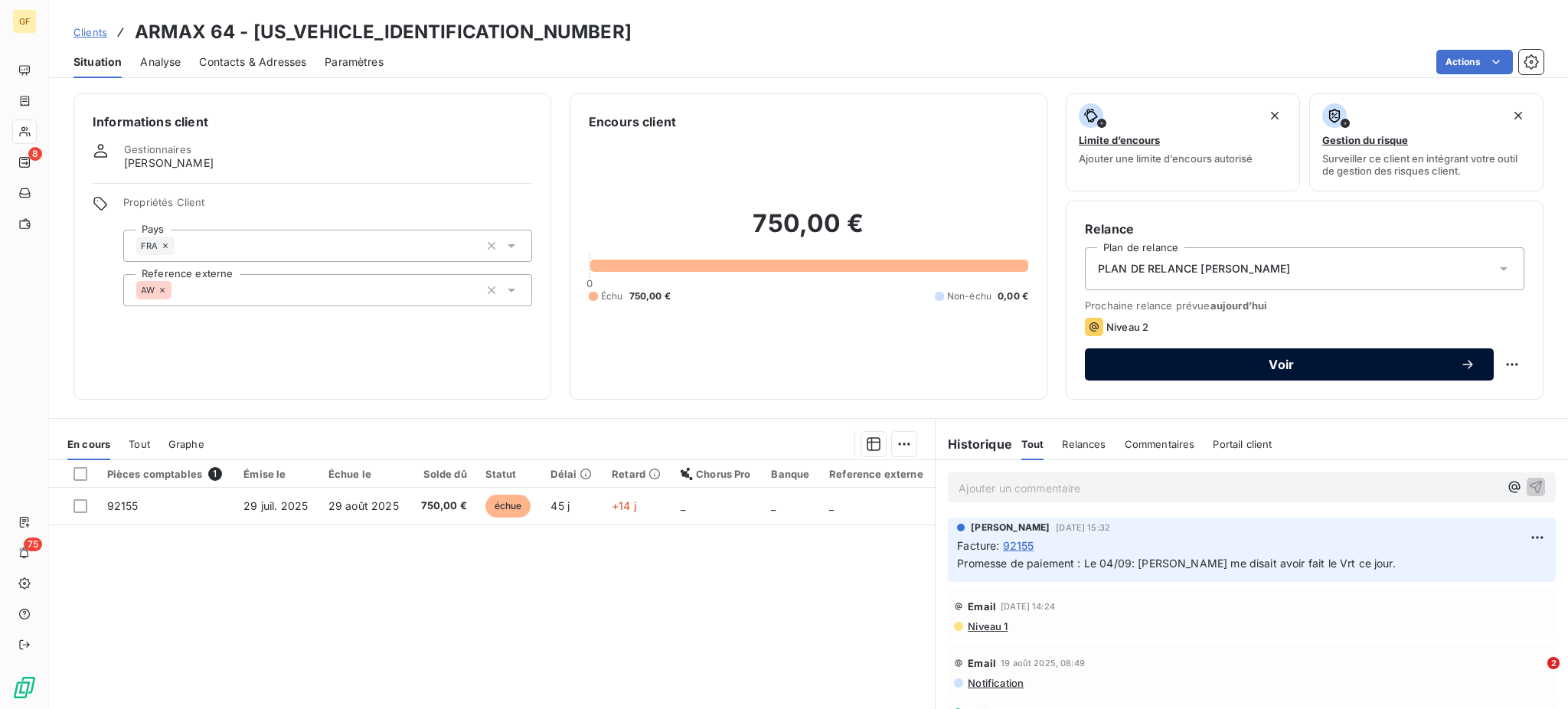
click at [1275, 365] on span "Voir" at bounding box center [1281, 365] width 357 height 12
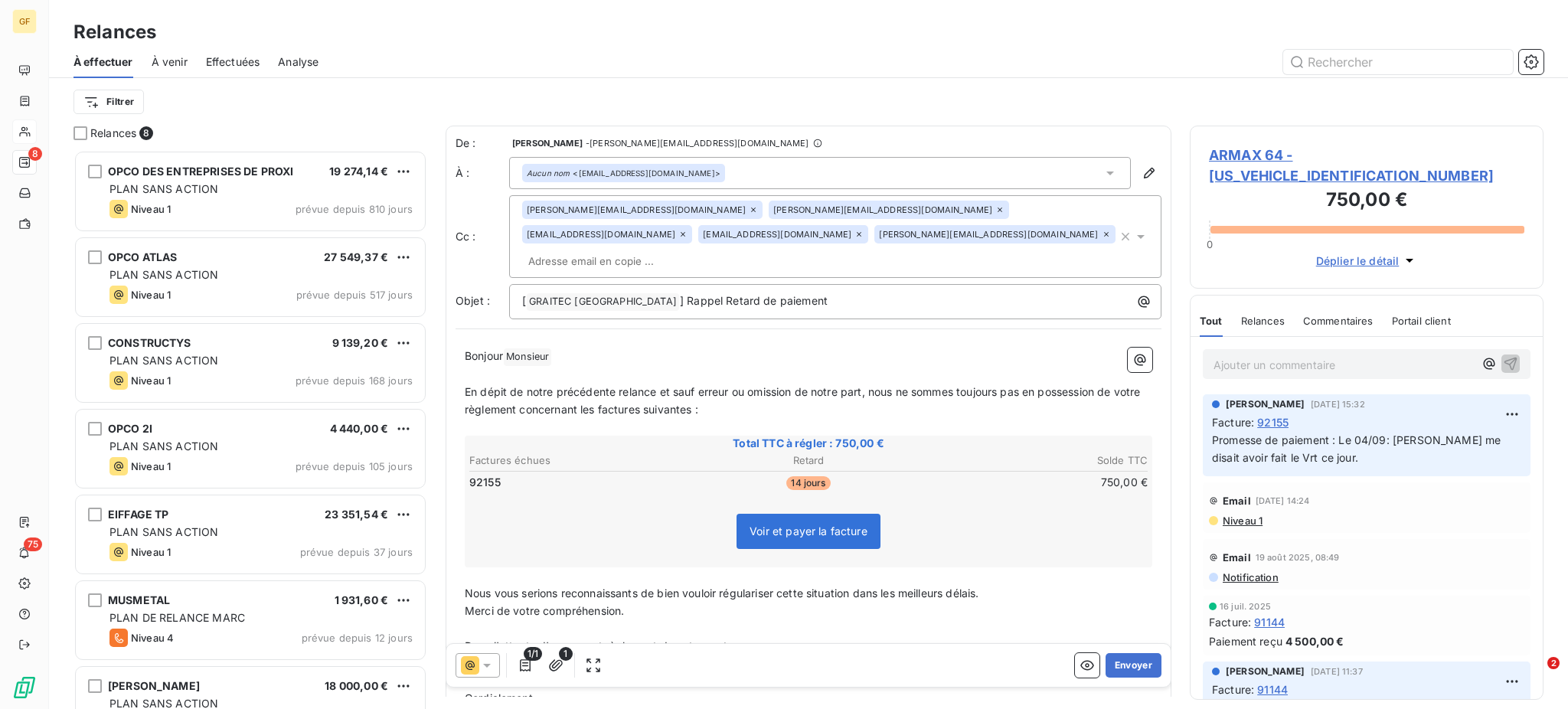
scroll to position [544, 337]
click at [751, 211] on icon at bounding box center [753, 209] width 4 height 4
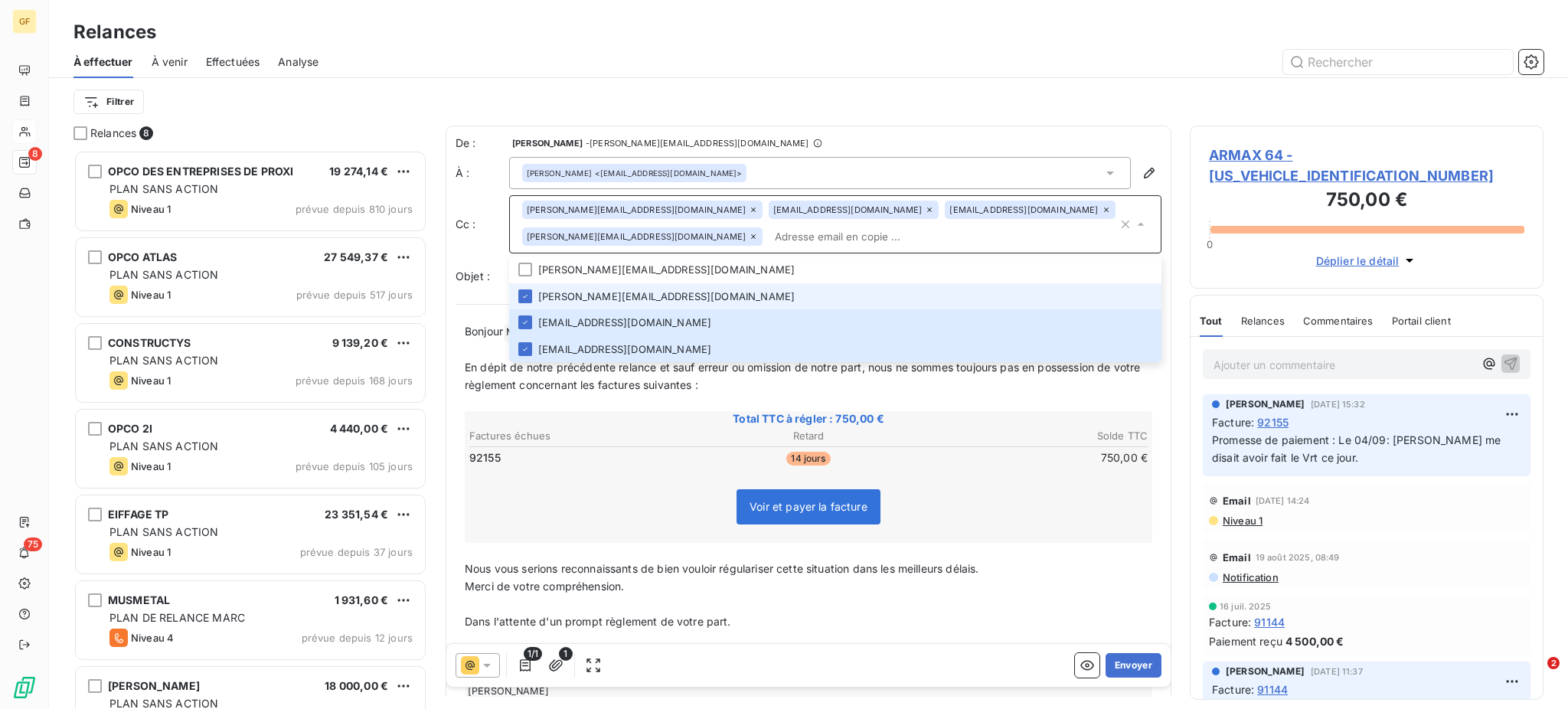
click at [1102, 209] on icon at bounding box center [1106, 209] width 9 height 9
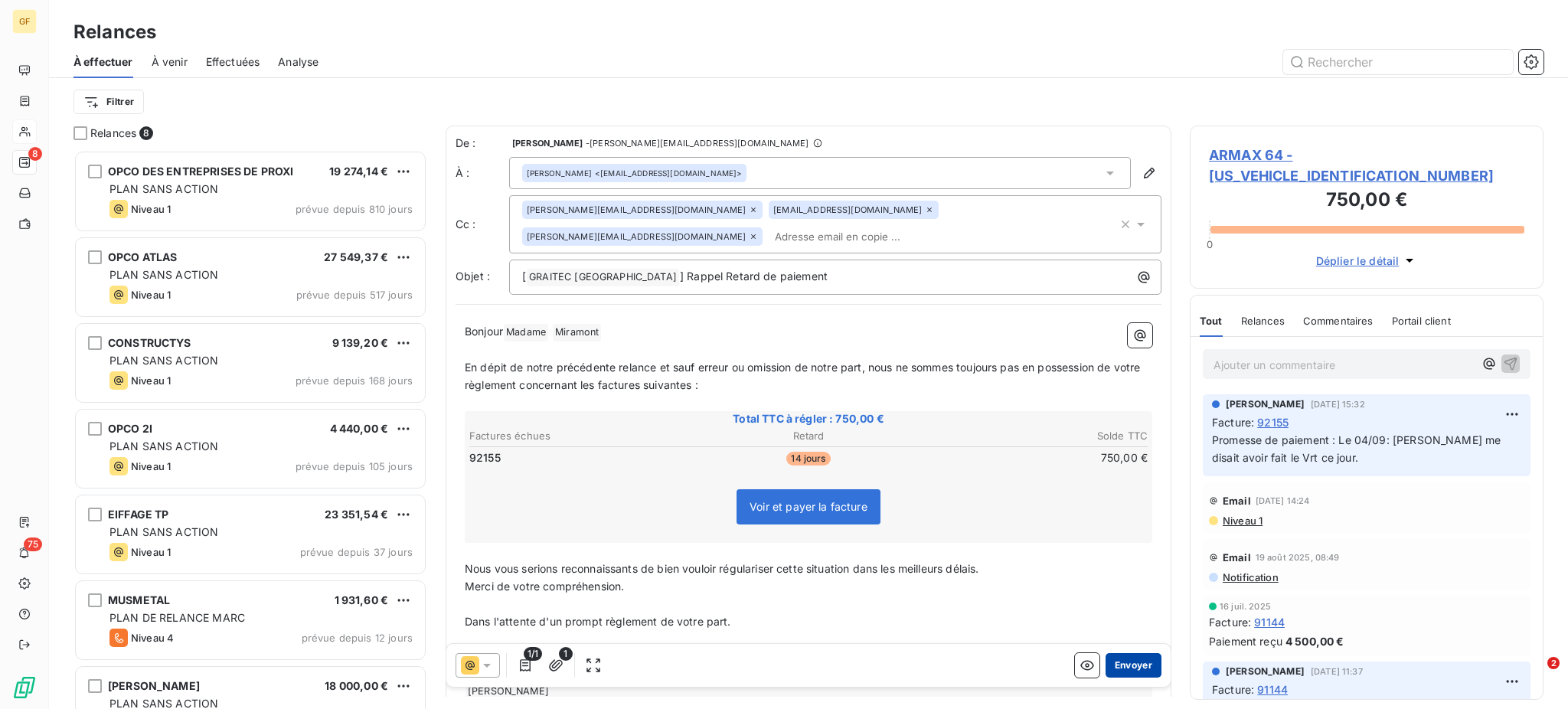
click at [1116, 669] on button "Envoyer" at bounding box center [1133, 665] width 56 height 25
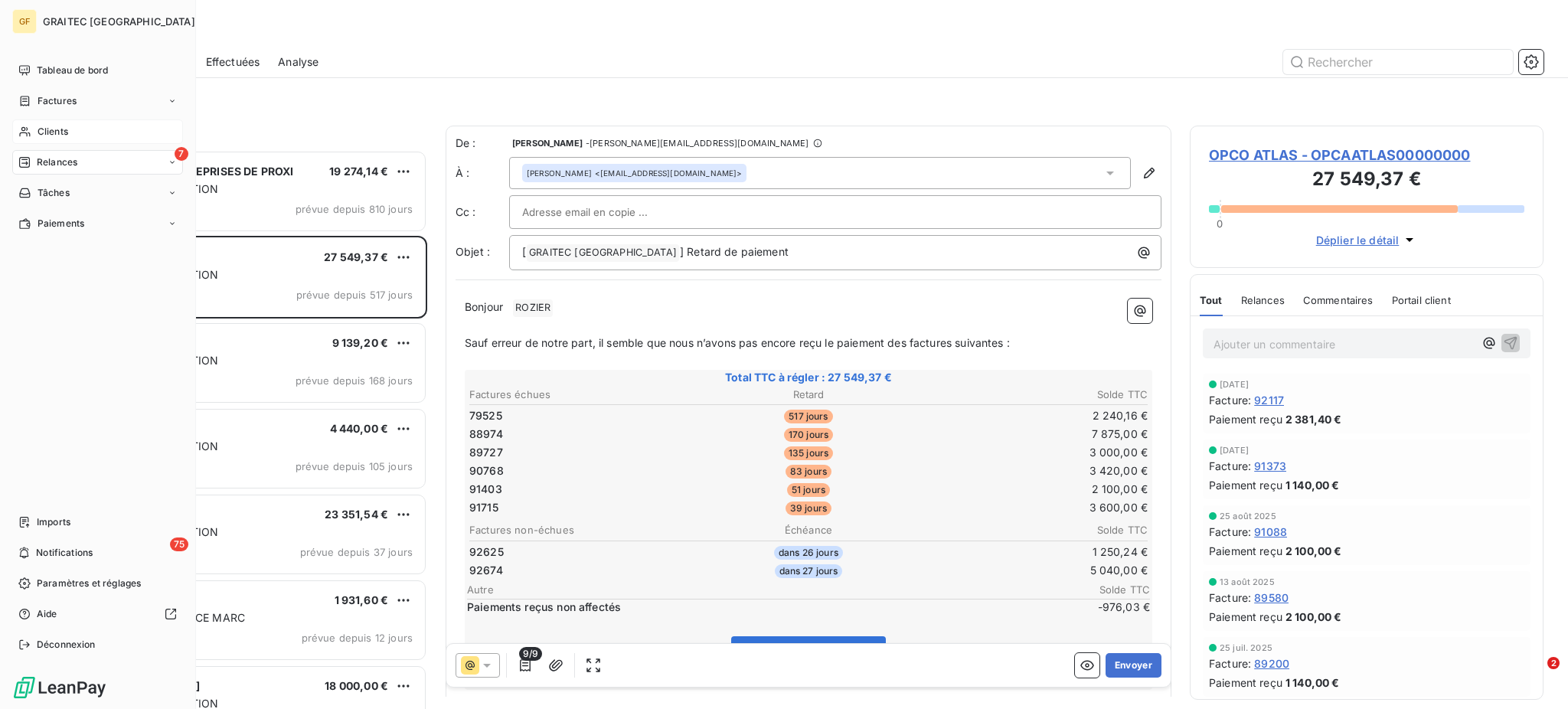
click at [45, 155] on span "Relances" at bounding box center [57, 162] width 40 height 14
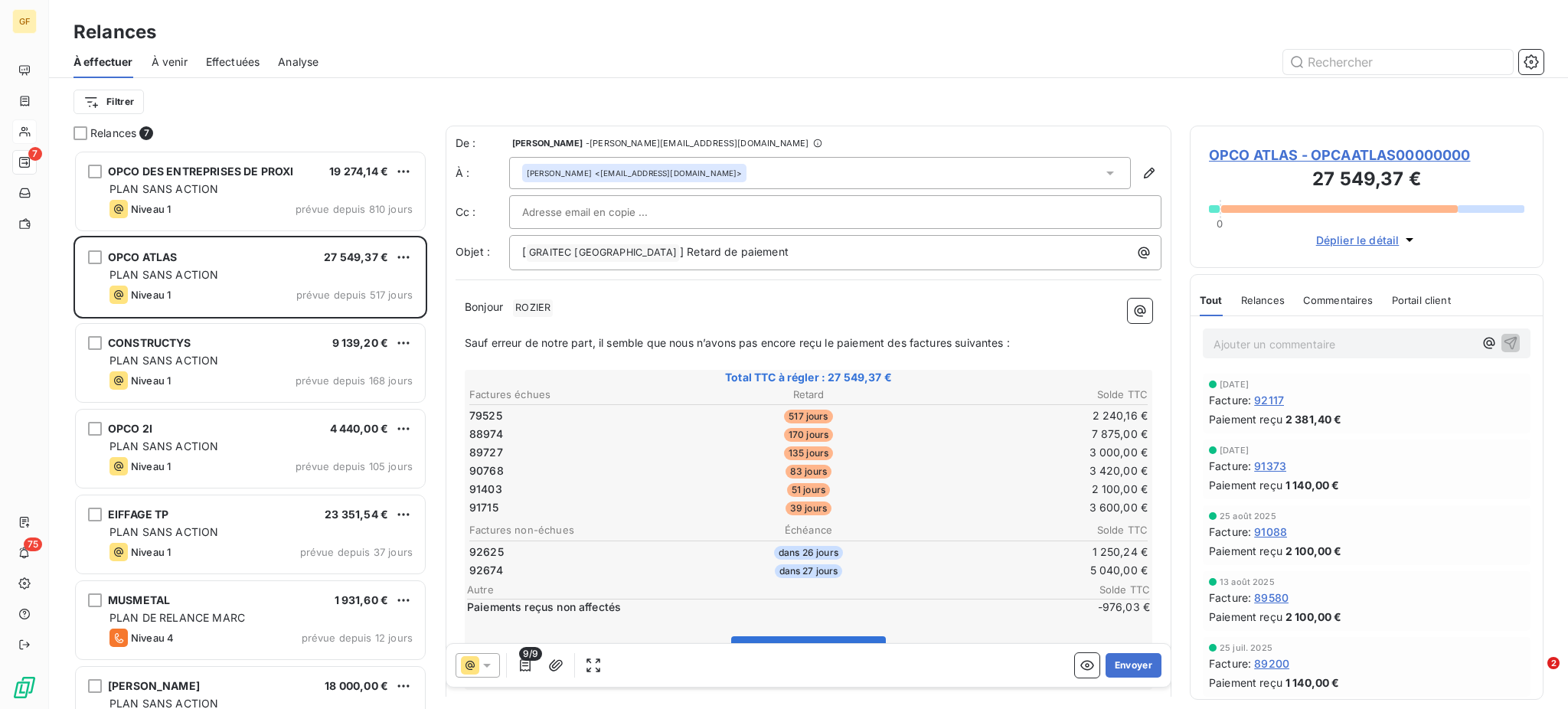
click at [177, 65] on span "À venir" at bounding box center [169, 61] width 36 height 15
